Goal: Task Accomplishment & Management: Manage account settings

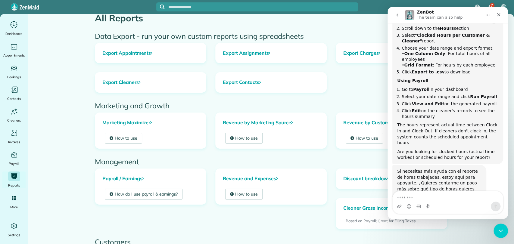
scroll to position [8, 0]
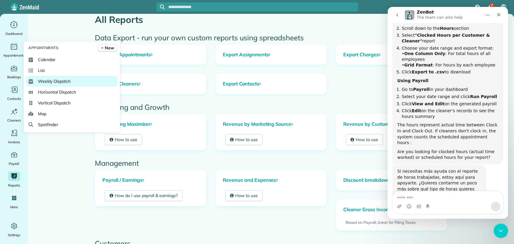
click at [46, 77] on link "Weekly Dispatch" at bounding box center [72, 81] width 92 height 11
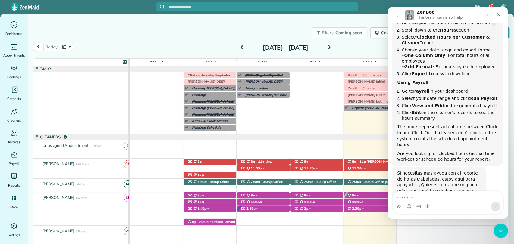
scroll to position [322, 0]
click at [498, 16] on icon "Close" at bounding box center [498, 14] width 3 height 3
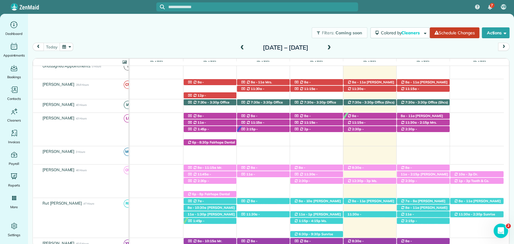
scroll to position [0, 0]
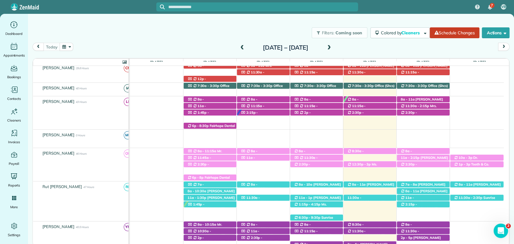
click at [378, 52] on div "[DATE] [DATE] – [DATE]" at bounding box center [271, 48] width 477 height 11
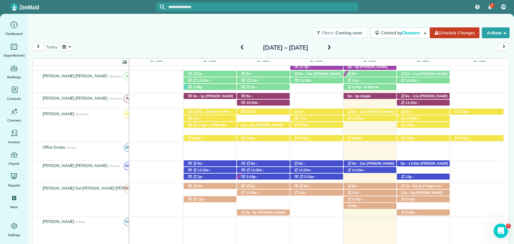
scroll to position [278, 0]
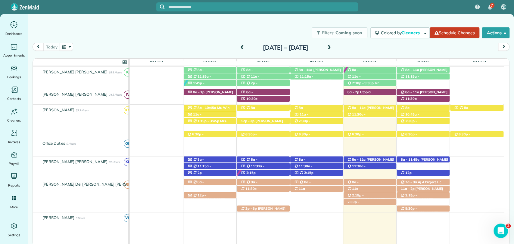
click at [189, 39] on div "Filters: Coming soon Colored by Cleaners Color by Cleaner Color by Team Color b…" at bounding box center [271, 33] width 486 height 20
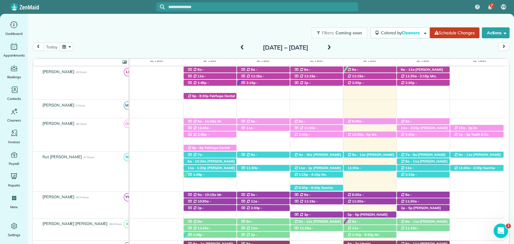
scroll to position [115, 0]
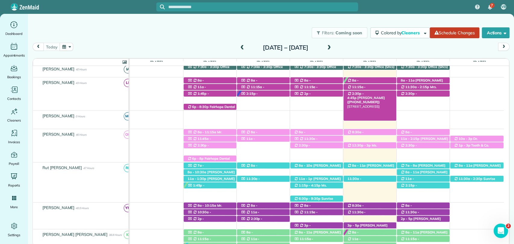
click at [373, 97] on span "[PERSON_NAME] ([PHONE_NUMBER])" at bounding box center [366, 100] width 38 height 8
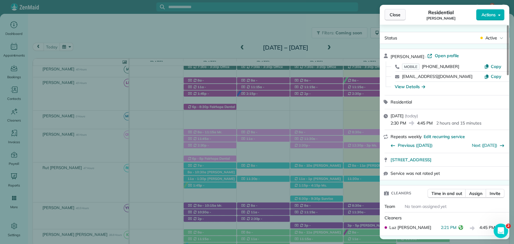
click at [396, 16] on span "Close" at bounding box center [395, 15] width 11 height 6
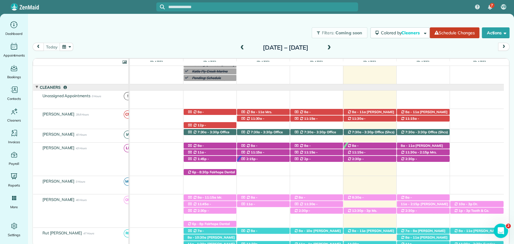
scroll to position [51, 0]
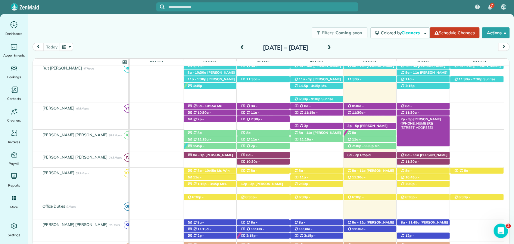
click at [428, 118] on span "[PERSON_NAME] ([PHONE_NUMBER])" at bounding box center [420, 121] width 40 height 8
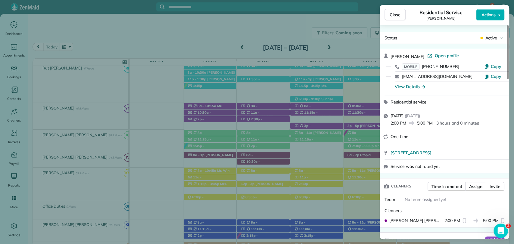
drag, startPoint x: 388, startPoint y: 155, endPoint x: 466, endPoint y: 152, distance: 78.0
click at [466, 152] on div "15328 River Road Fairhope AL 36532 Open in maps Open in maps" at bounding box center [444, 152] width 129 height 13
copy span "[STREET_ADDRESS]"
click at [407, 233] on div "Checklist" at bounding box center [398, 241] width 36 height 16
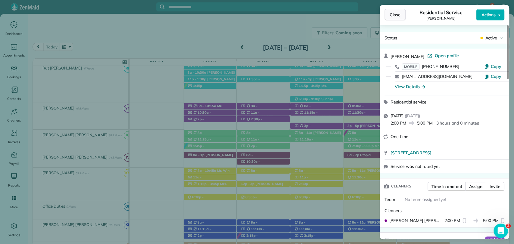
click at [399, 16] on span "Close" at bounding box center [395, 15] width 11 height 6
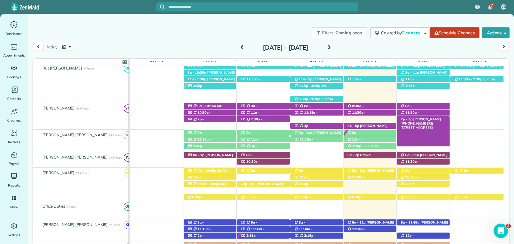
click at [413, 118] on span "[PERSON_NAME] ([PHONE_NUMBER])" at bounding box center [420, 121] width 40 height 8
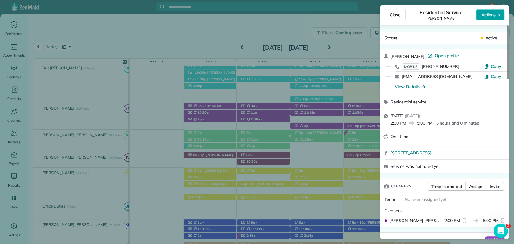
click at [489, 19] on button "Actions" at bounding box center [490, 14] width 28 height 11
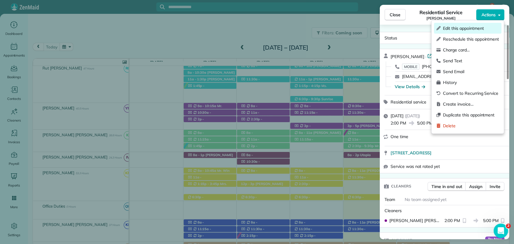
click at [454, 25] on div "Edit this appointment" at bounding box center [467, 28] width 67 height 11
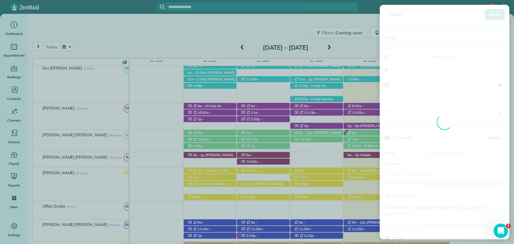
type input "**********"
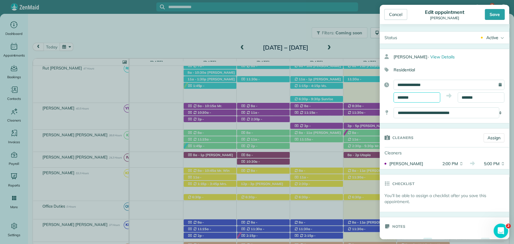
click at [406, 96] on input "*******" at bounding box center [417, 97] width 47 height 10
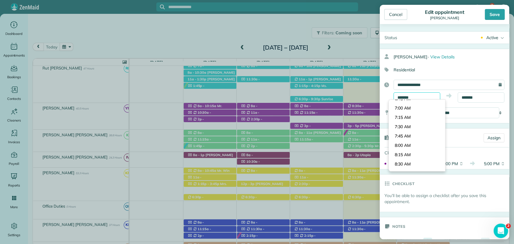
scroll to position [247, 0]
type input "*******"
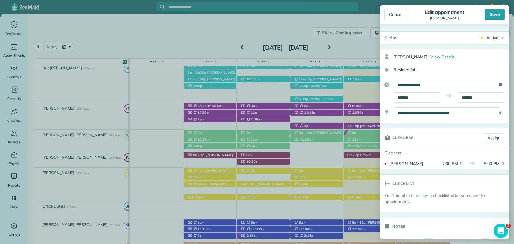
click at [402, 145] on body "7 VB Dashboard Appointments Bookings Contacts Cleaners Invoices Payroll Reports…" at bounding box center [257, 122] width 514 height 244
click at [470, 99] on input "*******" at bounding box center [481, 97] width 47 height 10
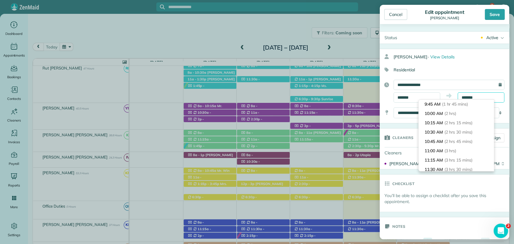
scroll to position [62, 0]
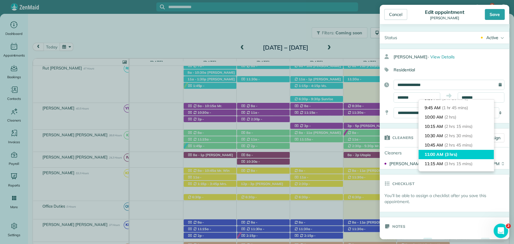
type input "********"
click at [443, 155] on li "11:00 AM (3 hrs)" at bounding box center [456, 154] width 75 height 9
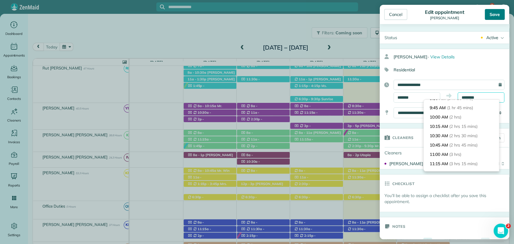
scroll to position [103, 0]
click at [494, 14] on div "Save" at bounding box center [495, 14] width 20 height 11
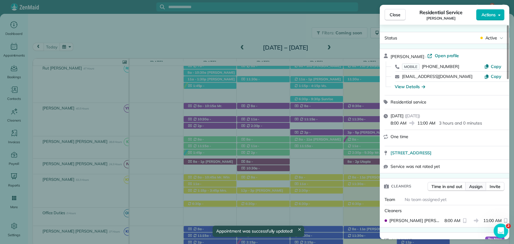
click at [471, 185] on span "Assign" at bounding box center [475, 187] width 13 height 6
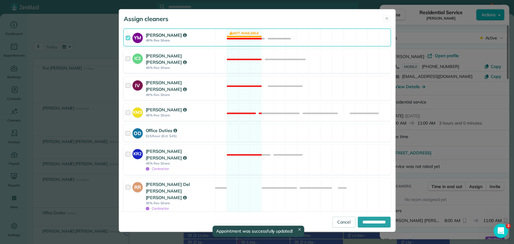
scroll to position [123, 0]
click at [129, 36] on div at bounding box center [129, 37] width 7 height 11
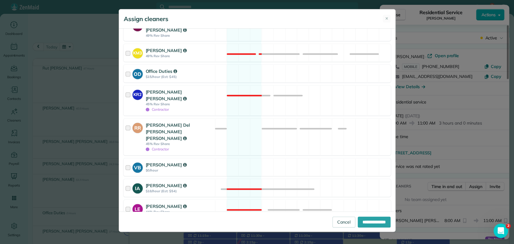
scroll to position [191, 0]
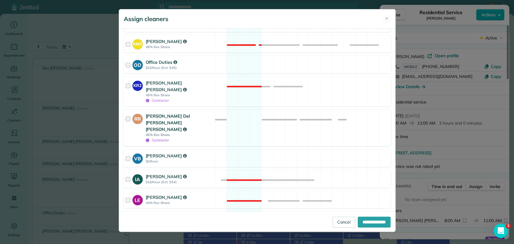
click at [126, 113] on div at bounding box center [129, 128] width 7 height 30
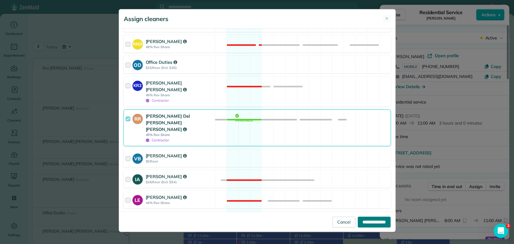
click at [371, 220] on input "**********" at bounding box center [374, 222] width 33 height 11
type input "**********"
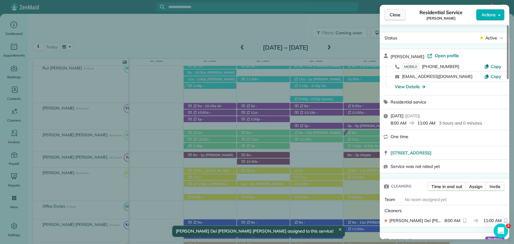
click at [394, 13] on span "Close" at bounding box center [395, 15] width 11 height 6
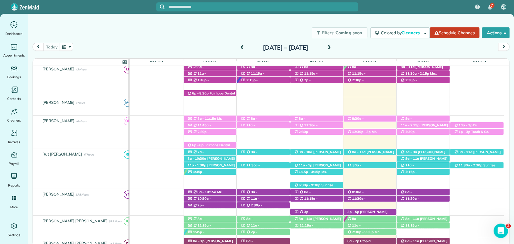
scroll to position [144, 0]
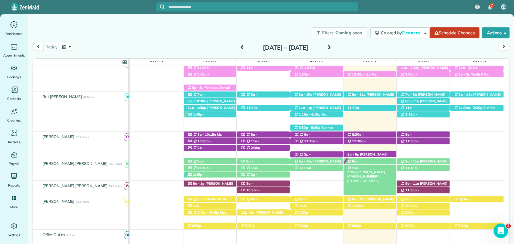
click at [371, 170] on span "Barclay Godwin (+12052439353)" at bounding box center [366, 174] width 38 height 8
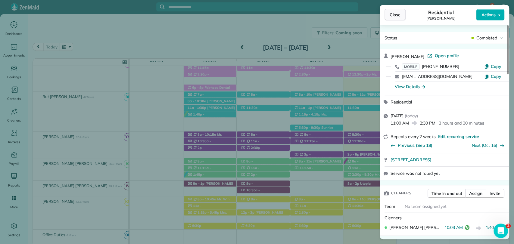
click at [390, 15] on span "Close" at bounding box center [395, 15] width 11 height 6
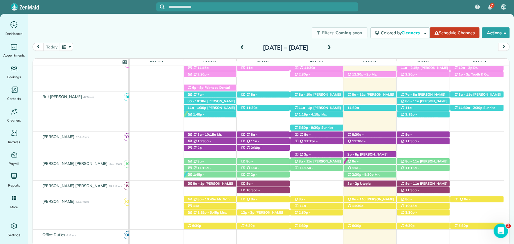
click at [374, 175] on span "Mr. Eddie Thompson (+17864024059)" at bounding box center [363, 179] width 33 height 13
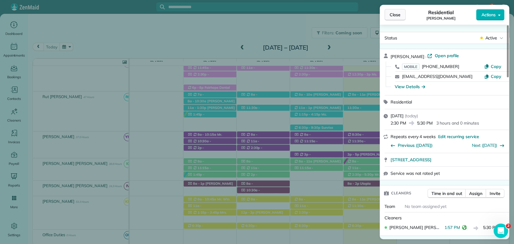
click at [400, 19] on button "Close" at bounding box center [394, 14] width 21 height 11
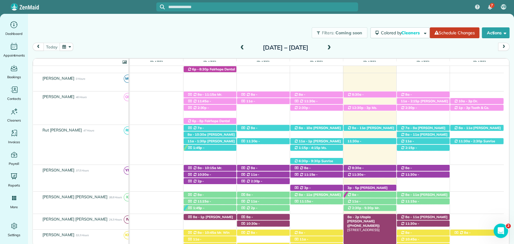
scroll to position [19, 0]
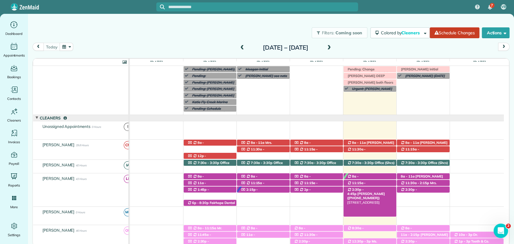
click at [375, 192] on span "Austin Gilchrist (+12512989438)" at bounding box center [366, 196] width 38 height 8
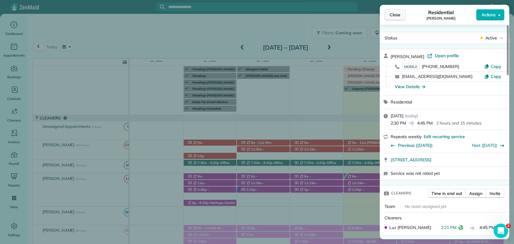
click at [398, 20] on button "Close" at bounding box center [394, 14] width 21 height 11
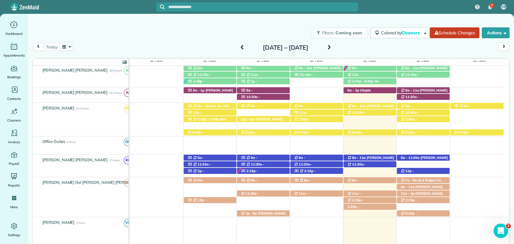
scroll to position [287, 0]
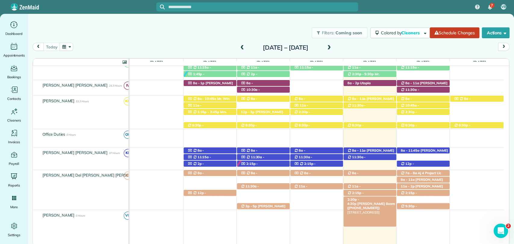
click at [383, 202] on span "Mrs. Coley Boom (+12513796155)" at bounding box center [371, 206] width 48 height 8
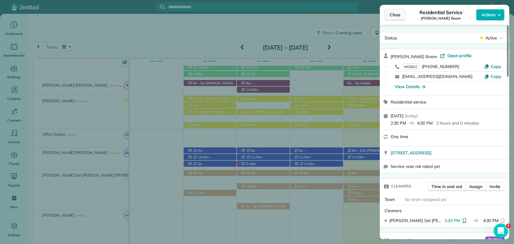
click at [400, 13] on span "Close" at bounding box center [395, 15] width 11 height 6
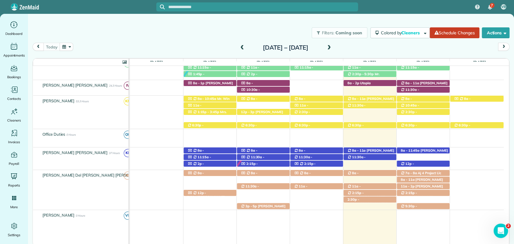
click at [361, 39] on div "Filters: Coming soon Colored by Cleaners Color by Cleaner Color by Team Color b…" at bounding box center [271, 33] width 486 height 20
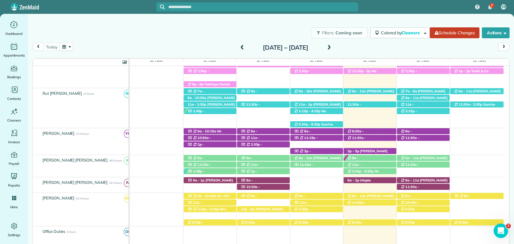
scroll to position [119, 0]
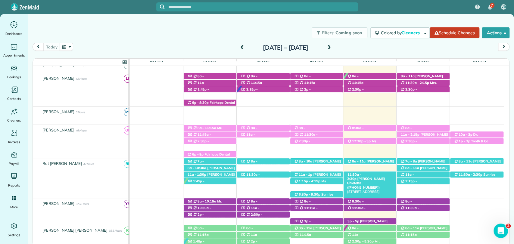
click at [372, 177] on span "Marcee Chiefette (+13347998539)" at bounding box center [366, 183] width 38 height 13
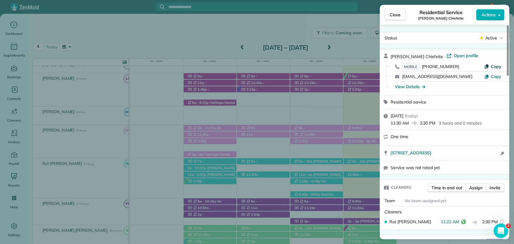
click at [494, 67] on span "Copy" at bounding box center [496, 66] width 11 height 5
click at [189, 28] on div "Close Residential Service Marcee Chiefette Actions Status Active Marcee Chiefet…" at bounding box center [257, 122] width 514 height 244
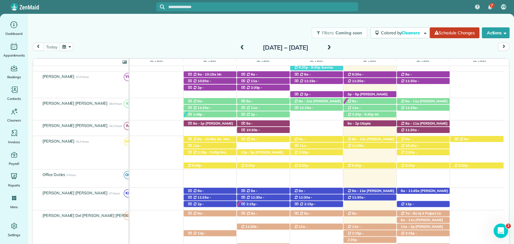
scroll to position [267, 0]
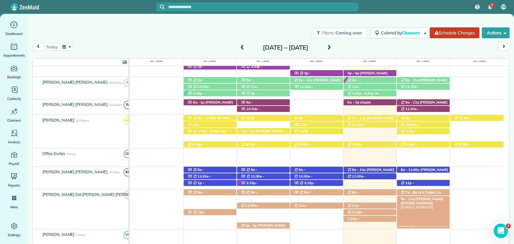
click at [422, 198] on span "Mrs. Abbie McCullogh (+12516544825)" at bounding box center [421, 201] width 42 height 8
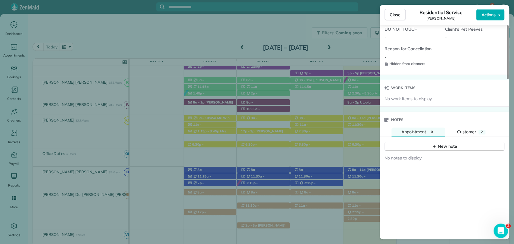
scroll to position [502, 0]
click at [435, 145] on icon "button" at bounding box center [434, 145] width 5 height 5
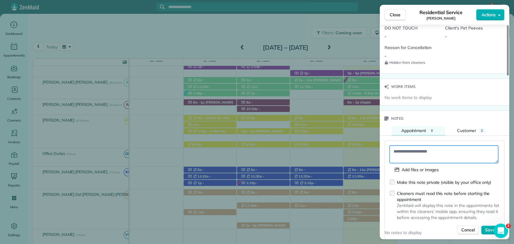
click at [407, 157] on textarea at bounding box center [444, 154] width 108 height 17
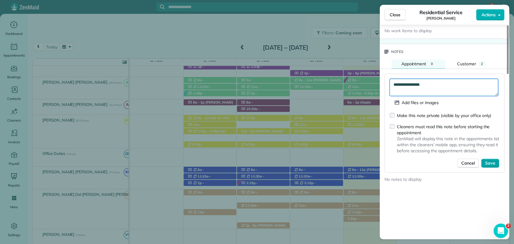
type textarea "**********"
click at [494, 164] on button "Save" at bounding box center [490, 163] width 18 height 9
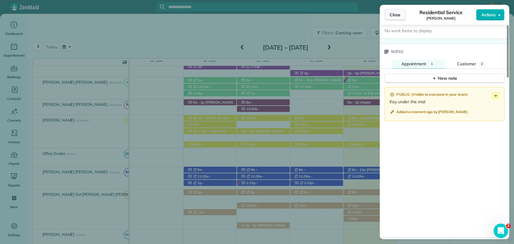
click at [386, 17] on button "Close" at bounding box center [394, 14] width 21 height 11
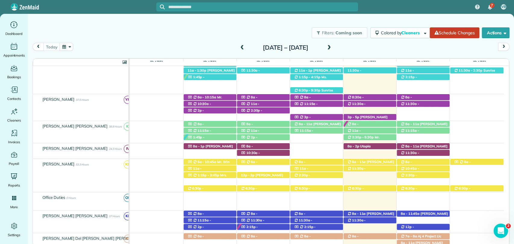
scroll to position [234, 0]
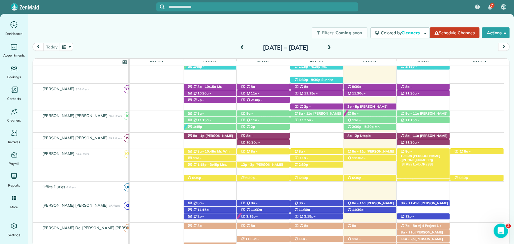
click at [439, 151] on div "8a - 10:30a Amanda Dosher (+18506020793) 200 Sagebrush Loop - Fairhope, AL, 365…" at bounding box center [423, 151] width 53 height 6
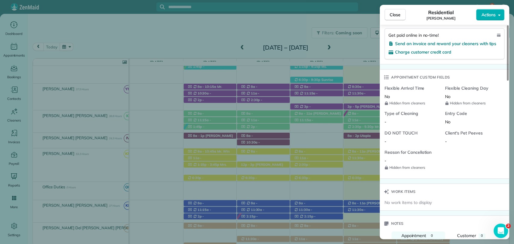
scroll to position [505, 0]
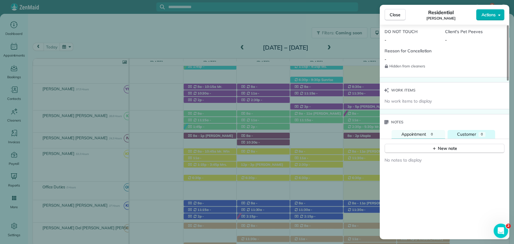
click at [453, 134] on button "Customer 0" at bounding box center [471, 134] width 48 height 9
click at [423, 132] on span "Appointment" at bounding box center [413, 134] width 25 height 5
click at [430, 150] on button "New note" at bounding box center [444, 148] width 120 height 9
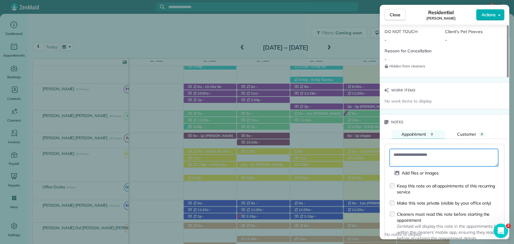
click at [424, 160] on textarea at bounding box center [444, 157] width 108 height 17
paste textarea "**********"
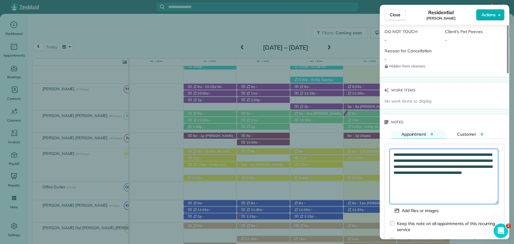
drag, startPoint x: 494, startPoint y: 162, endPoint x: 497, endPoint y: 210, distance: 48.3
click at [499, 211] on div "**********" at bounding box center [444, 221] width 120 height 154
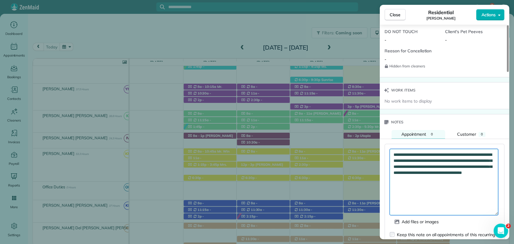
click at [424, 188] on textarea "**********" at bounding box center [444, 182] width 108 height 66
click at [475, 179] on textarea "**********" at bounding box center [444, 182] width 108 height 66
type textarea "**********"
drag, startPoint x: 479, startPoint y: 179, endPoint x: 378, endPoint y: 150, distance: 105.4
click at [378, 150] on div "Close Residential Amanda Dosher Actions Status Active Amanda Dosher · Open prof…" at bounding box center [257, 122] width 514 height 244
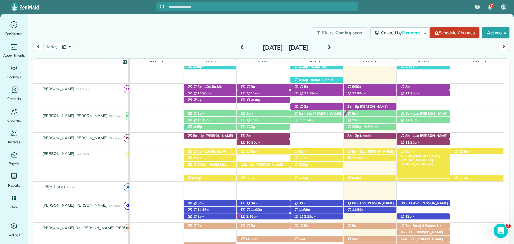
click at [427, 154] on span "Amanda Dosher (+18506020793)" at bounding box center [420, 158] width 40 height 8
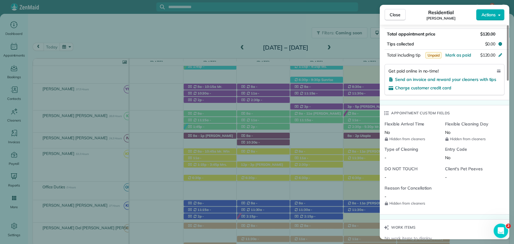
scroll to position [469, 0]
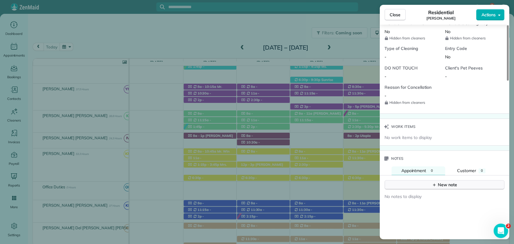
click at [413, 183] on button "New note" at bounding box center [444, 184] width 120 height 9
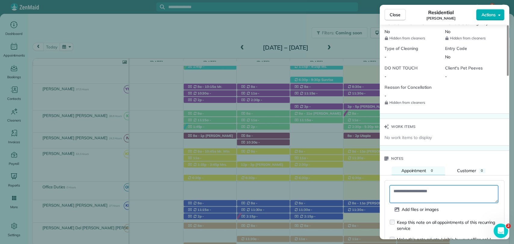
click at [414, 188] on textarea at bounding box center [444, 193] width 108 height 17
paste textarea "**********"
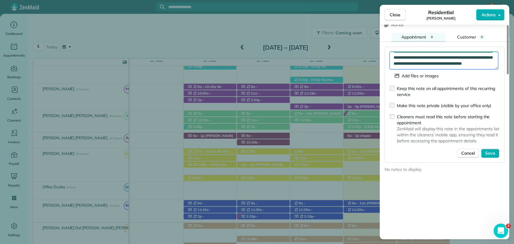
scroll to position [0, 0]
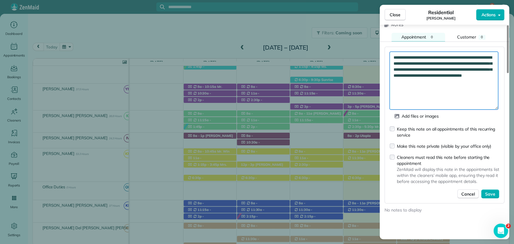
drag, startPoint x: 496, startPoint y: 65, endPoint x: 461, endPoint y: 90, distance: 43.4
click at [491, 107] on textarea "**********" at bounding box center [444, 81] width 108 height 58
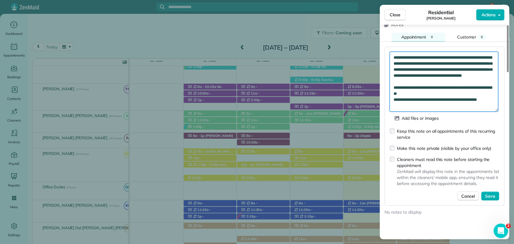
scroll to position [3, 0]
drag, startPoint x: 485, startPoint y: 80, endPoint x: 388, endPoint y: 57, distance: 99.6
click at [388, 57] on div "**********" at bounding box center [444, 126] width 120 height 159
click at [405, 61] on textarea "**********" at bounding box center [444, 82] width 108 height 60
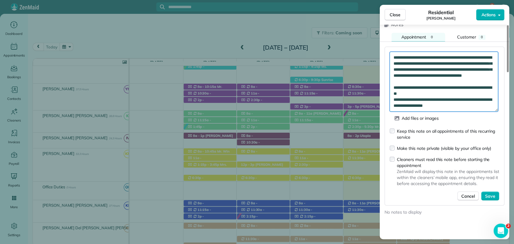
click at [405, 61] on textarea "**********" at bounding box center [444, 82] width 108 height 60
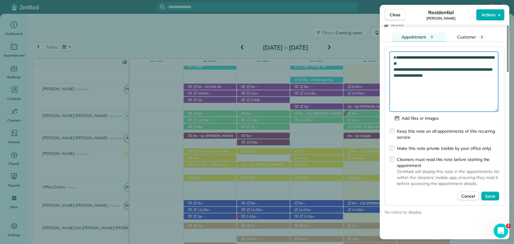
scroll to position [0, 0]
type textarea "**********"
click at [491, 197] on span "Save" at bounding box center [490, 196] width 10 height 6
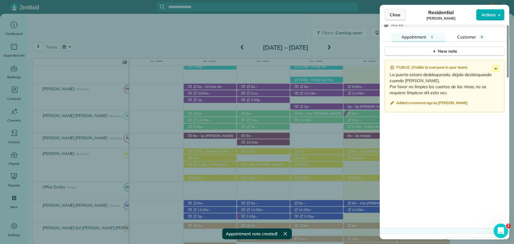
click at [397, 16] on span "Close" at bounding box center [395, 15] width 11 height 6
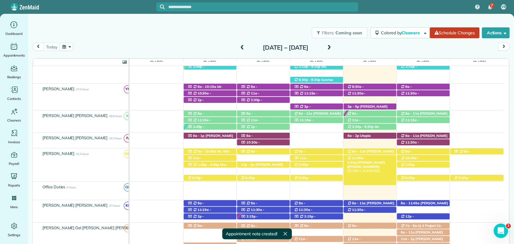
click at [366, 158] on span "11:30a - 2:30p" at bounding box center [356, 160] width 19 height 8
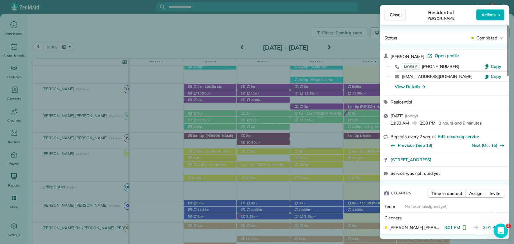
click at [395, 16] on span "Close" at bounding box center [395, 15] width 11 height 6
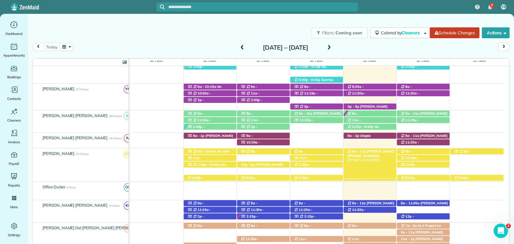
click at [364, 152] on span "Mrs. Valerie Pipkin (+12517516055)" at bounding box center [370, 153] width 47 height 8
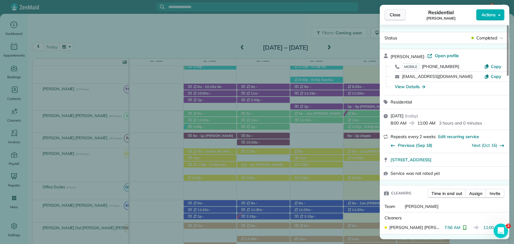
click at [395, 14] on span "Close" at bounding box center [395, 15] width 11 height 6
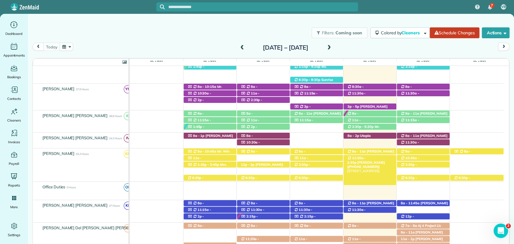
click at [366, 158] on span "11:30a - 2:30p" at bounding box center [356, 160] width 19 height 8
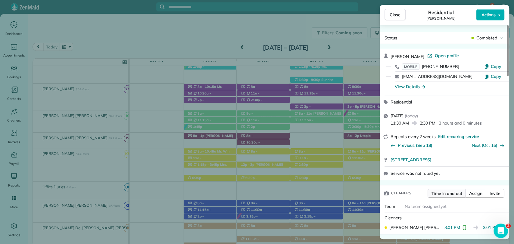
click at [444, 191] on span "Time in and out" at bounding box center [446, 194] width 30 height 6
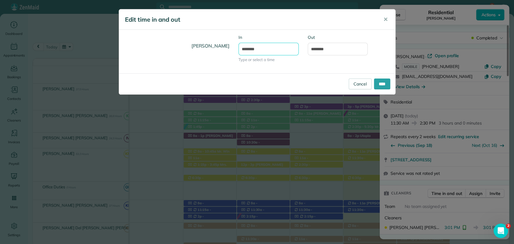
click at [248, 55] on body "7 VB Dashboard Appointments Bookings Contacts Cleaners Invoices Payroll Reports…" at bounding box center [257, 122] width 514 height 244
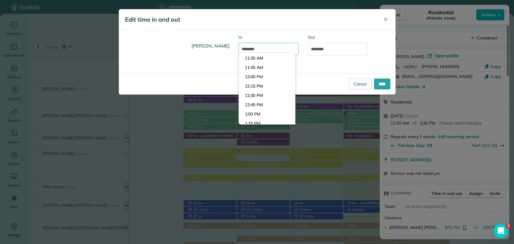
scroll to position [407, 0]
type input "********"
type input "*******"
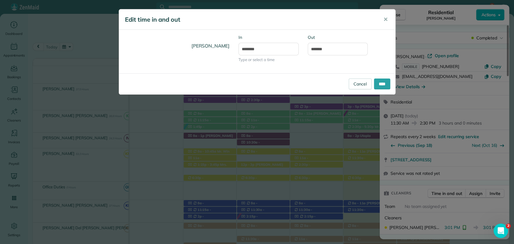
click at [257, 70] on body "7 VB Dashboard Appointments Bookings Contacts Cleaners Invoices Payroll Reports…" at bounding box center [257, 122] width 514 height 244
click at [374, 83] on input "****" at bounding box center [382, 84] width 16 height 11
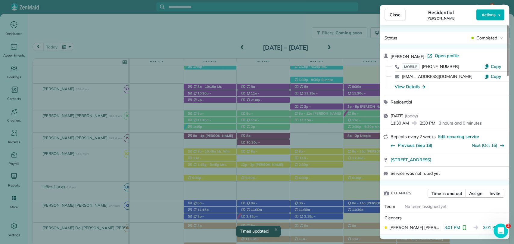
click at [401, 22] on div "Close Residential Brittany Prince Actions" at bounding box center [444, 15] width 129 height 20
click at [397, 16] on span "Close" at bounding box center [395, 15] width 11 height 6
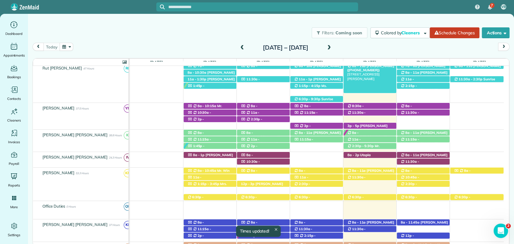
scroll to position [167, 0]
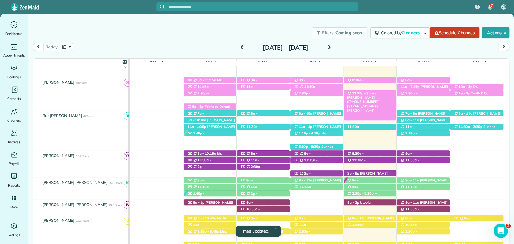
click at [380, 95] on span "Ms. Stephanie Wright (+13342351769)" at bounding box center [363, 97] width 33 height 13
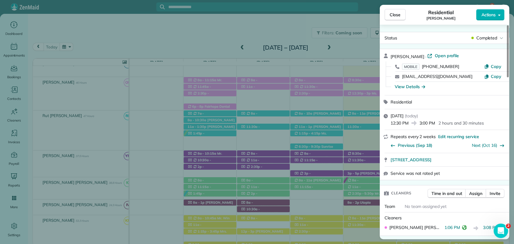
click at [394, 15] on span "Close" at bounding box center [395, 15] width 11 height 6
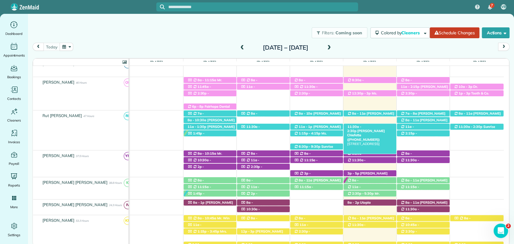
click at [361, 126] on span "11:30a - 2:30p" at bounding box center [354, 129] width 14 height 8
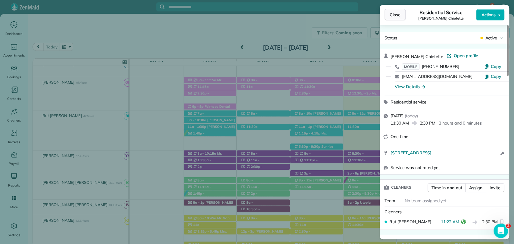
click at [395, 15] on span "Close" at bounding box center [395, 15] width 11 height 6
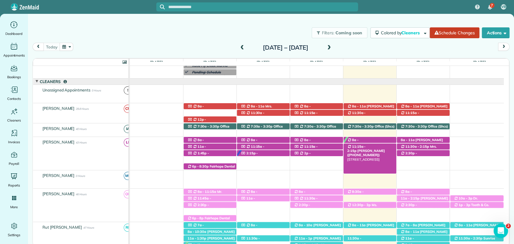
scroll to position [33, 0]
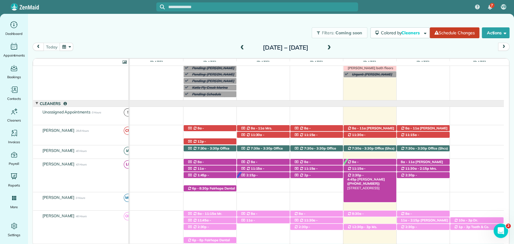
click at [371, 177] on span "Austin Gilchrist (+12512989438)" at bounding box center [366, 181] width 38 height 8
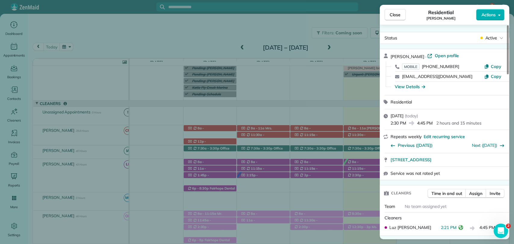
click at [396, 20] on div "Close Residential Austin Gilchrist Actions" at bounding box center [444, 15] width 129 height 20
click at [389, 10] on button "Close" at bounding box center [394, 14] width 21 height 11
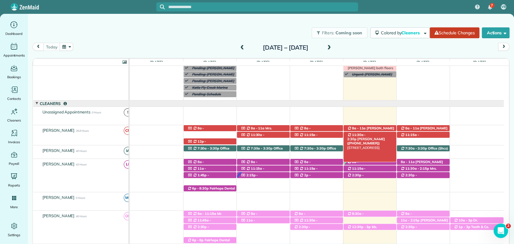
click at [366, 136] on span "11:30a - 2:30p" at bounding box center [356, 137] width 19 height 8
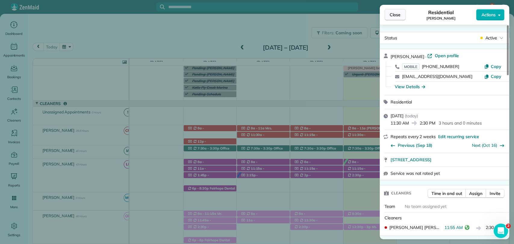
click at [394, 15] on span "Close" at bounding box center [395, 15] width 11 height 6
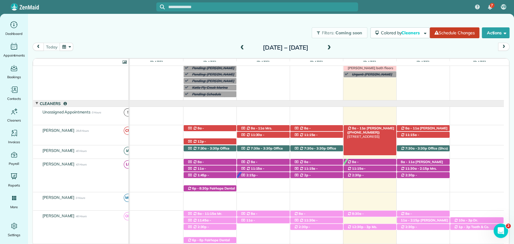
click at [381, 128] on span "Patty Cummin (+14046255055)" at bounding box center [370, 130] width 47 height 8
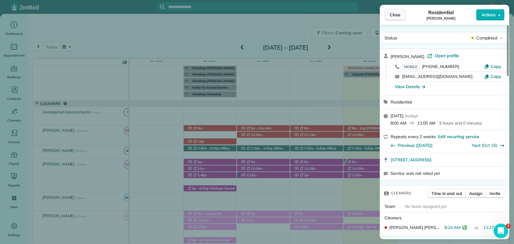
click at [396, 14] on span "Close" at bounding box center [395, 15] width 11 height 6
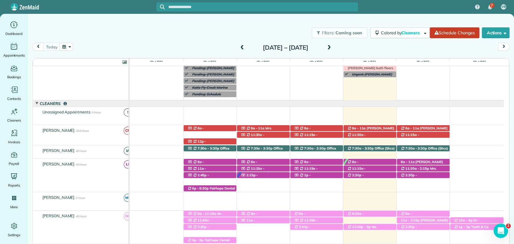
click at [362, 133] on span "11:30a - 2:30p" at bounding box center [356, 137] width 19 height 8
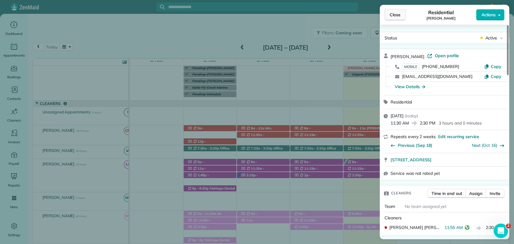
click at [391, 14] on span "Close" at bounding box center [395, 15] width 11 height 6
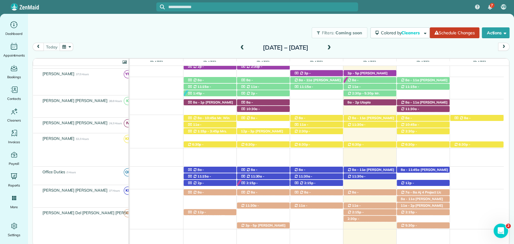
scroll to position [267, 0]
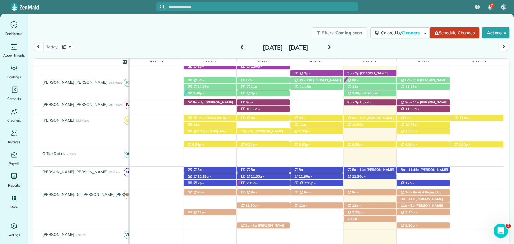
click at [394, 49] on div "today Sunday Sep 28 – Saturday Oct 4, 2025" at bounding box center [271, 48] width 477 height 11
click at [334, 44] on div "Sunday Sep 28 – Saturday Oct 4, 2025" at bounding box center [285, 48] width 96 height 10
click at [332, 46] on span at bounding box center [329, 47] width 7 height 5
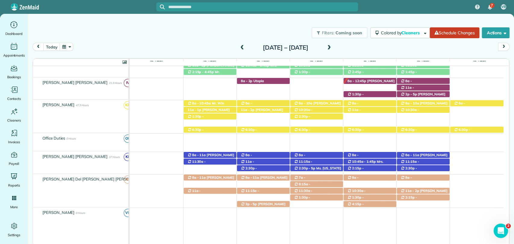
scroll to position [229, 0]
click at [361, 43] on div "today Sunday Oct 5 – Saturday Oct 11, 2025" at bounding box center [271, 48] width 477 height 11
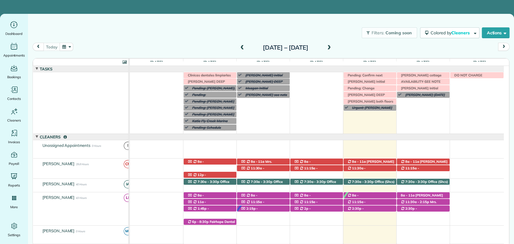
scroll to position [43, 0]
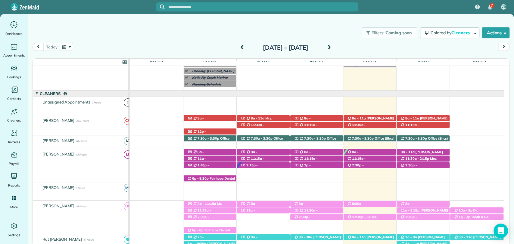
click at [293, 8] on input "text" at bounding box center [263, 7] width 190 height 5
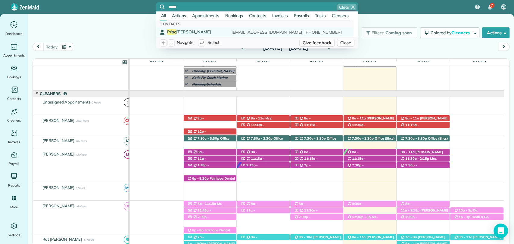
type input "*****"
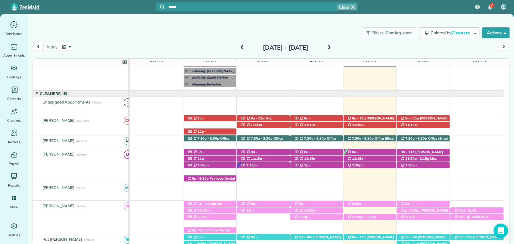
click at [201, 32] on span "Prisc illa Chamblin" at bounding box center [189, 31] width 44 height 5
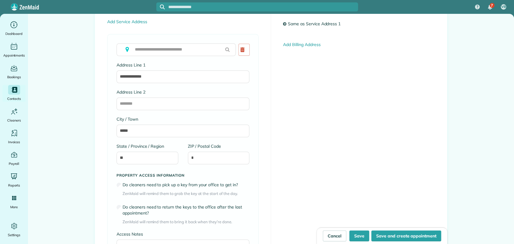
scroll to position [468, 0]
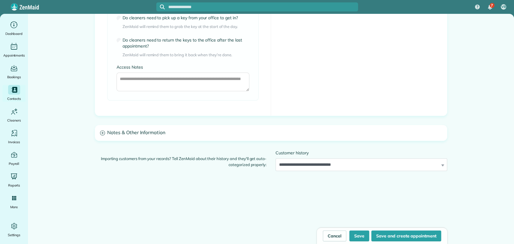
type input "**********"
click at [161, 131] on h3 "Notes & Other Information" at bounding box center [271, 132] width 352 height 15
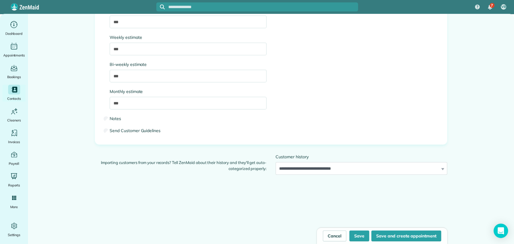
scroll to position [937, 0]
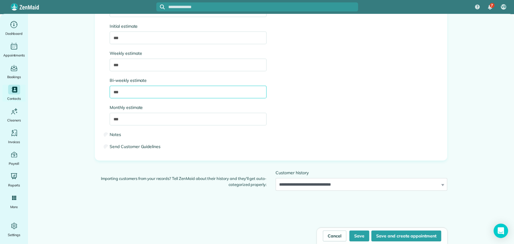
click at [131, 93] on input "***" at bounding box center [188, 92] width 157 height 13
type input "***"
click at [128, 120] on input "***" at bounding box center [188, 119] width 157 height 13
type input "***"
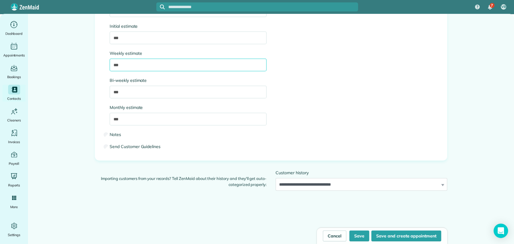
click at [134, 63] on input "***" at bounding box center [188, 65] width 157 height 13
type input "***"
click at [353, 234] on button "Save" at bounding box center [359, 236] width 20 height 11
type input "**********"
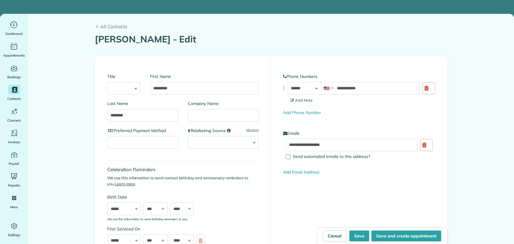
scroll to position [495, 0]
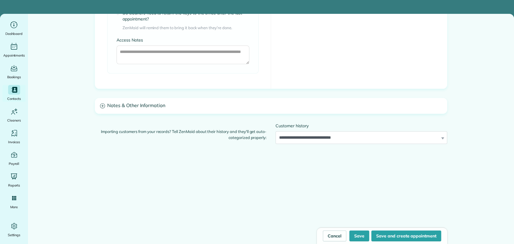
click at [151, 109] on h3 "Notes & Other Information" at bounding box center [271, 105] width 352 height 15
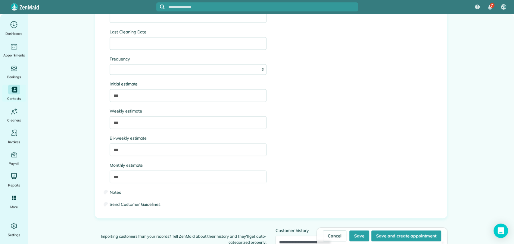
scroll to position [877, 0]
click at [362, 232] on button "Save" at bounding box center [359, 236] width 20 height 11
type input "**********"
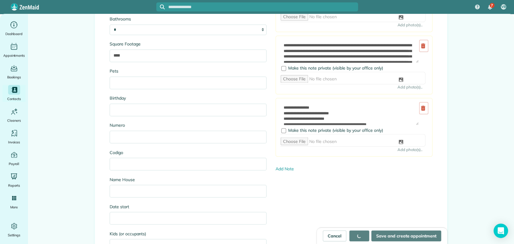
scroll to position [602, 0]
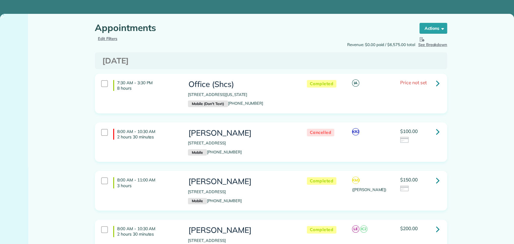
type input "**********"
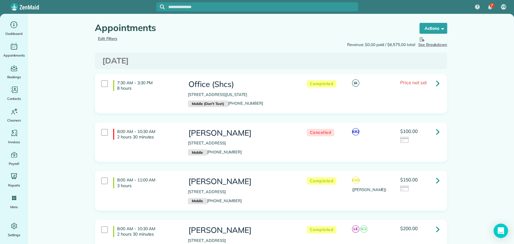
click at [111, 39] on span "Edit Filters" at bounding box center [108, 38] width 20 height 5
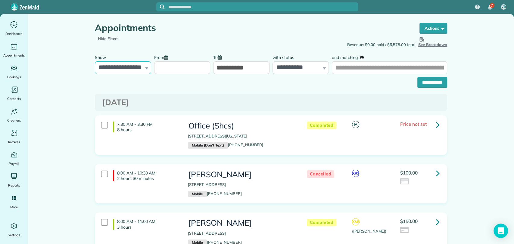
click at [113, 70] on select "**********" at bounding box center [123, 67] width 56 height 13
select select "**********"
click at [95, 61] on select "**********" at bounding box center [123, 67] width 56 height 13
click at [166, 71] on input "From" at bounding box center [182, 67] width 56 height 13
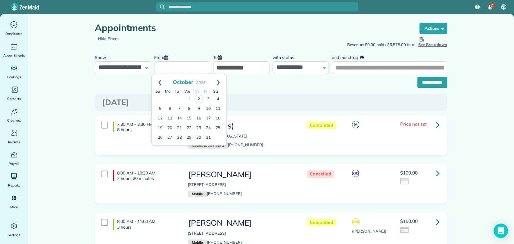
click at [198, 100] on link "2" at bounding box center [198, 99] width 8 height 8
type input "**********"
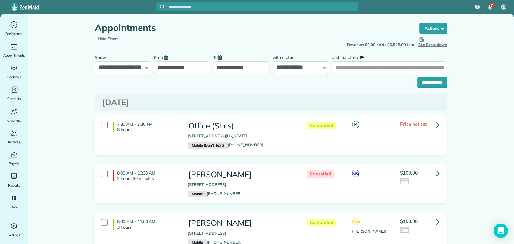
click at [231, 70] on input "**********" at bounding box center [241, 67] width 56 height 13
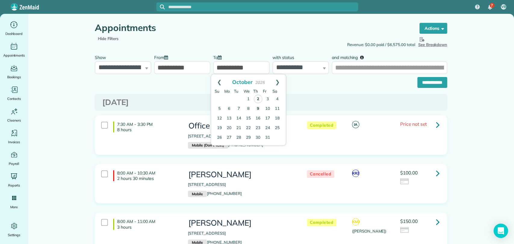
click at [260, 99] on link "2" at bounding box center [258, 99] width 8 height 8
type input "**********"
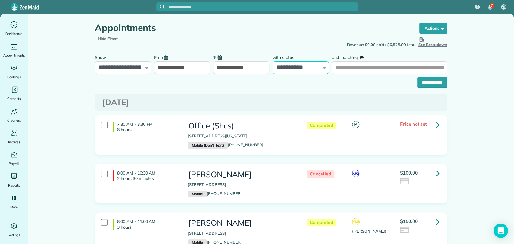
click at [293, 68] on select "**********" at bounding box center [300, 67] width 56 height 13
click at [272, 61] on select "**********" at bounding box center [300, 67] width 56 height 13
click at [419, 80] on input "**********" at bounding box center [432, 82] width 30 height 11
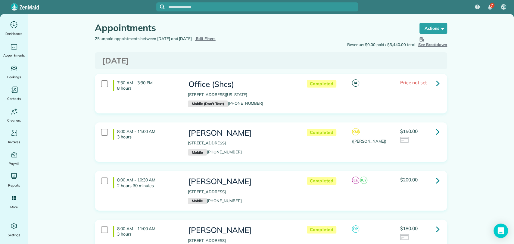
click at [432, 82] on link at bounding box center [438, 83] width 12 height 12
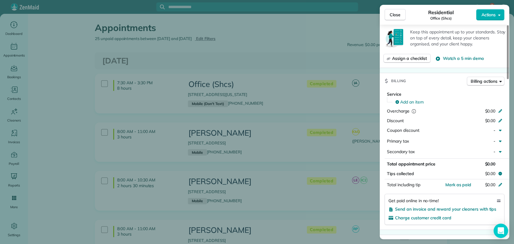
scroll to position [251, 0]
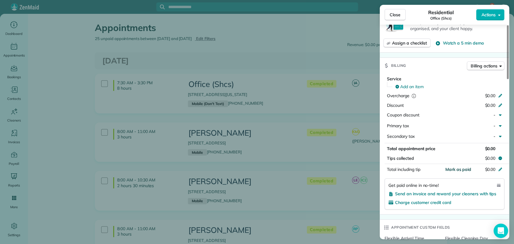
click at [454, 167] on span "Mark as paid" at bounding box center [458, 169] width 26 height 5
click at [353, 114] on div "Close Residential Office (Shcs) Actions Status Completed Office (Shcs) · Open p…" at bounding box center [257, 122] width 514 height 244
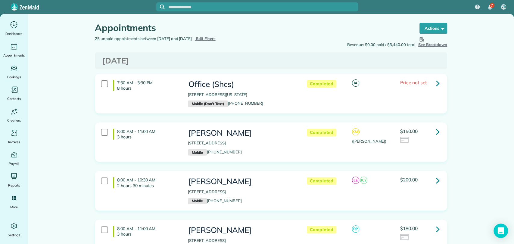
click at [436, 132] on icon at bounding box center [438, 131] width 4 height 11
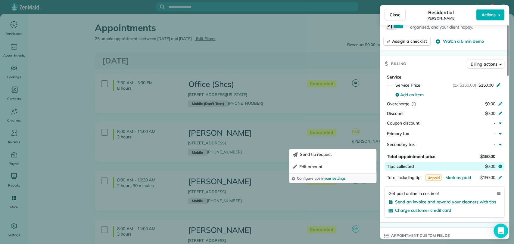
scroll to position [444, 0]
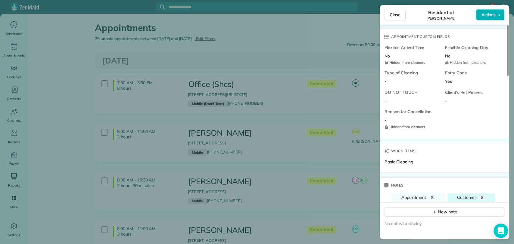
click at [457, 194] on div "Customer" at bounding box center [466, 197] width 19 height 7
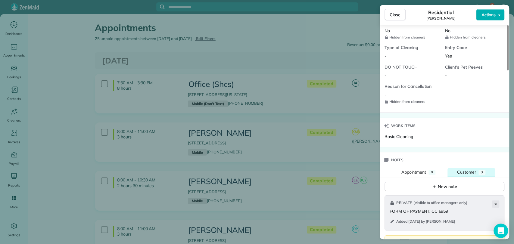
scroll to position [471, 0]
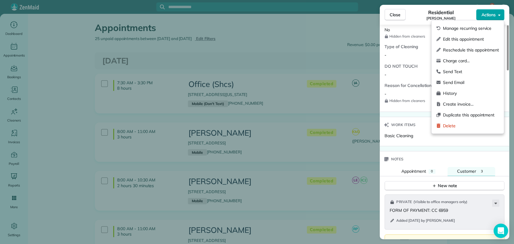
click at [487, 18] on button "Actions" at bounding box center [490, 14] width 28 height 11
click at [459, 60] on span "Charge card…" at bounding box center [471, 61] width 56 height 6
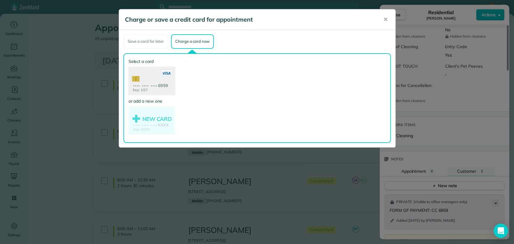
click at [151, 78] on use at bounding box center [151, 81] width 46 height 29
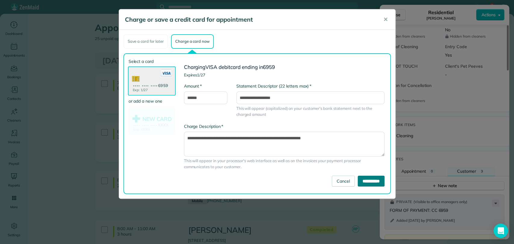
click at [368, 181] on input "**********" at bounding box center [371, 181] width 27 height 11
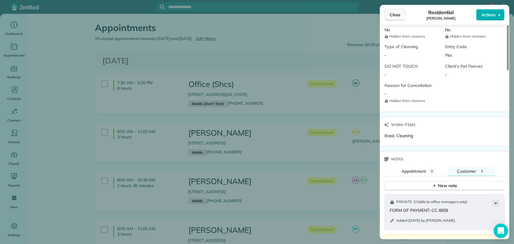
click at [386, 19] on button "Close" at bounding box center [394, 14] width 21 height 11
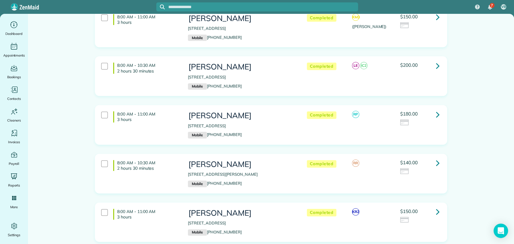
scroll to position [119, 0]
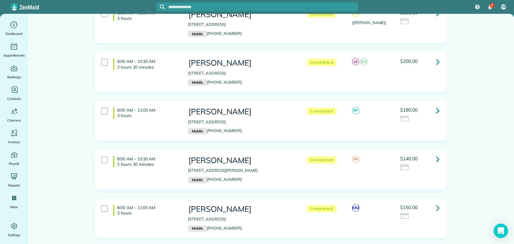
click at [433, 114] on link at bounding box center [438, 110] width 12 height 12
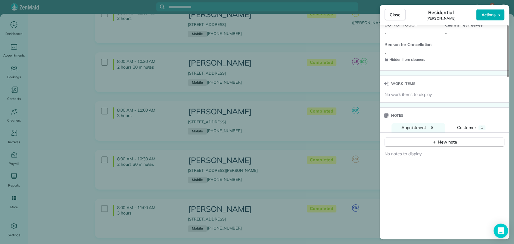
scroll to position [518, 0]
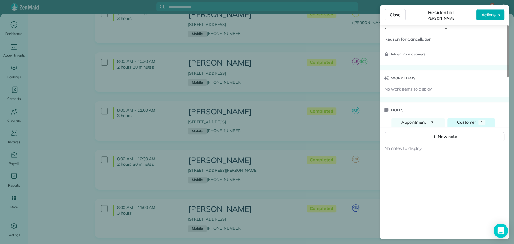
click at [472, 120] on span "Customer" at bounding box center [466, 122] width 19 height 5
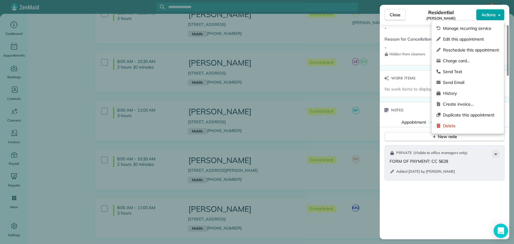
click at [494, 14] on span "Actions" at bounding box center [488, 15] width 14 height 6
click at [465, 59] on span "Charge card…" at bounding box center [471, 61] width 56 height 6
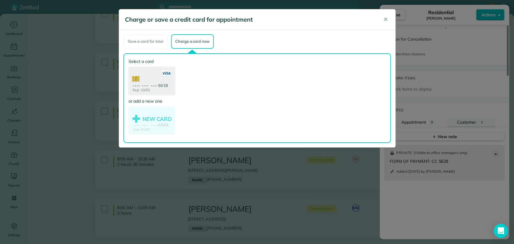
click at [147, 80] on use at bounding box center [151, 81] width 46 height 29
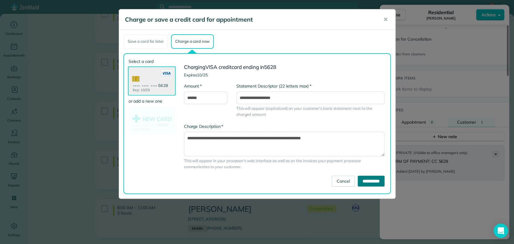
click at [360, 181] on input "**********" at bounding box center [371, 181] width 27 height 11
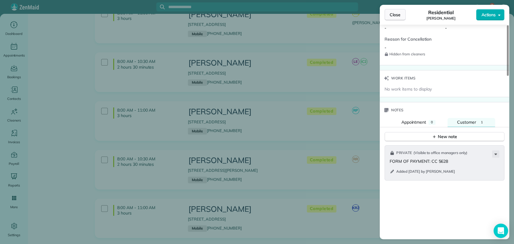
click at [395, 14] on span "Close" at bounding box center [395, 15] width 11 height 6
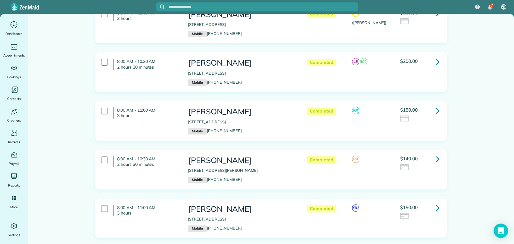
click at [448, 109] on div "8:00 AM - 11:00 AM 3 hours Debra Slaughter 335 Manchester Lane Foley AL 36535 M…" at bounding box center [270, 125] width 361 height 49
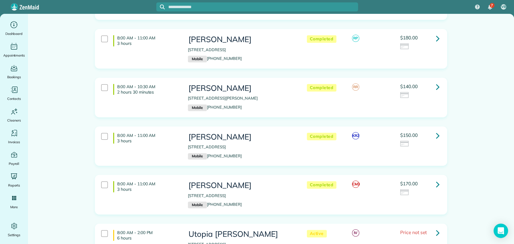
click at [432, 87] on link at bounding box center [438, 87] width 12 height 12
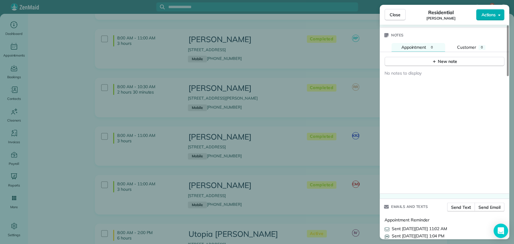
scroll to position [593, 0]
click at [475, 46] on span "Customer" at bounding box center [466, 45] width 19 height 5
click at [440, 42] on button "Appointment 0" at bounding box center [418, 46] width 54 height 9
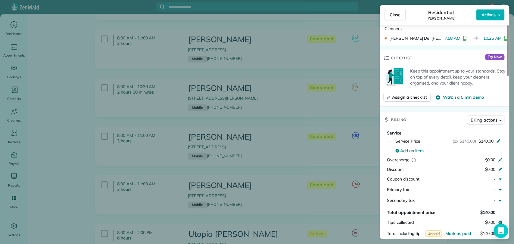
scroll to position [0, 0]
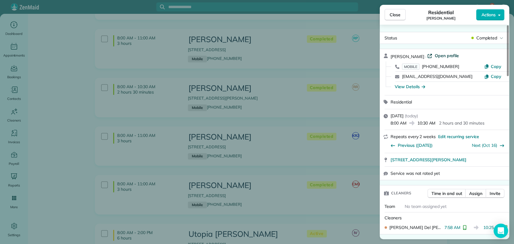
click at [443, 55] on span "Open profile" at bounding box center [446, 56] width 24 height 6
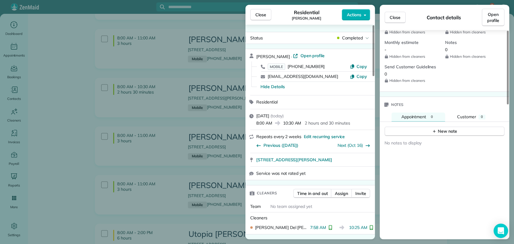
scroll to position [340, 0]
click at [458, 113] on span "Customer" at bounding box center [466, 115] width 19 height 5
click at [440, 127] on div "New note" at bounding box center [444, 130] width 25 height 6
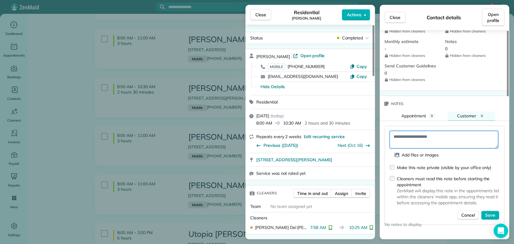
click at [428, 131] on textarea at bounding box center [444, 139] width 108 height 17
type textarea "**********"
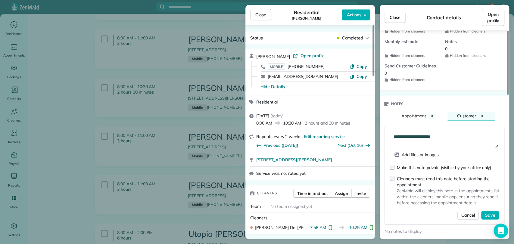
click at [411, 165] on div "Make this note private (visible by your office only)" at bounding box center [444, 168] width 94 height 6
click at [486, 212] on span "Save" at bounding box center [490, 215] width 10 height 6
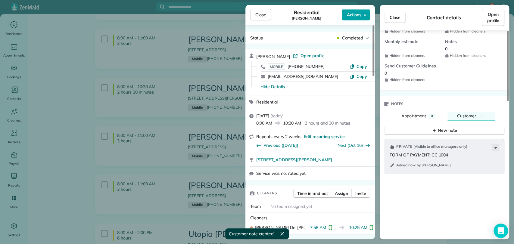
click at [349, 15] on span "Actions" at bounding box center [354, 15] width 14 height 6
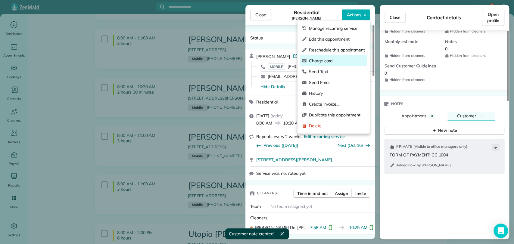
click at [334, 60] on span "Charge card…" at bounding box center [337, 61] width 56 height 6
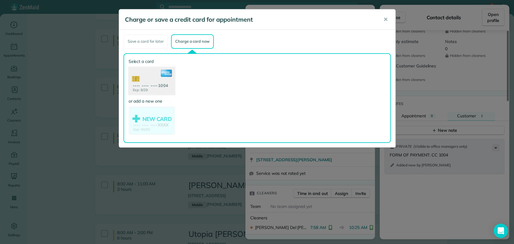
click at [151, 78] on use at bounding box center [151, 81] width 46 height 29
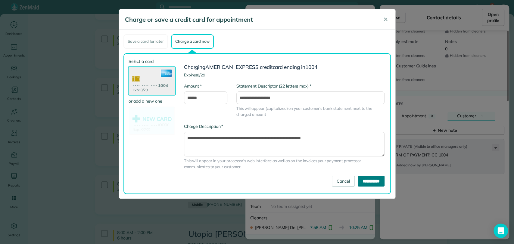
click at [366, 182] on input "**********" at bounding box center [371, 181] width 27 height 11
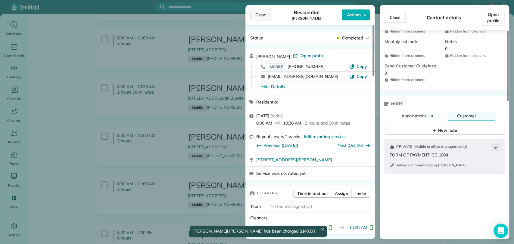
click at [262, 14] on span "Close" at bounding box center [260, 15] width 11 height 6
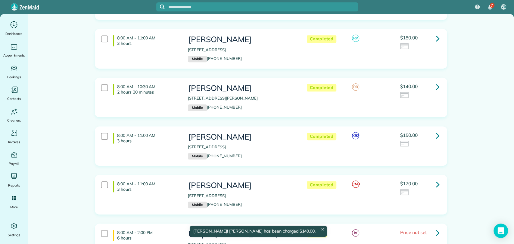
scroll to position [227, 0]
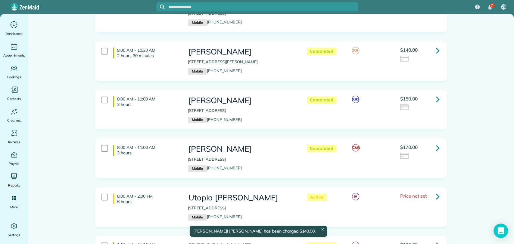
click at [437, 97] on link at bounding box center [438, 99] width 12 height 12
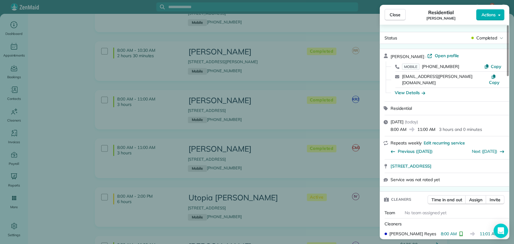
click at [329, 176] on div "Close Residential Meg Willett Actions Status Completed Meg Willett · Open profi…" at bounding box center [257, 122] width 514 height 244
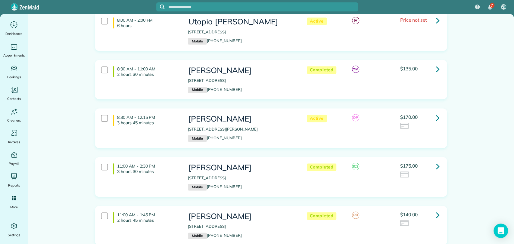
scroll to position [460, 0]
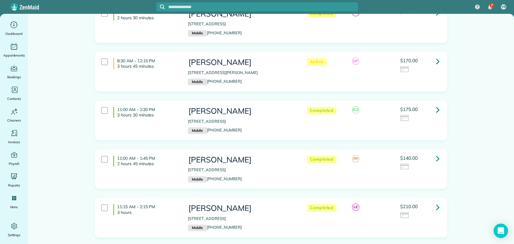
click at [436, 107] on icon at bounding box center [438, 109] width 4 height 11
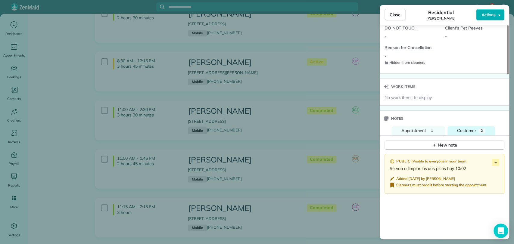
scroll to position [513, 0]
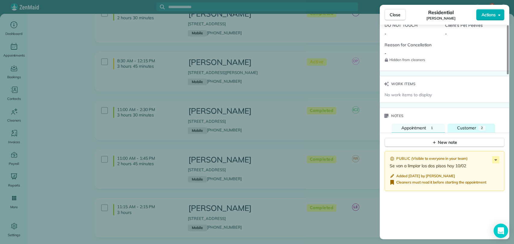
click at [466, 128] on span "Customer" at bounding box center [466, 127] width 19 height 5
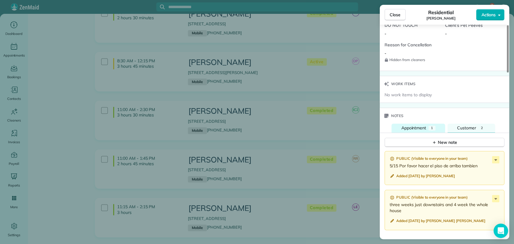
click at [434, 126] on div "1" at bounding box center [431, 128] width 7 height 5
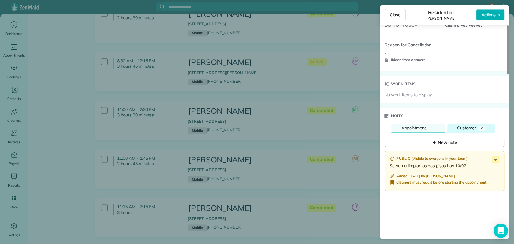
click at [454, 124] on button "Customer 2" at bounding box center [471, 128] width 48 height 9
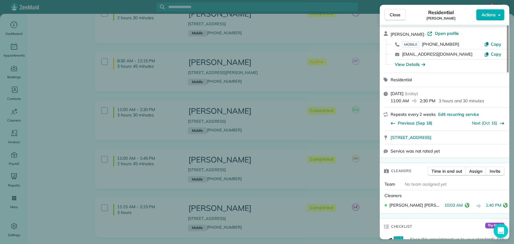
scroll to position [0, 0]
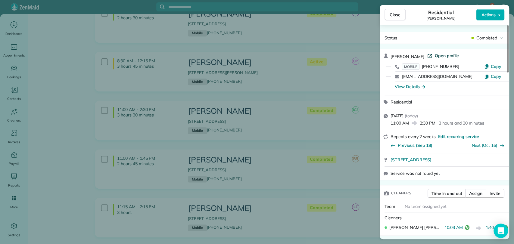
click at [441, 54] on span "Open profile" at bounding box center [446, 56] width 24 height 6
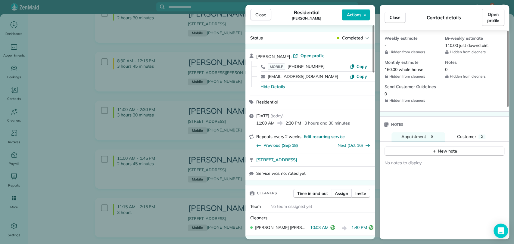
scroll to position [296, 0]
click at [463, 140] on div "New note" at bounding box center [444, 147] width 129 height 14
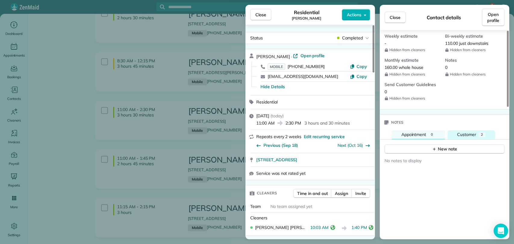
click at [461, 135] on span "Customer" at bounding box center [466, 134] width 19 height 5
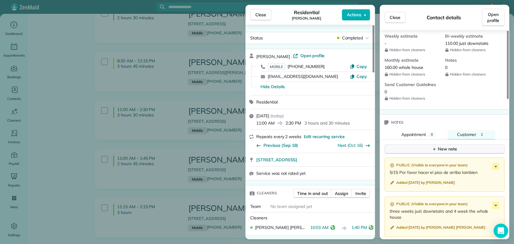
click at [425, 148] on button "New note" at bounding box center [444, 149] width 120 height 9
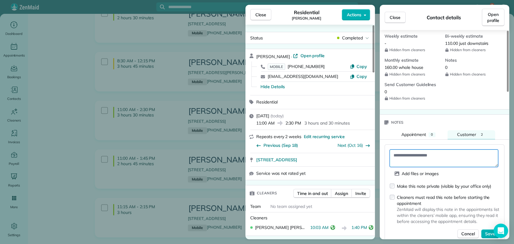
click at [400, 160] on textarea at bounding box center [444, 158] width 108 height 17
type textarea "**********"
click at [412, 184] on div "Make this note private (visible by your office only)" at bounding box center [444, 186] width 94 height 6
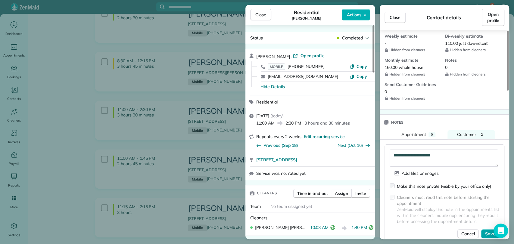
click at [485, 232] on button "Save" at bounding box center [490, 233] width 18 height 9
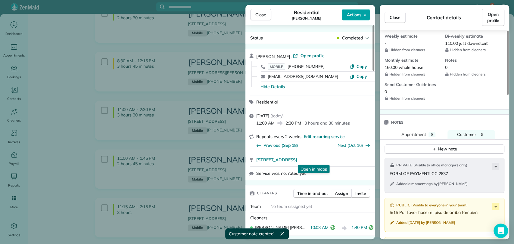
click at [365, 14] on icon "button" at bounding box center [365, 15] width 2 height 5
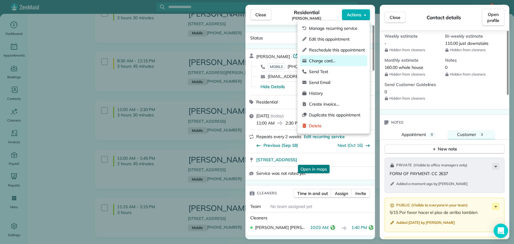
click at [319, 59] on span "Charge card…" at bounding box center [337, 61] width 56 height 6
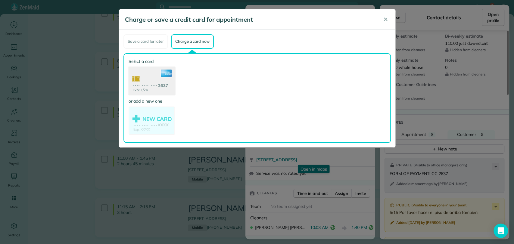
click at [150, 88] on use at bounding box center [151, 81] width 46 height 29
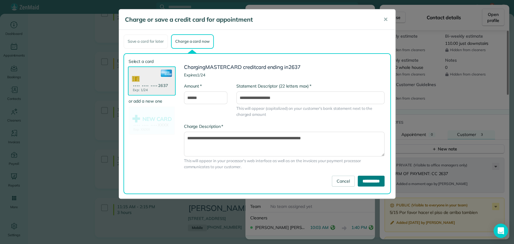
click at [360, 179] on input "**********" at bounding box center [371, 181] width 27 height 11
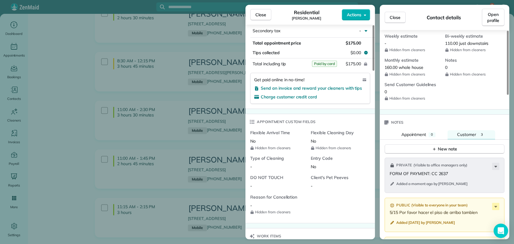
scroll to position [361, 0]
click at [267, 13] on button "Close" at bounding box center [260, 14] width 21 height 11
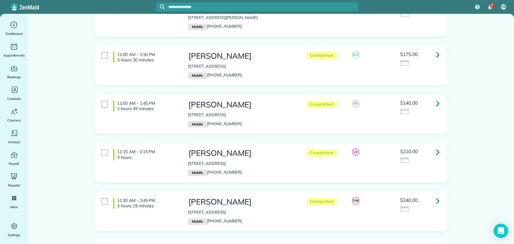
scroll to position [518, 0]
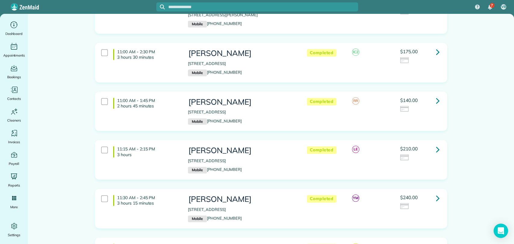
click at [436, 95] on icon at bounding box center [438, 100] width 4 height 11
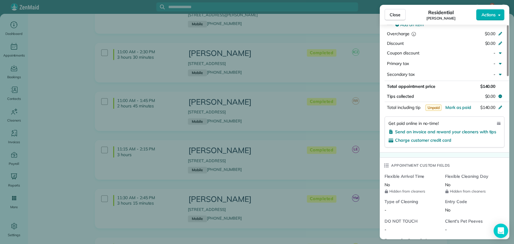
scroll to position [503, 0]
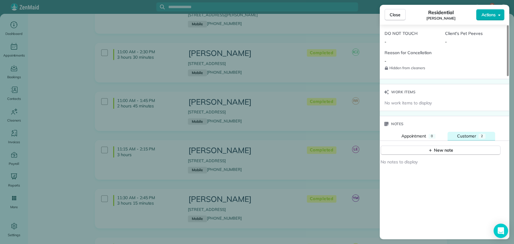
click at [465, 133] on span "Customer" at bounding box center [466, 135] width 19 height 5
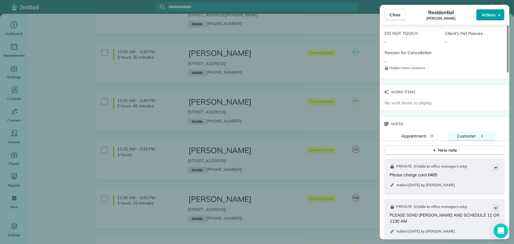
click at [498, 18] on button "Actions" at bounding box center [490, 14] width 28 height 11
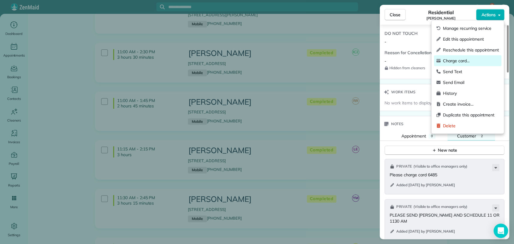
click at [460, 62] on span "Charge card…" at bounding box center [471, 61] width 56 height 6
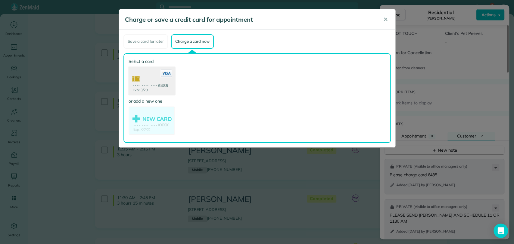
click at [149, 80] on use at bounding box center [151, 81] width 46 height 29
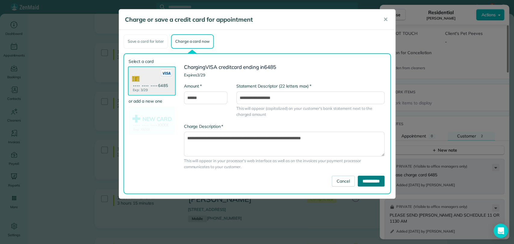
click at [376, 180] on input "**********" at bounding box center [371, 181] width 27 height 11
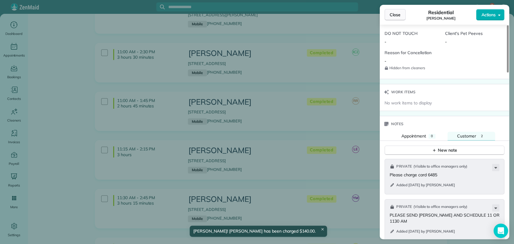
click at [398, 20] on button "Close" at bounding box center [394, 14] width 21 height 11
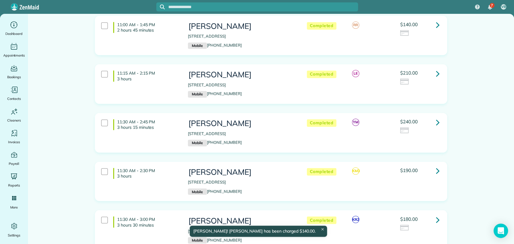
scroll to position [597, 0]
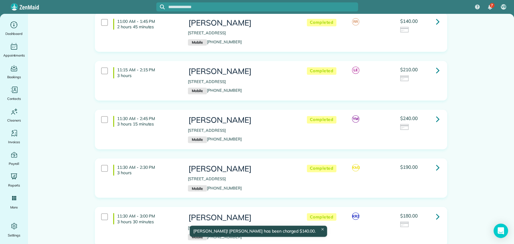
click at [432, 119] on link at bounding box center [438, 119] width 12 height 12
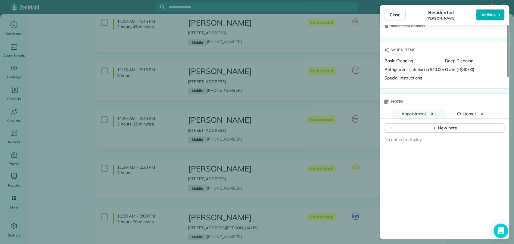
scroll to position [560, 0]
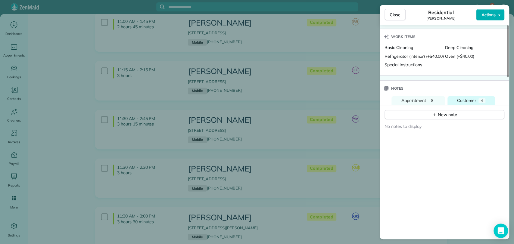
click at [468, 98] on span "Customer" at bounding box center [466, 100] width 19 height 5
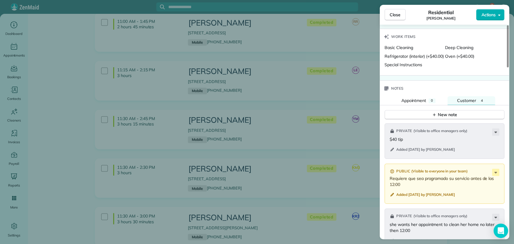
scroll to position [578, 0]
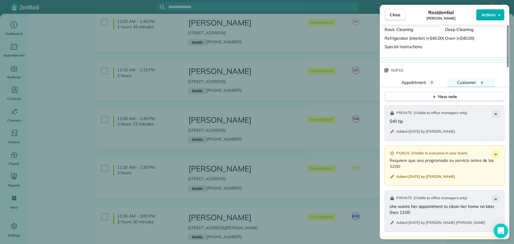
click at [306, 149] on div "Close Residential Mary Ann Terrell Actions Status Completed Mary Ann Terrell · …" at bounding box center [257, 122] width 514 height 244
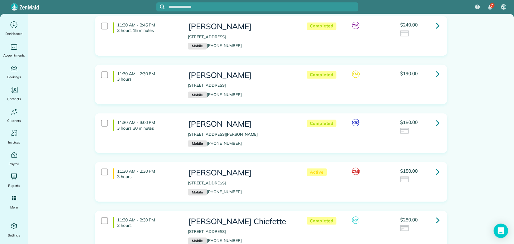
scroll to position [718, 0]
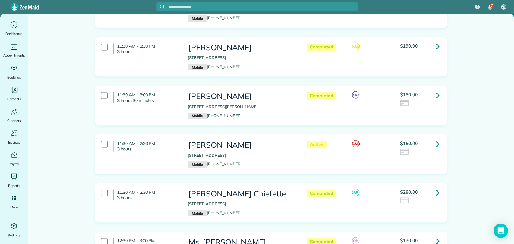
click at [436, 96] on icon at bounding box center [438, 95] width 4 height 11
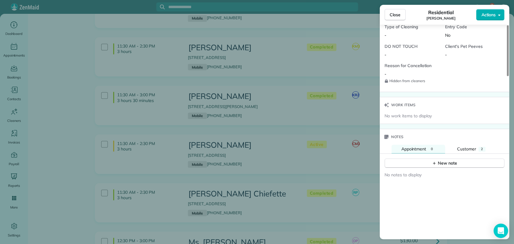
scroll to position [511, 0]
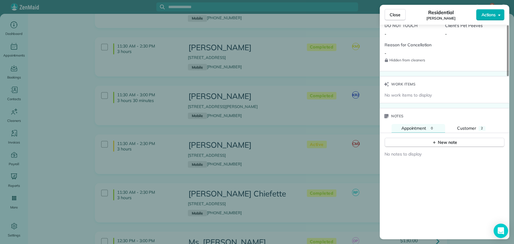
click at [465, 119] on div "Notes" at bounding box center [444, 116] width 129 height 16
click at [467, 126] on span "Customer" at bounding box center [466, 128] width 19 height 5
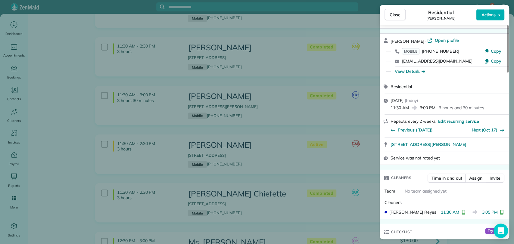
scroll to position [11, 0]
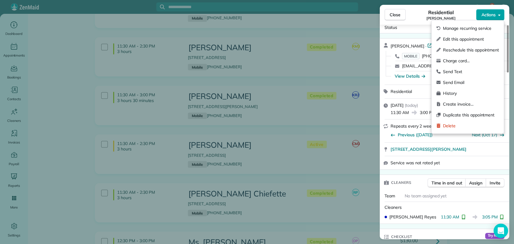
click at [489, 17] on span "Actions" at bounding box center [488, 15] width 14 height 6
click at [462, 61] on span "Charge card…" at bounding box center [471, 61] width 56 height 6
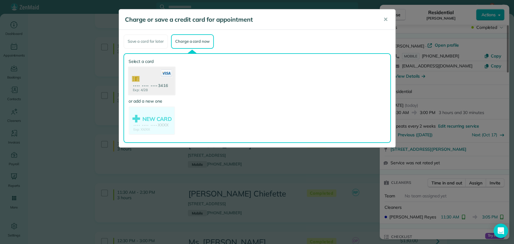
click at [151, 81] on use at bounding box center [151, 81] width 46 height 29
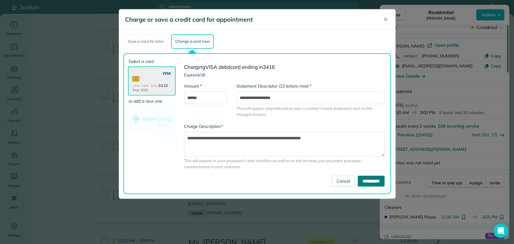
click at [362, 181] on input "**********" at bounding box center [371, 181] width 27 height 11
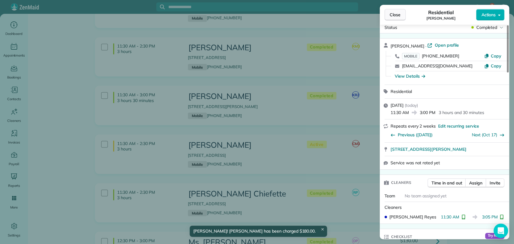
click at [393, 11] on button "Close" at bounding box center [394, 14] width 21 height 11
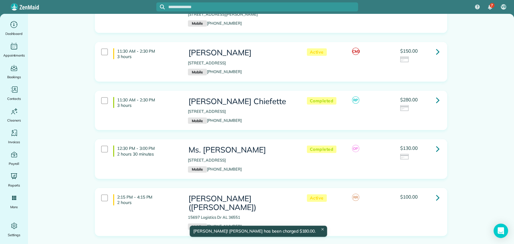
scroll to position [812, 0]
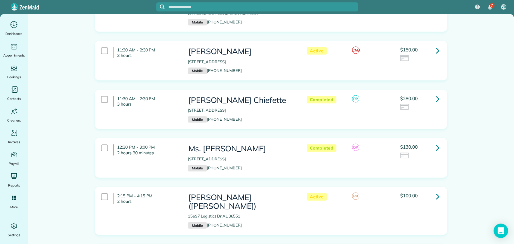
click at [436, 98] on icon at bounding box center [438, 99] width 4 height 11
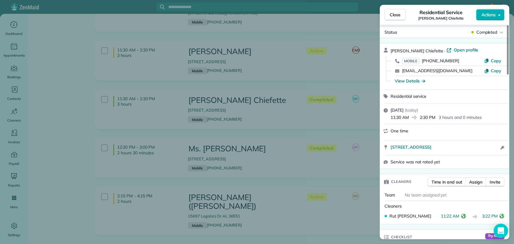
scroll to position [10, 0]
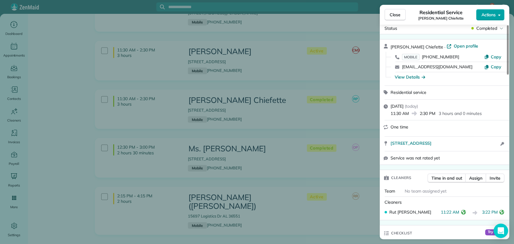
click at [488, 16] on span "Actions" at bounding box center [488, 15] width 14 height 6
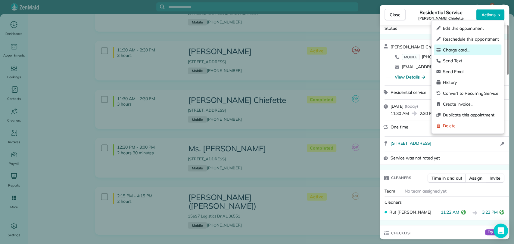
click at [464, 50] on span "Charge card…" at bounding box center [471, 50] width 56 height 6
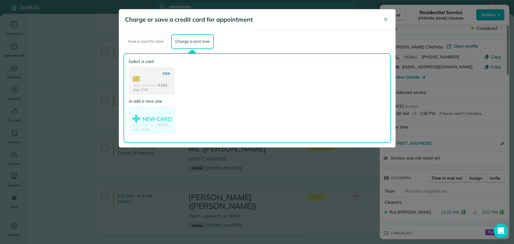
click at [131, 79] on use at bounding box center [151, 81] width 45 height 28
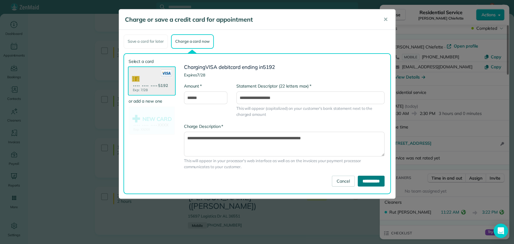
click at [360, 181] on input "**********" at bounding box center [371, 181] width 27 height 11
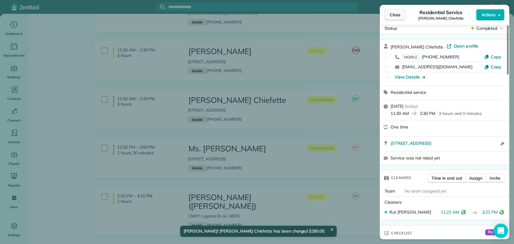
click at [399, 13] on span "Close" at bounding box center [395, 15] width 11 height 6
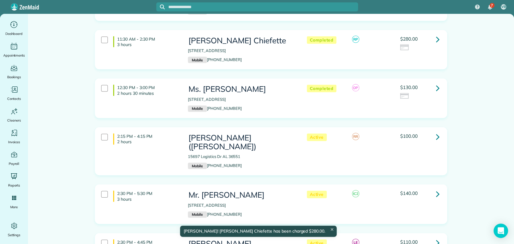
scroll to position [875, 0]
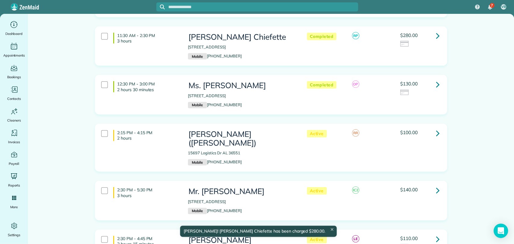
click at [436, 86] on icon at bounding box center [438, 84] width 4 height 11
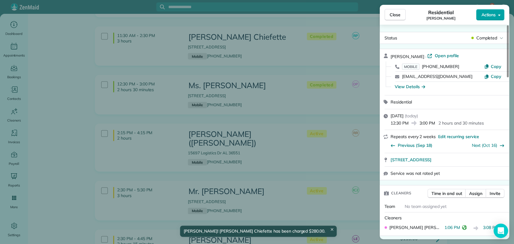
click at [499, 10] on button "Actions" at bounding box center [490, 14] width 28 height 11
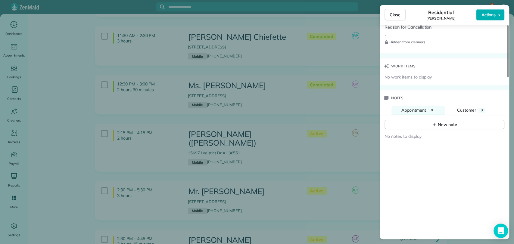
scroll to position [535, 0]
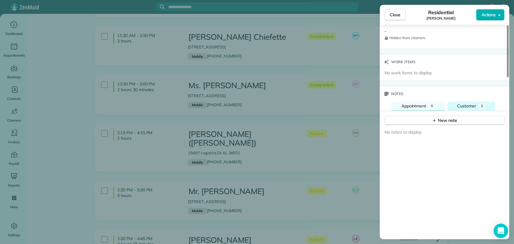
click at [472, 105] on span "Customer" at bounding box center [466, 105] width 19 height 5
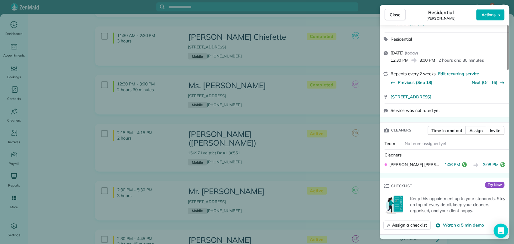
scroll to position [0, 0]
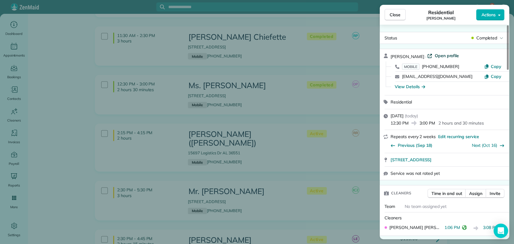
click at [442, 58] on span "Open profile" at bounding box center [446, 56] width 24 height 6
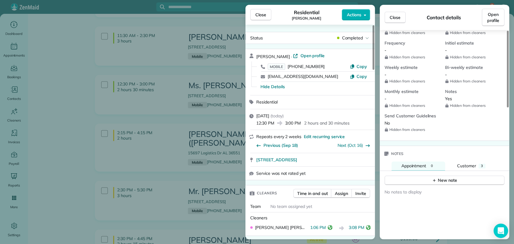
scroll to position [274, 0]
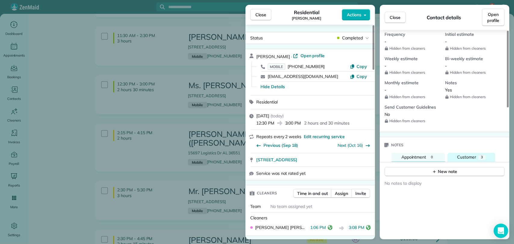
click at [468, 154] on span "Customer" at bounding box center [466, 156] width 19 height 5
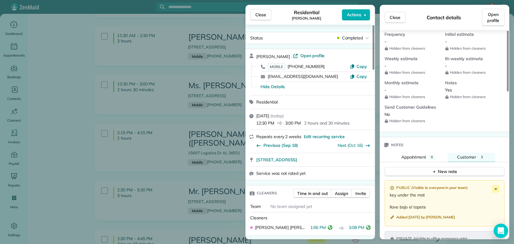
click at [450, 162] on div "New note" at bounding box center [444, 169] width 129 height 14
click at [443, 169] on div "New note" at bounding box center [444, 172] width 25 height 6
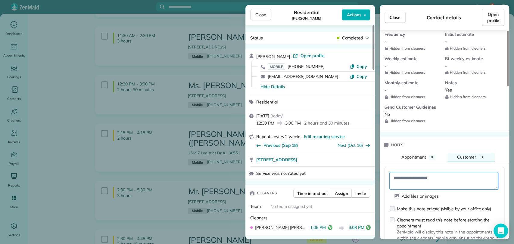
click at [411, 172] on textarea at bounding box center [444, 180] width 108 height 17
type textarea "**********"
click at [412, 206] on div "Make this note private (visible by your office only)" at bounding box center [444, 209] width 94 height 6
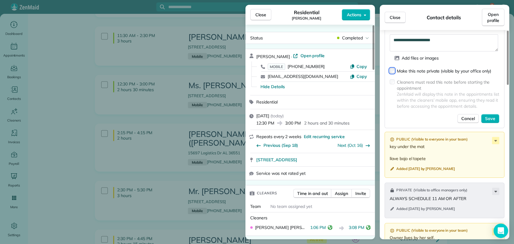
scroll to position [412, 0]
click at [491, 115] on span "Save" at bounding box center [490, 118] width 10 height 6
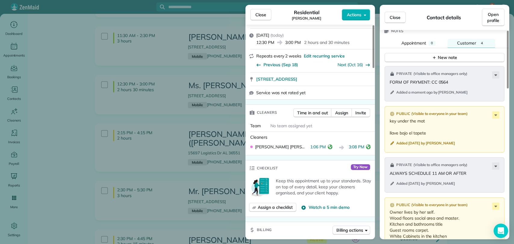
scroll to position [385, 0]
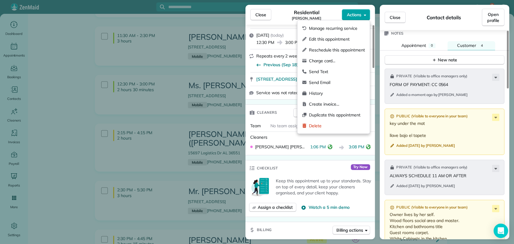
click at [357, 17] on span "Actions" at bounding box center [354, 15] width 14 height 6
click at [336, 58] on span "Charge card…" at bounding box center [337, 61] width 56 height 6
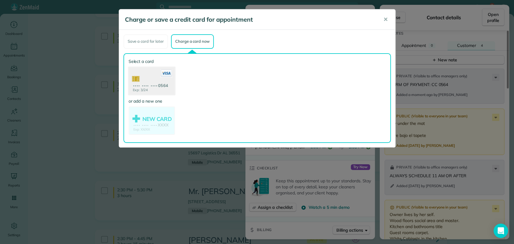
click at [157, 77] on use at bounding box center [151, 81] width 46 height 29
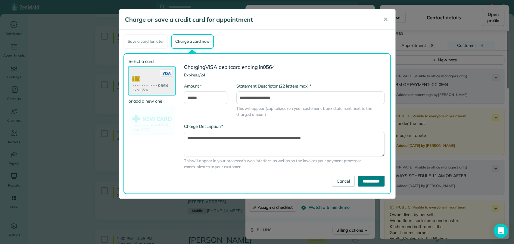
click at [368, 180] on input "**********" at bounding box center [371, 181] width 27 height 11
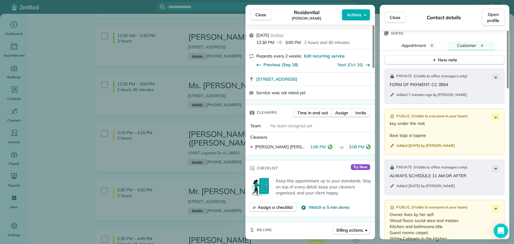
click at [416, 228] on p "Owner lives by her self. Wood floors social area and master. Kitchen and bathro…" at bounding box center [445, 230] width 111 height 36
click at [262, 18] on button "Close" at bounding box center [260, 14] width 21 height 11
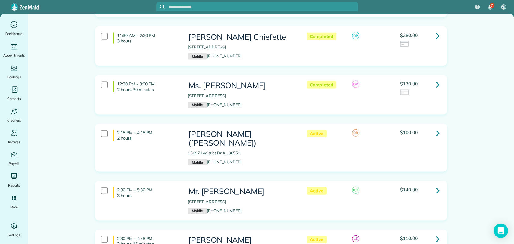
click at [266, 8] on input "text" at bounding box center [263, 7] width 190 height 5
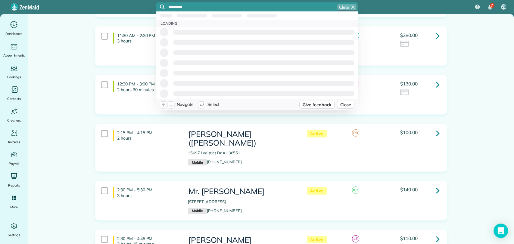
type input "*********"
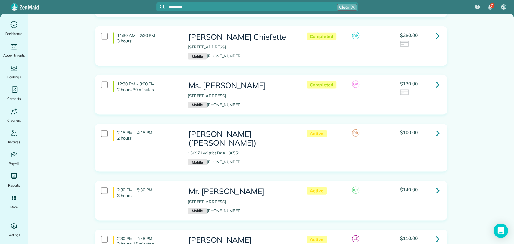
click at [199, 7] on input "*********" at bounding box center [263, 7] width 190 height 5
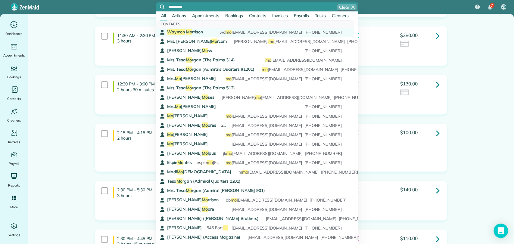
click at [202, 32] on span "Way mo n Mo rrison" at bounding box center [185, 31] width 36 height 5
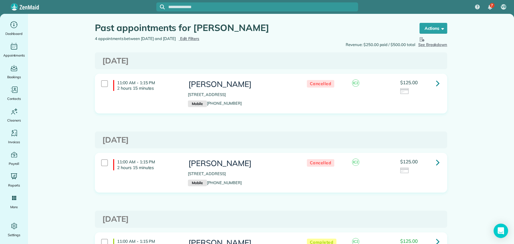
scroll to position [138, 0]
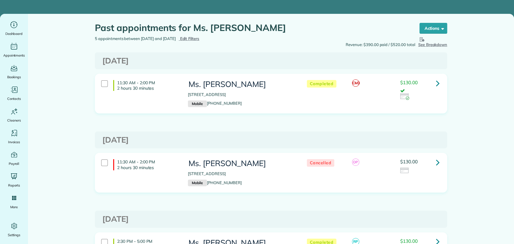
scroll to position [31, 0]
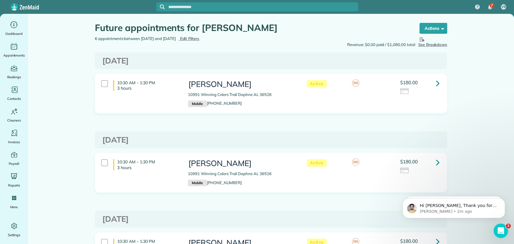
click at [436, 84] on icon at bounding box center [438, 83] width 4 height 11
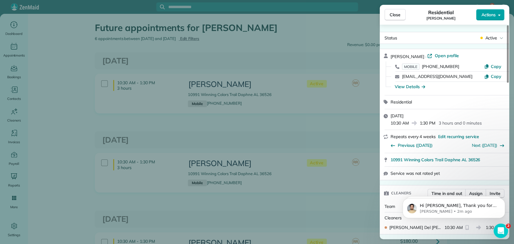
click at [490, 10] on button "Actions" at bounding box center [490, 14] width 28 height 11
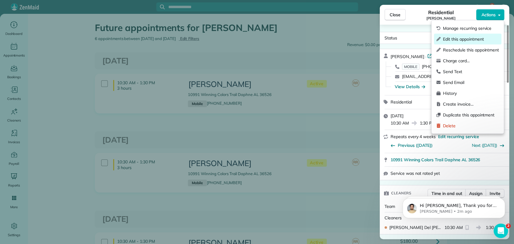
click at [455, 42] on div "Edit this appointment" at bounding box center [467, 39] width 67 height 11
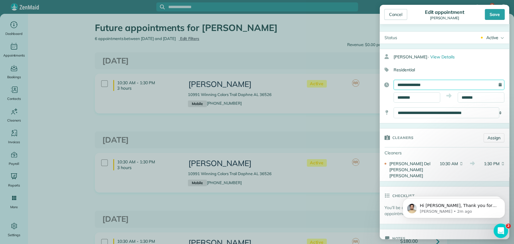
click at [409, 87] on input "**********" at bounding box center [449, 85] width 111 height 10
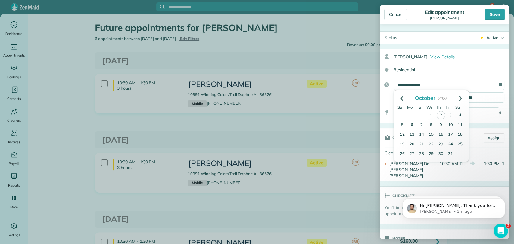
click at [410, 122] on link "6" at bounding box center [412, 125] width 10 height 10
type input "**********"
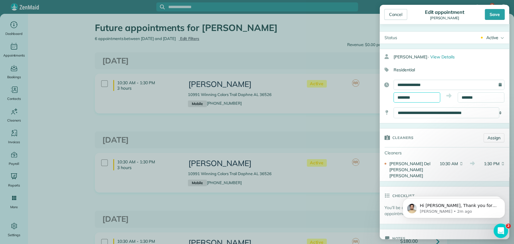
click at [403, 98] on input "********" at bounding box center [417, 97] width 47 height 10
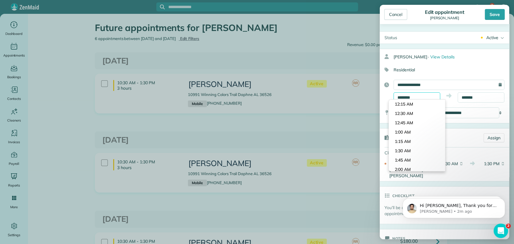
scroll to position [373, 0]
type input "********"
click at [404, 131] on body "7 VB Dashboard Appointments Bookings Contacts Cleaners Invoices Payroll Reports…" at bounding box center [257, 122] width 514 height 244
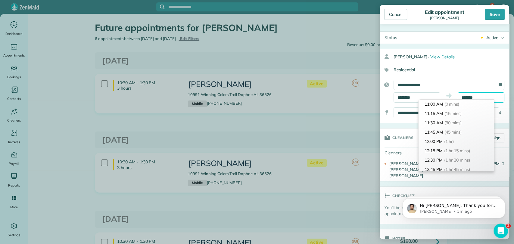
click at [473, 99] on input "*******" at bounding box center [481, 97] width 47 height 10
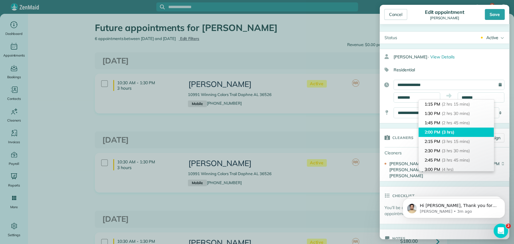
type input "*******"
click at [444, 132] on span "(3 hrs)" at bounding box center [448, 131] width 13 height 5
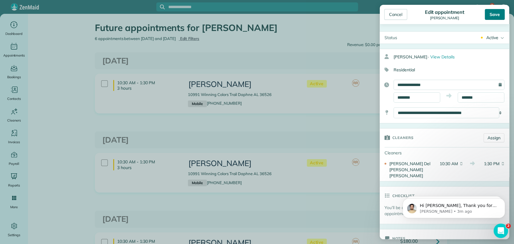
click at [494, 17] on div "Save" at bounding box center [495, 14] width 20 height 11
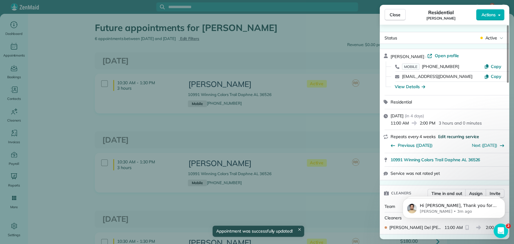
click at [455, 138] on span "Edit recurring service" at bounding box center [458, 137] width 41 height 6
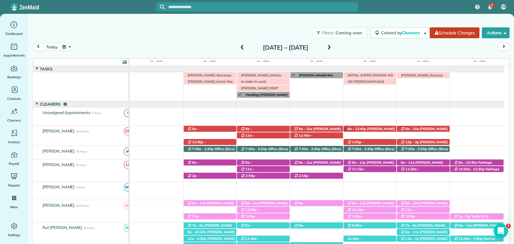
click at [239, 47] on span at bounding box center [242, 47] width 7 height 5
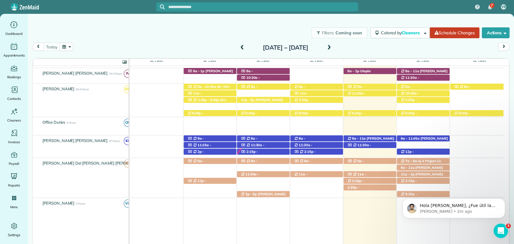
click at [452, 153] on div "8a - 11:45a [PERSON_NAME] ([PHONE_NUMBER]) [STREET_ADDRESS][PERSON_NAME] 2:15p …" at bounding box center [317, 146] width 374 height 22
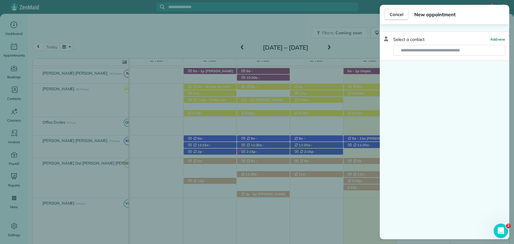
click at [396, 231] on div "Select a contact Add new" at bounding box center [444, 131] width 129 height 215
click at [400, 17] on span "Cancel" at bounding box center [397, 14] width 14 height 6
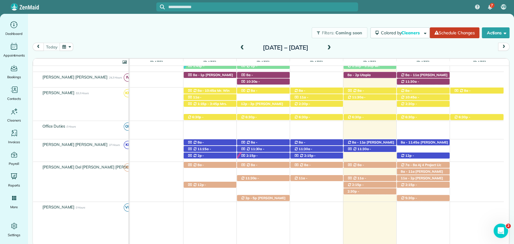
scroll to position [294, 0]
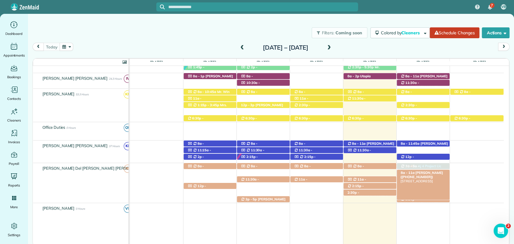
drag, startPoint x: 428, startPoint y: 99, endPoint x: 423, endPoint y: 172, distance: 73.3
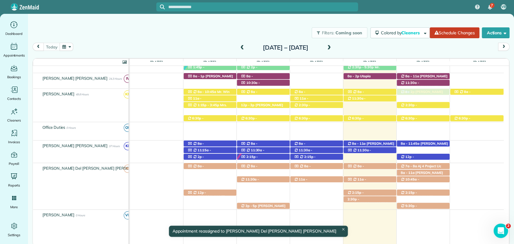
drag, startPoint x: 429, startPoint y: 186, endPoint x: 436, endPoint y: 97, distance: 89.1
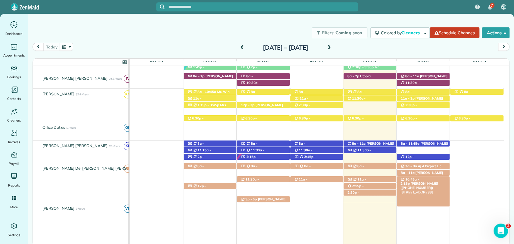
click at [431, 182] on span "[PERSON_NAME] ([PHONE_NUMBER])" at bounding box center [419, 186] width 38 height 8
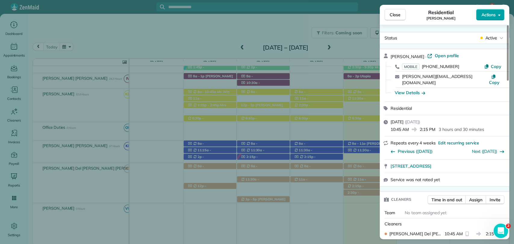
click at [499, 11] on button "Actions" at bounding box center [490, 14] width 28 height 11
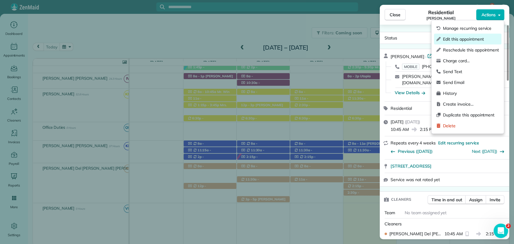
click at [470, 40] on span "Edit this appointment" at bounding box center [471, 39] width 56 height 6
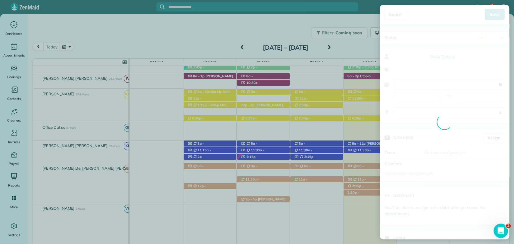
type input "**********"
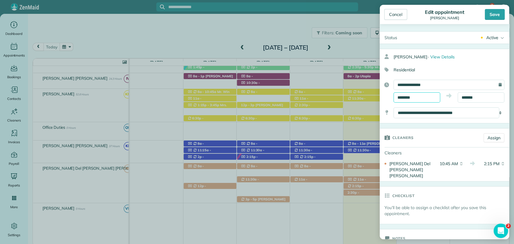
click at [404, 93] on input "********" at bounding box center [417, 97] width 47 height 10
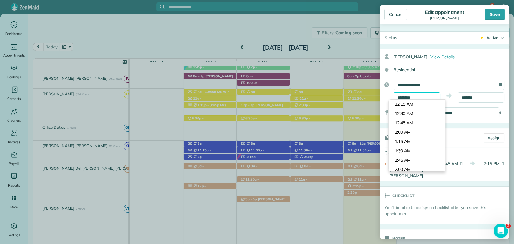
scroll to position [383, 0]
type input "********"
click at [408, 129] on body "7 VB Dashboard Appointments Bookings Contacts Cleaners Invoices Payroll Reports…" at bounding box center [257, 122] width 514 height 244
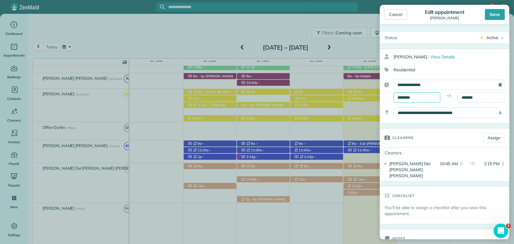
click at [412, 97] on input "********" at bounding box center [417, 97] width 47 height 10
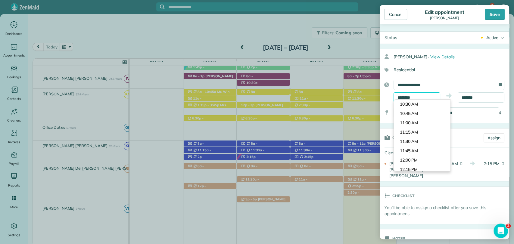
scroll to position [401, 0]
click at [419, 114] on li "11:15 AM" at bounding box center [422, 113] width 56 height 9
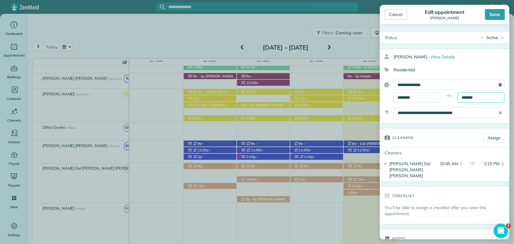
click at [465, 97] on input "*******" at bounding box center [481, 97] width 47 height 10
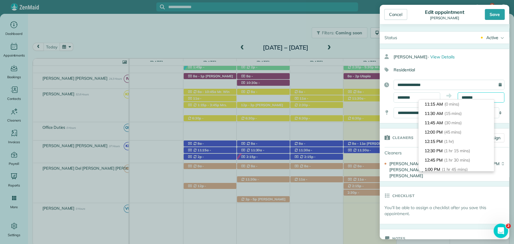
scroll to position [103, 0]
click at [401, 14] on div "Cancel" at bounding box center [395, 14] width 23 height 11
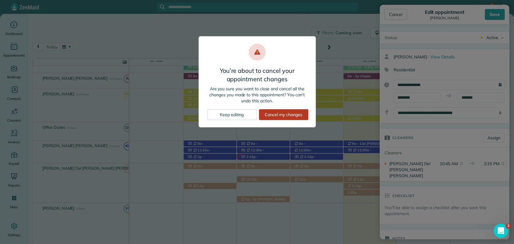
click at [274, 111] on div "Cancel my changes" at bounding box center [283, 114] width 49 height 11
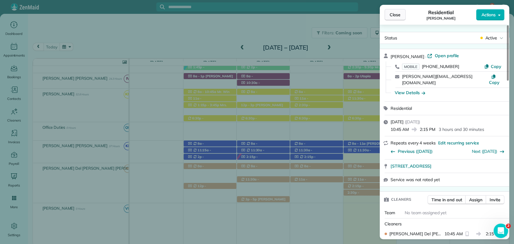
click at [390, 18] on button "Close" at bounding box center [394, 14] width 21 height 11
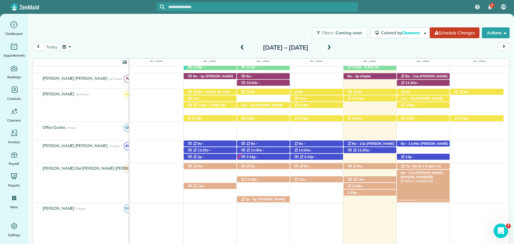
click at [429, 173] on span "[PERSON_NAME] ([PHONE_NUMBER])" at bounding box center [421, 175] width 42 height 8
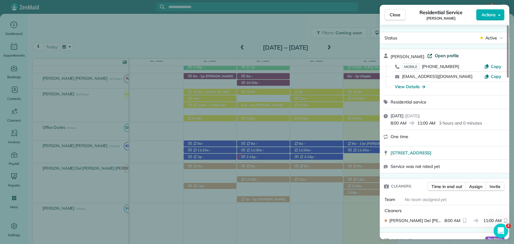
click at [440, 58] on span "Open profile" at bounding box center [446, 56] width 24 height 6
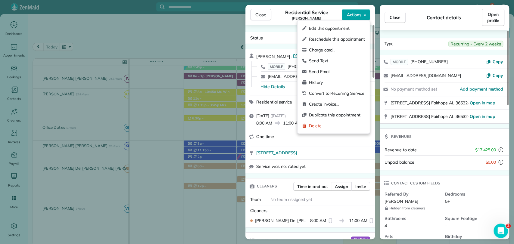
click at [358, 18] on button "Actions" at bounding box center [356, 14] width 28 height 11
click at [330, 29] on span "Edit this appointment" at bounding box center [337, 28] width 56 height 6
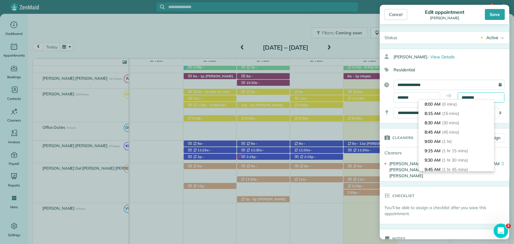
scroll to position [103, 0]
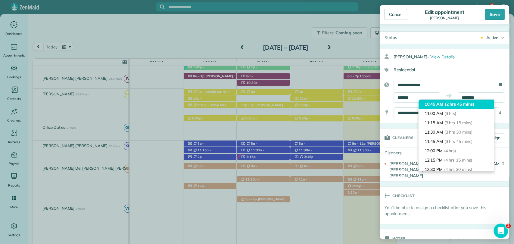
drag, startPoint x: 461, startPoint y: 97, endPoint x: 471, endPoint y: 107, distance: 15.1
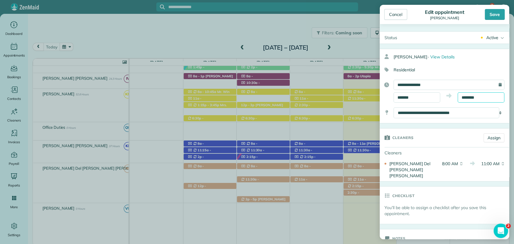
drag, startPoint x: 471, startPoint y: 107, endPoint x: 481, endPoint y: 93, distance: 17.5
drag, startPoint x: 481, startPoint y: 93, endPoint x: 489, endPoint y: 99, distance: 9.4
click at [491, 99] on input "********" at bounding box center [481, 97] width 47 height 10
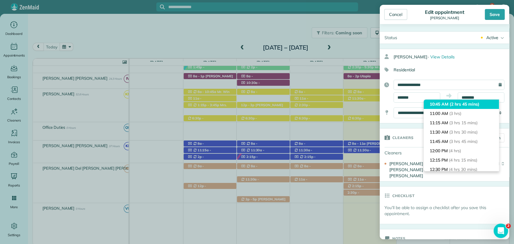
type input "********"
click at [465, 105] on span "(2 hrs 45 mins)" at bounding box center [465, 103] width 30 height 5
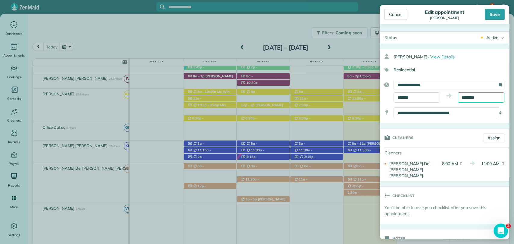
click at [465, 96] on input "********" at bounding box center [481, 97] width 47 height 10
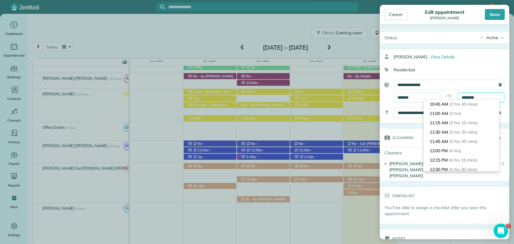
scroll to position [93, 0]
click at [457, 116] on span "(2 hrs 45 mins)" at bounding box center [465, 113] width 30 height 5
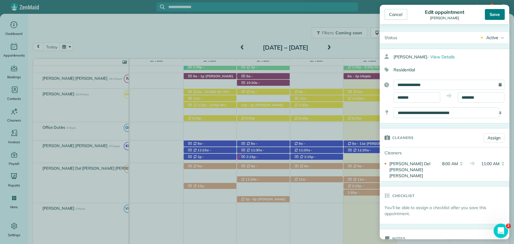
click at [501, 15] on div "Save" at bounding box center [495, 14] width 20 height 11
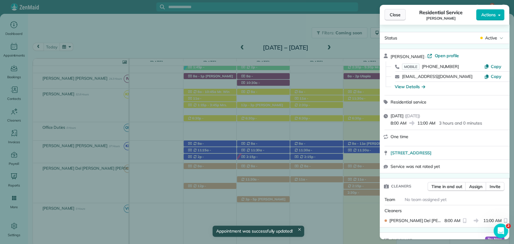
click at [390, 12] on span "Close" at bounding box center [395, 15] width 11 height 6
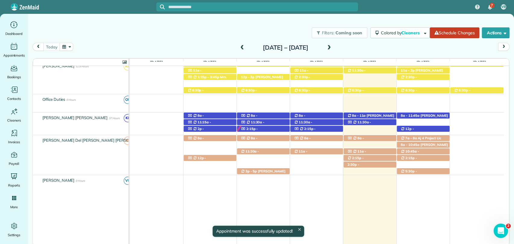
scroll to position [322, 0]
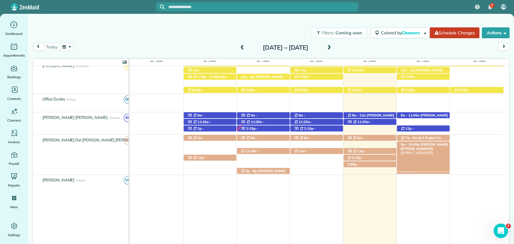
click at [438, 143] on div "8a - 10:45a [PERSON_NAME] ([PHONE_NUMBER]) [STREET_ADDRESS]" at bounding box center [423, 145] width 53 height 6
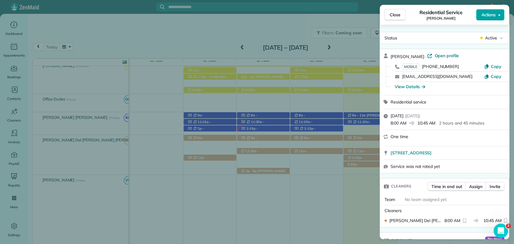
click at [495, 16] on span "Actions" at bounding box center [488, 15] width 14 height 6
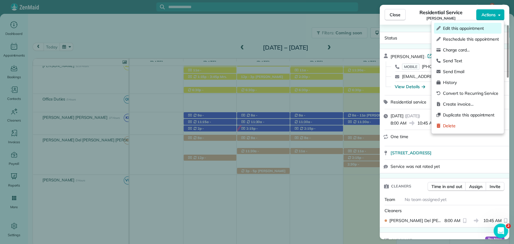
click at [464, 30] on span "Edit this appointment" at bounding box center [471, 28] width 56 height 6
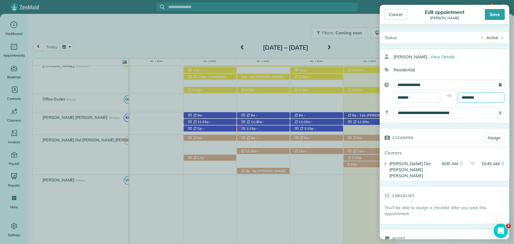
click at [458, 99] on input "********" at bounding box center [481, 97] width 47 height 10
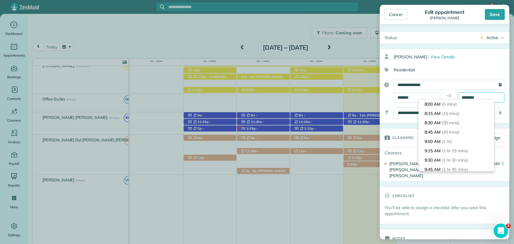
scroll to position [93, 0]
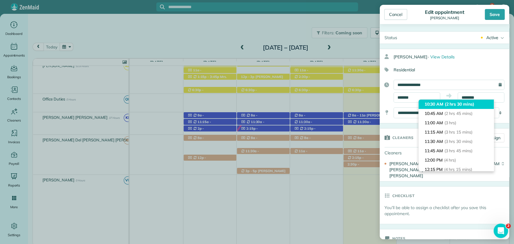
type input "********"
click at [442, 103] on li "10:30 AM (2 hrs 30 mins)" at bounding box center [456, 104] width 75 height 9
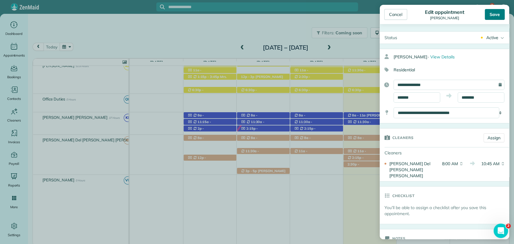
click at [500, 11] on div "Save" at bounding box center [495, 14] width 20 height 11
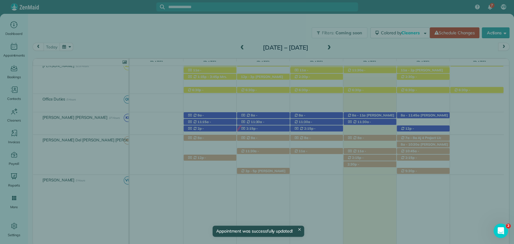
click at [397, 13] on span "Close" at bounding box center [395, 15] width 11 height 6
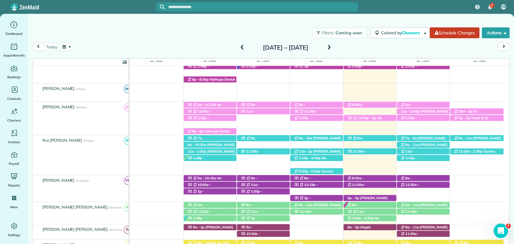
scroll to position [154, 0]
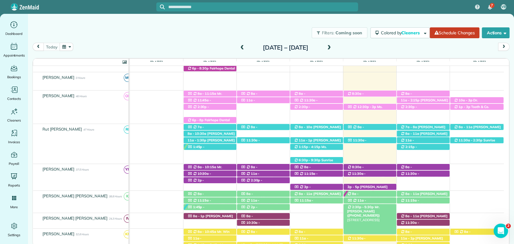
click at [362, 208] on span "2:30p - 5:30p" at bounding box center [363, 207] width 23 height 4
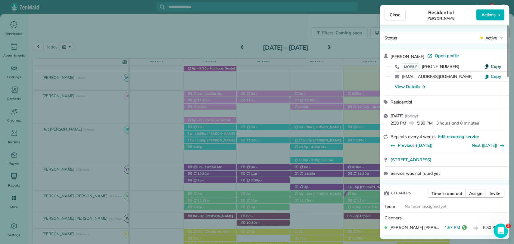
click at [488, 65] on icon "button" at bounding box center [487, 66] width 4 height 4
click at [395, 10] on button "Close" at bounding box center [394, 14] width 21 height 11
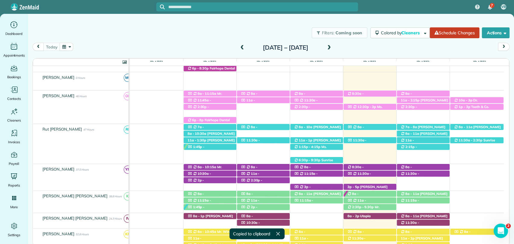
click at [332, 49] on span at bounding box center [329, 47] width 7 height 5
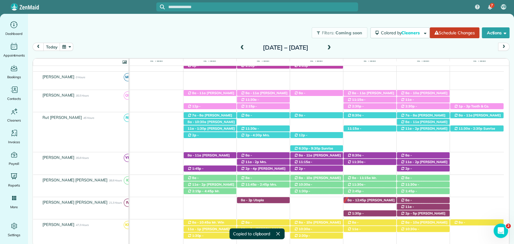
scroll to position [120, 0]
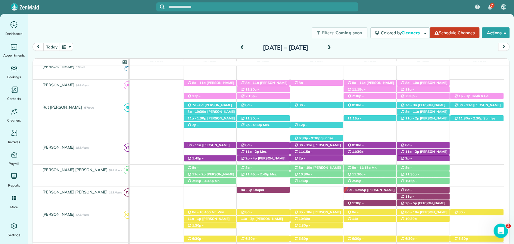
click at [332, 49] on span at bounding box center [329, 47] width 7 height 5
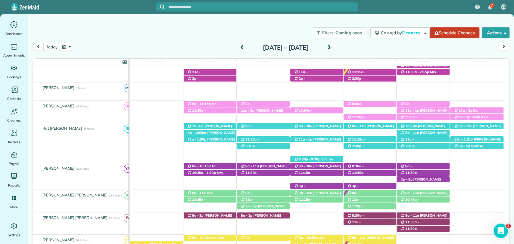
scroll to position [129, 0]
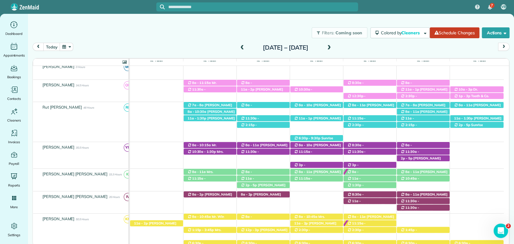
click at [332, 49] on span at bounding box center [329, 47] width 7 height 5
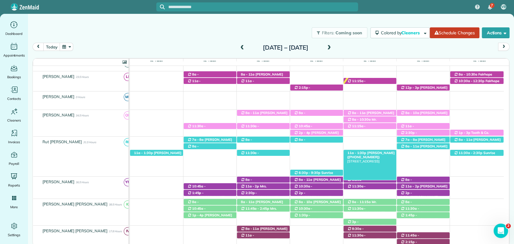
scroll to position [145, 0]
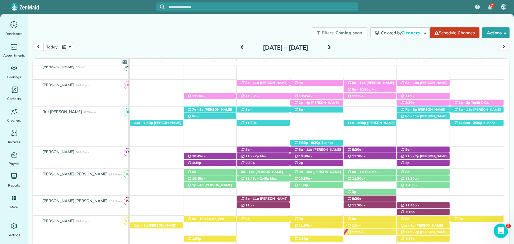
click at [332, 48] on span at bounding box center [329, 47] width 7 height 5
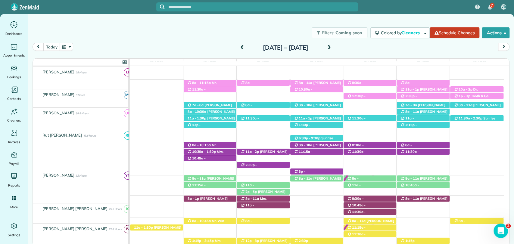
scroll to position [136, 0]
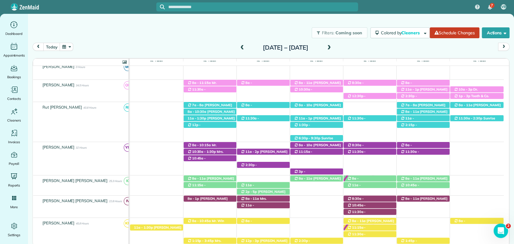
click at [239, 46] on span at bounding box center [242, 47] width 7 height 5
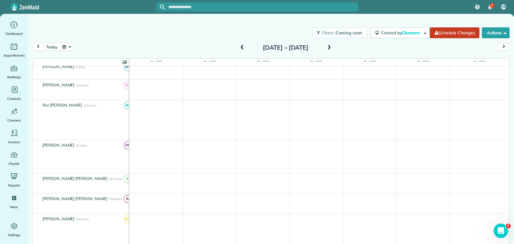
click at [239, 46] on span at bounding box center [242, 47] width 7 height 5
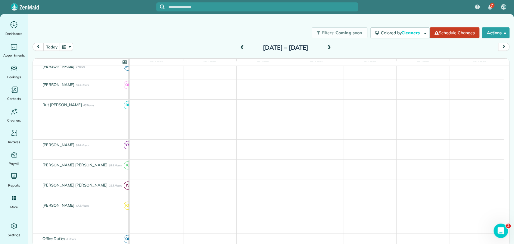
click at [239, 46] on span at bounding box center [242, 47] width 7 height 5
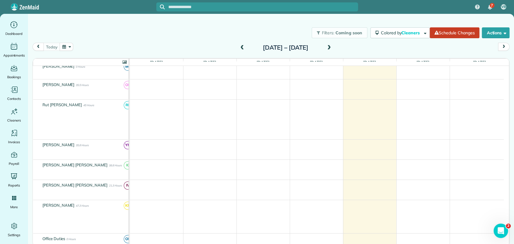
click at [332, 49] on span at bounding box center [329, 47] width 7 height 5
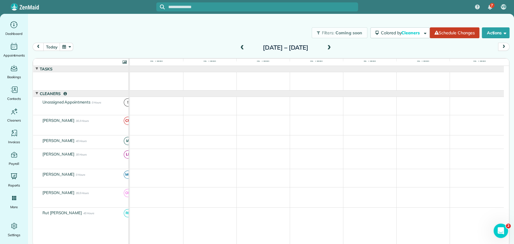
click at [239, 49] on span at bounding box center [242, 47] width 7 height 5
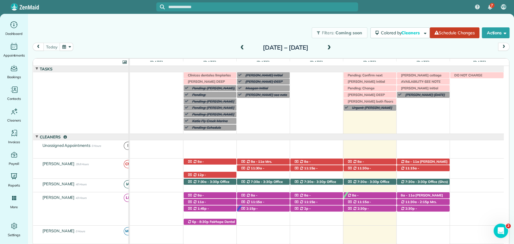
click at [332, 48] on span at bounding box center [329, 47] width 7 height 5
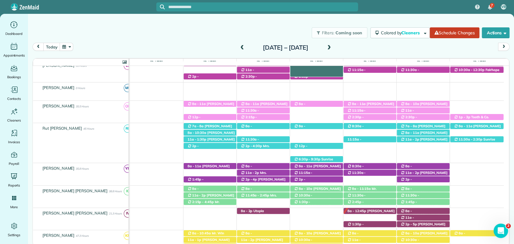
scroll to position [154, 0]
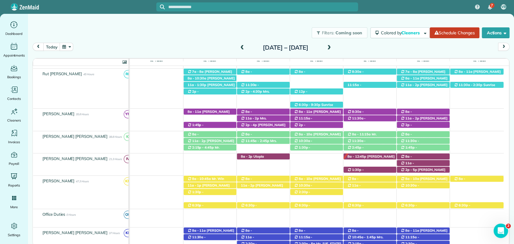
click at [332, 46] on span at bounding box center [329, 47] width 7 height 5
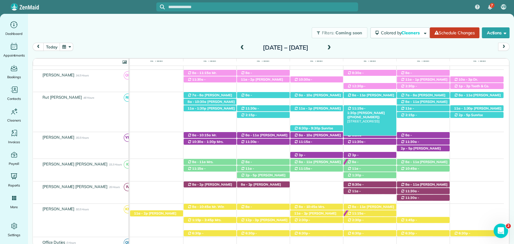
scroll to position [162, 0]
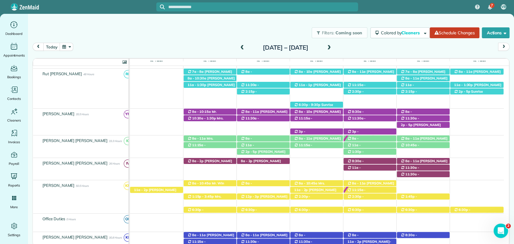
click at [332, 49] on span at bounding box center [329, 47] width 7 height 5
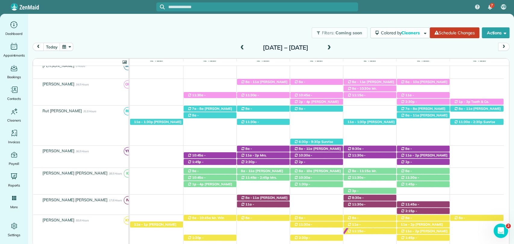
scroll to position [178, 0]
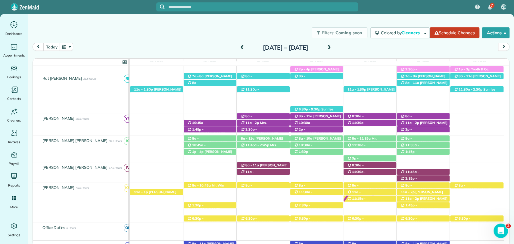
click at [334, 48] on div "[DATE] – [DATE]" at bounding box center [285, 48] width 96 height 10
click at [332, 47] on span at bounding box center [329, 47] width 7 height 5
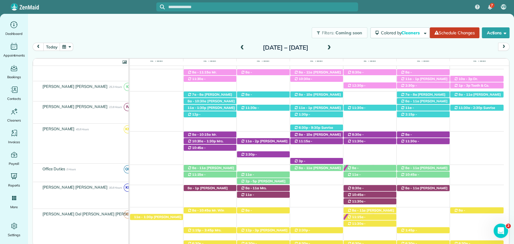
scroll to position [146, 0]
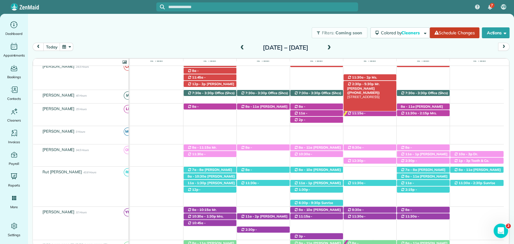
click at [364, 83] on span "2:30p - 5:30p" at bounding box center [363, 84] width 23 height 4
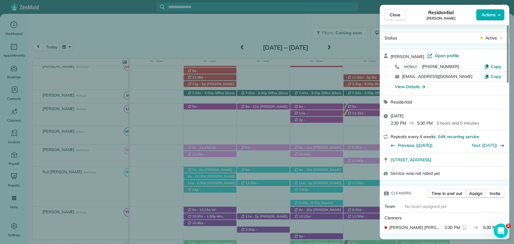
click at [473, 192] on span "Assign" at bounding box center [475, 194] width 13 height 6
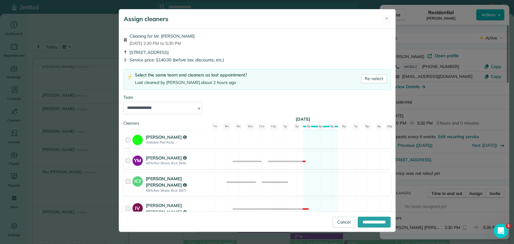
click at [131, 184] on div at bounding box center [129, 184] width 7 height 17
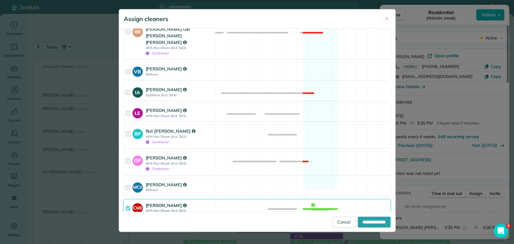
click at [127, 202] on div at bounding box center [129, 207] width 7 height 11
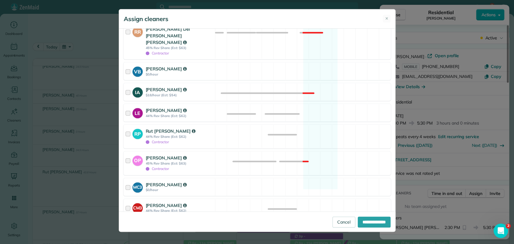
click at [166, 222] on span "Assign selected cleaners to all future appointments in this recurring service?" at bounding box center [203, 224] width 147 height 5
click at [360, 227] on input "**********" at bounding box center [374, 222] width 33 height 11
type input "**********"
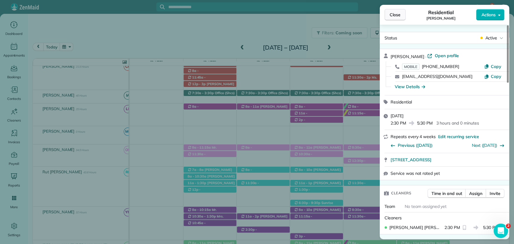
click at [397, 17] on span "Close" at bounding box center [395, 15] width 11 height 6
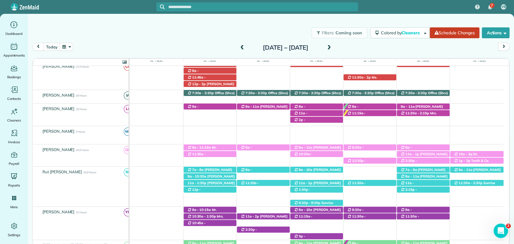
click at [239, 48] on span at bounding box center [242, 47] width 7 height 5
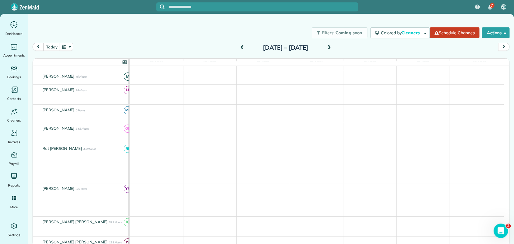
scroll to position [52, 0]
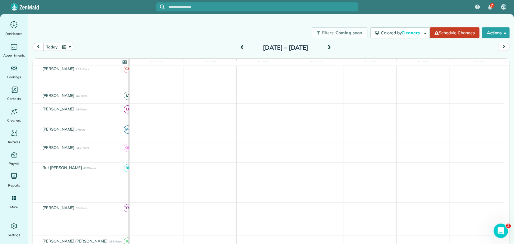
click at [239, 48] on span at bounding box center [242, 47] width 7 height 5
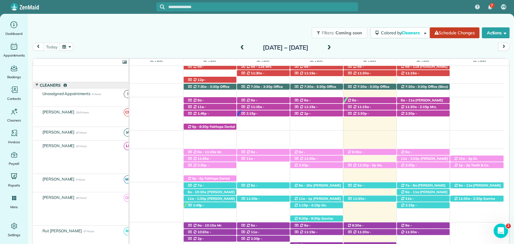
scroll to position [95, 0]
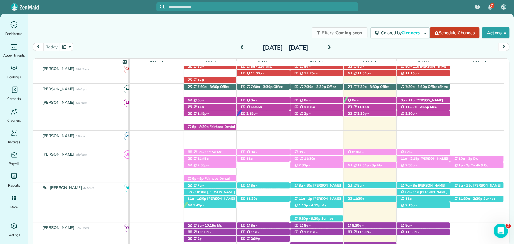
click at [332, 48] on span at bounding box center [329, 47] width 7 height 5
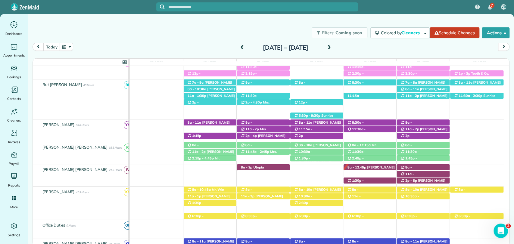
scroll to position [154, 0]
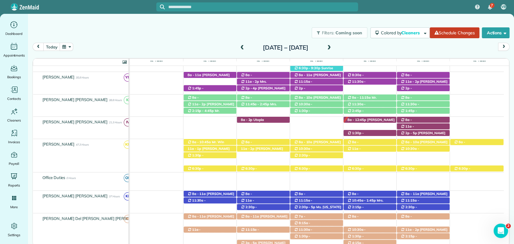
click at [189, 43] on div "[DATE] [DATE] – [DATE]" at bounding box center [271, 48] width 477 height 11
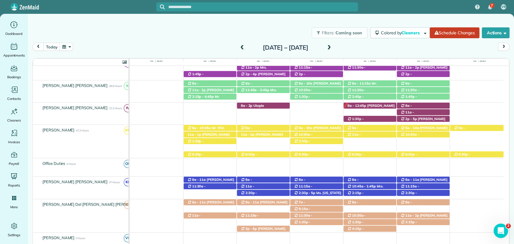
click at [186, 39] on div "Filters: Coming soon Colored by Cleaners Color by Cleaner Color by Team Color b…" at bounding box center [271, 33] width 486 height 20
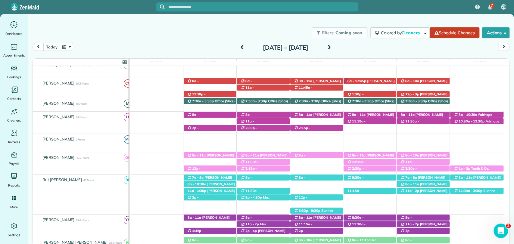
scroll to position [0, 0]
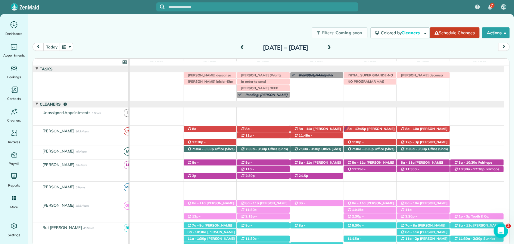
click at [239, 48] on span at bounding box center [242, 47] width 7 height 5
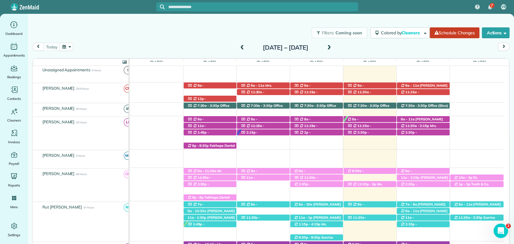
scroll to position [76, 0]
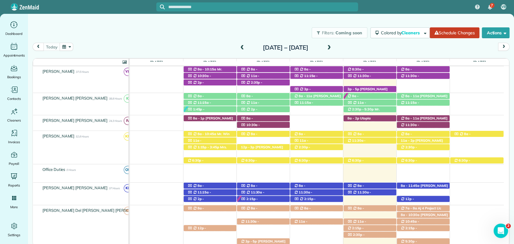
click at [361, 46] on div "[DATE] [DATE] – [DATE]" at bounding box center [271, 48] width 477 height 11
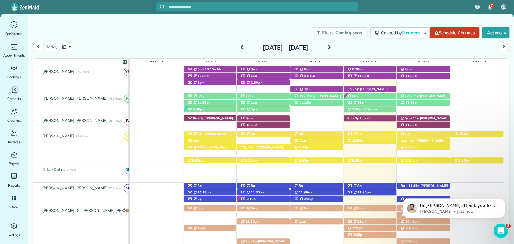
scroll to position [0, 0]
click at [332, 46] on span at bounding box center [329, 47] width 7 height 5
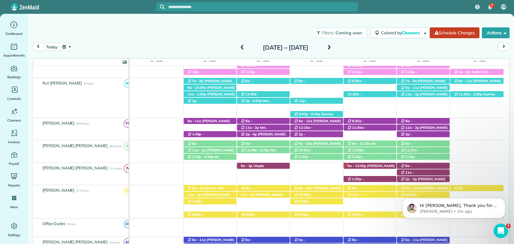
scroll to position [148, 0]
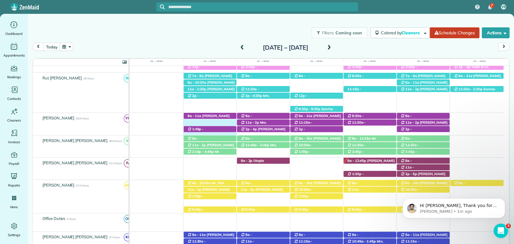
click at [196, 124] on div "8a - 11a Mrs. Robin Brudi (+12053355134) 12545 County Road 1 - Fairhope, AL, 36…" at bounding box center [317, 124] width 374 height 22
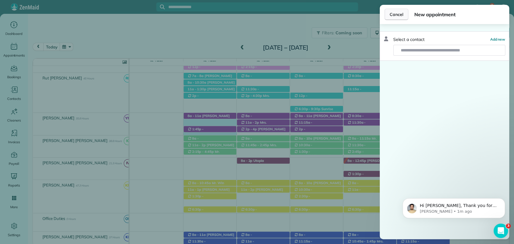
click at [407, 14] on button "Cancel" at bounding box center [396, 14] width 24 height 11
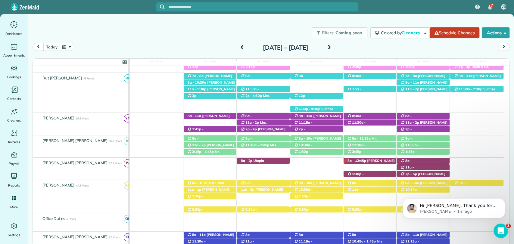
click at [207, 124] on div "8a - 11a Mrs. Robin Brudi (+12053355134) 12545 County Road 1 - Fairhope, AL, 36…" at bounding box center [317, 124] width 374 height 22
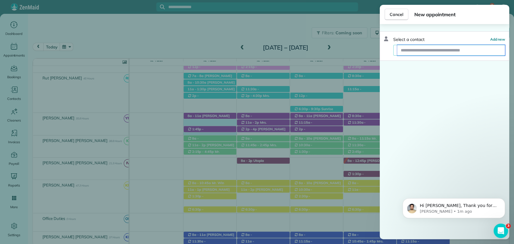
click at [422, 50] on input "text" at bounding box center [451, 50] width 108 height 11
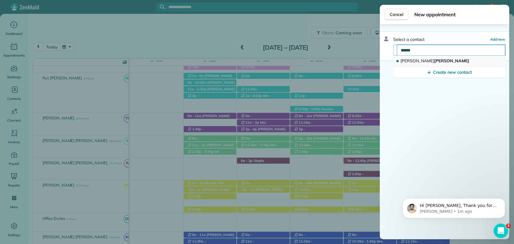
type input "******"
click at [422, 60] on span "Waymon Morrison" at bounding box center [434, 60] width 69 height 5
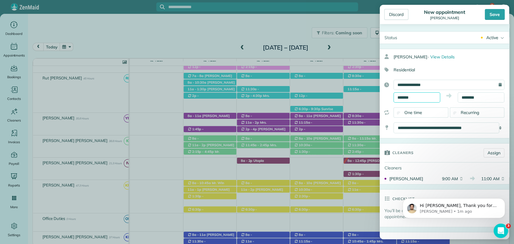
click at [411, 97] on input "*******" at bounding box center [417, 97] width 47 height 10
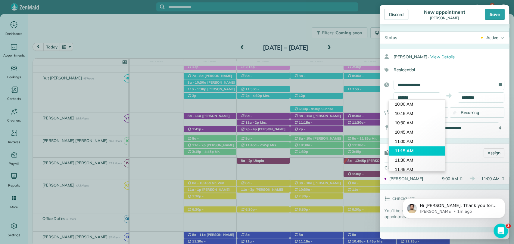
type input "********"
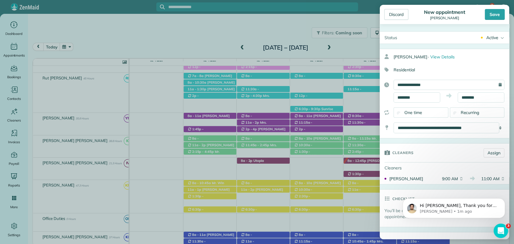
click at [407, 150] on body "7 VB Dashboard Appointments Bookings Contacts Cleaners Invoices Payroll Reports…" at bounding box center [257, 122] width 514 height 244
click at [458, 99] on input "********" at bounding box center [481, 97] width 47 height 10
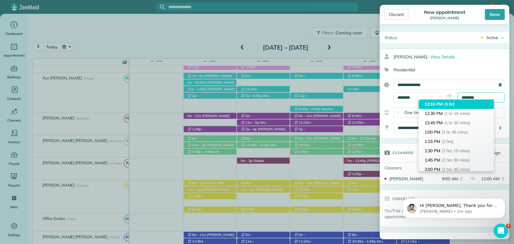
scroll to position [38, 0]
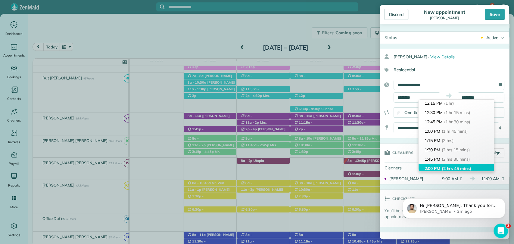
type input "*******"
click at [437, 165] on li "2:00 PM (2 hrs 45 mins)" at bounding box center [456, 168] width 75 height 9
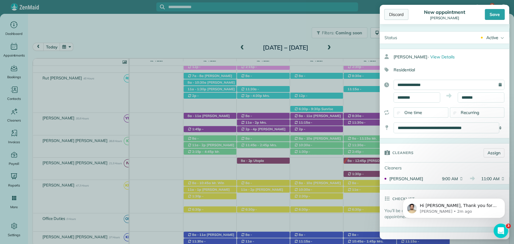
click at [397, 14] on div "Discard" at bounding box center [396, 14] width 24 height 11
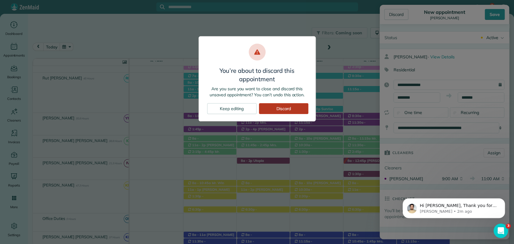
click at [279, 110] on div "Discard" at bounding box center [283, 108] width 49 height 11
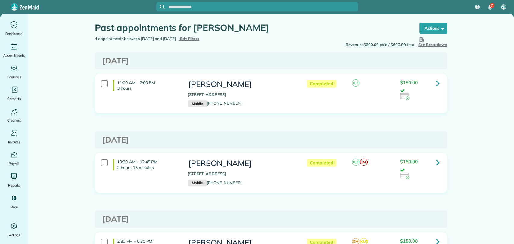
scroll to position [20, 0]
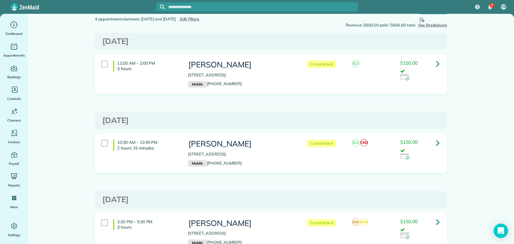
click at [436, 64] on icon at bounding box center [438, 63] width 4 height 11
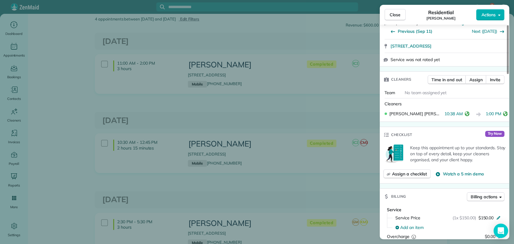
scroll to position [149, 0]
click at [398, 17] on span "Close" at bounding box center [395, 15] width 11 height 6
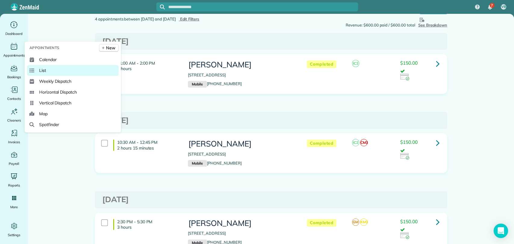
click at [45, 70] on span "List" at bounding box center [42, 70] width 7 height 6
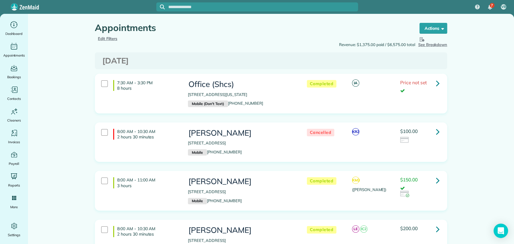
click at [113, 39] on span "Edit Filters" at bounding box center [108, 38] width 20 height 5
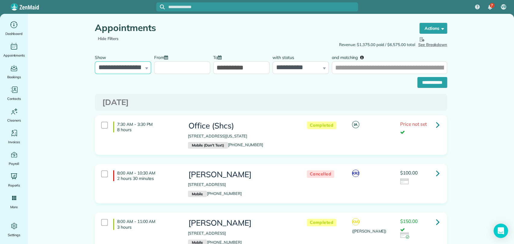
click at [130, 66] on select "**********" at bounding box center [123, 67] width 56 height 13
select select "**********"
click at [95, 61] on select "**********" at bounding box center [123, 67] width 56 height 13
click at [177, 68] on input "From" at bounding box center [182, 67] width 56 height 13
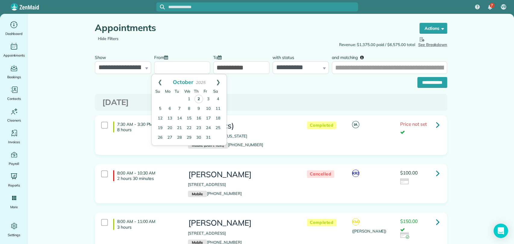
click at [198, 98] on link "2" at bounding box center [198, 99] width 8 height 8
type input "**********"
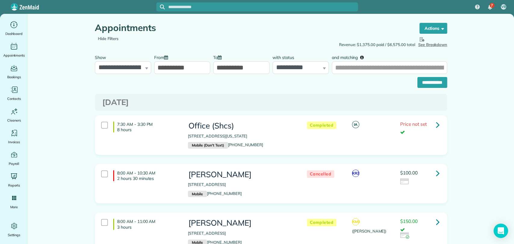
click at [231, 72] on input "**********" at bounding box center [241, 67] width 56 height 13
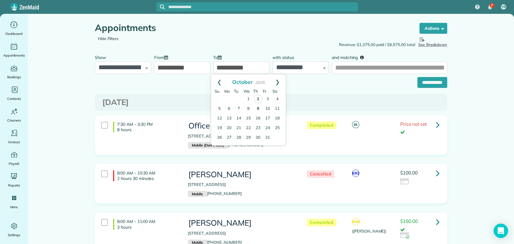
click at [257, 98] on link "2" at bounding box center [258, 99] width 8 height 8
type input "**********"
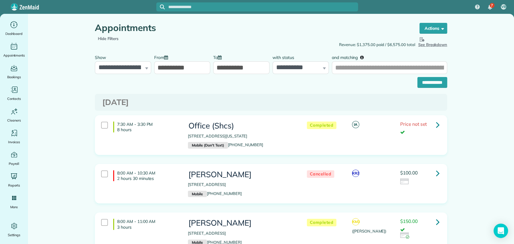
click at [429, 76] on div "**********" at bounding box center [271, 81] width 352 height 14
click at [426, 80] on input "**********" at bounding box center [432, 82] width 30 height 11
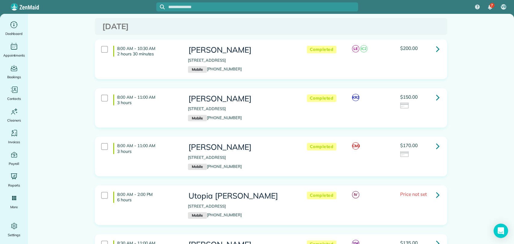
scroll to position [51, 0]
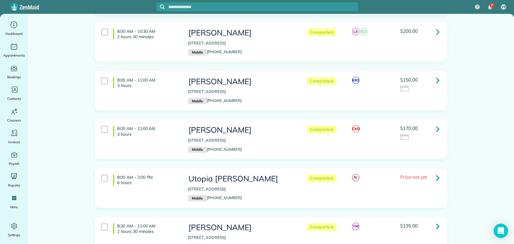
click at [436, 83] on icon at bounding box center [438, 80] width 4 height 11
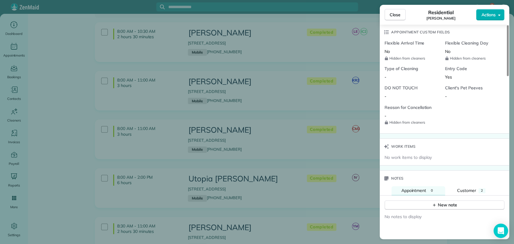
scroll to position [458, 0]
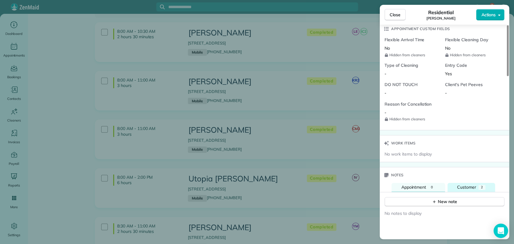
click at [462, 183] on button "Customer 2" at bounding box center [471, 187] width 48 height 9
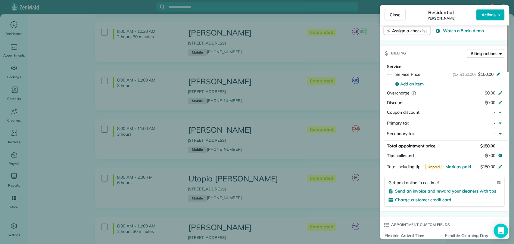
scroll to position [257, 0]
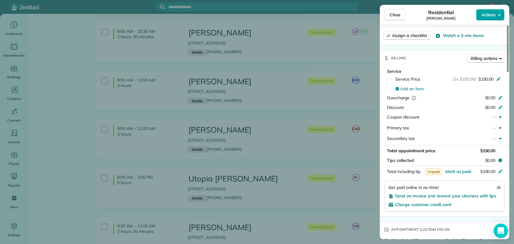
click at [491, 17] on span "Actions" at bounding box center [488, 15] width 14 height 6
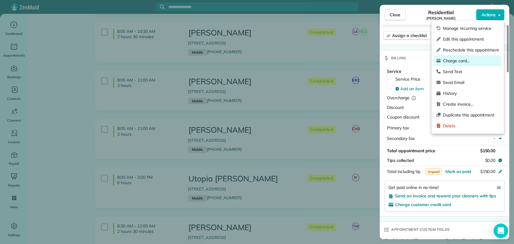
click at [470, 60] on span "Charge card…" at bounding box center [471, 61] width 56 height 6
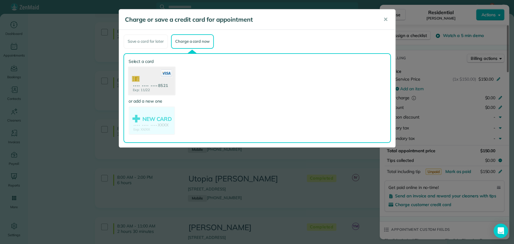
click at [151, 79] on use at bounding box center [151, 81] width 46 height 29
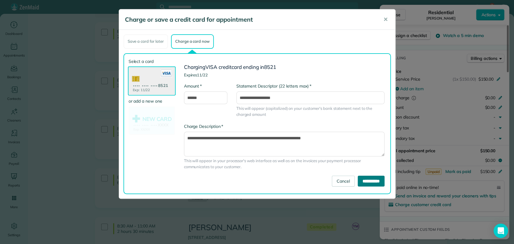
click at [372, 180] on input "**********" at bounding box center [371, 181] width 27 height 11
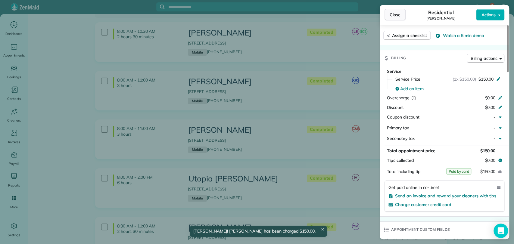
click at [397, 14] on span "Close" at bounding box center [395, 15] width 11 height 6
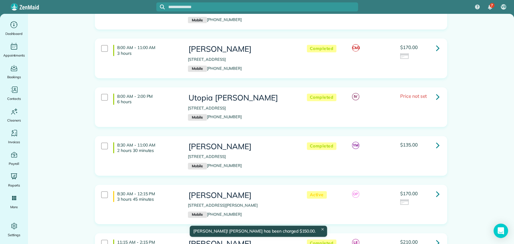
scroll to position [133, 0]
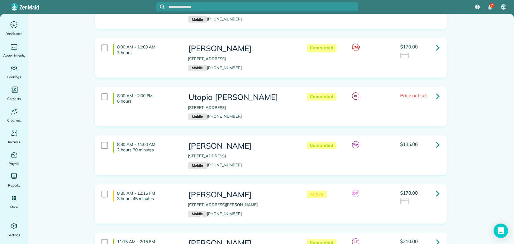
click at [436, 95] on icon at bounding box center [438, 96] width 4 height 11
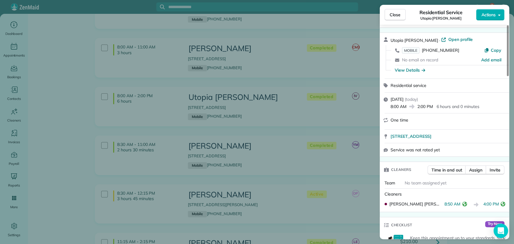
scroll to position [17, 0]
click at [402, 17] on button "Close" at bounding box center [394, 14] width 21 height 11
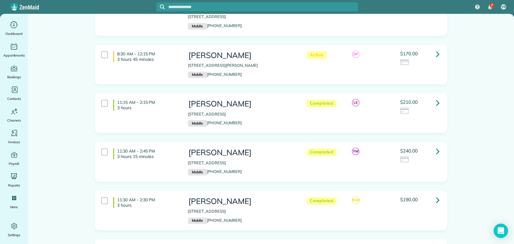
scroll to position [281, 0]
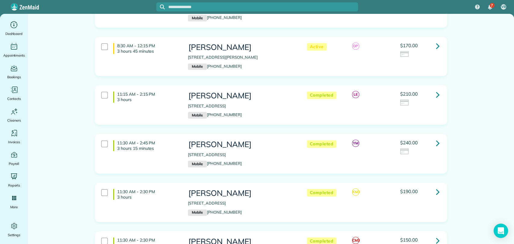
click at [432, 97] on link at bounding box center [438, 95] width 12 height 12
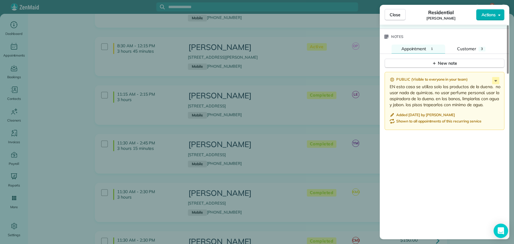
scroll to position [593, 0]
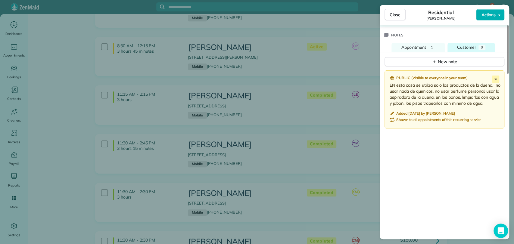
click at [467, 45] on span "Customer" at bounding box center [466, 47] width 19 height 5
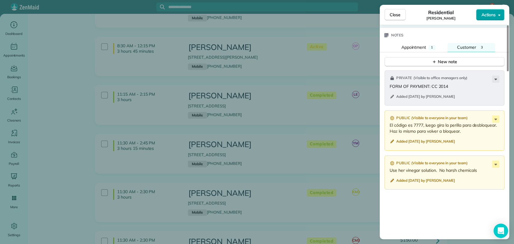
click at [494, 13] on span "Actions" at bounding box center [488, 15] width 14 height 6
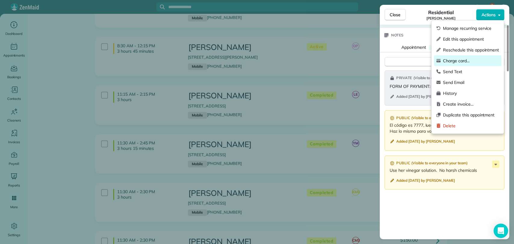
click at [465, 57] on div "Charge card…" at bounding box center [467, 60] width 67 height 11
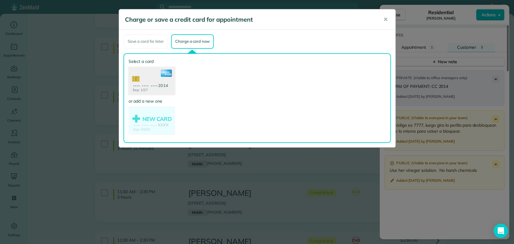
click at [148, 82] on use at bounding box center [151, 81] width 46 height 29
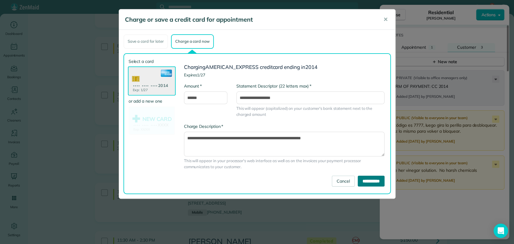
click at [358, 183] on input "**********" at bounding box center [371, 181] width 27 height 11
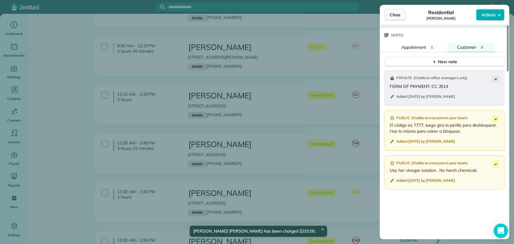
click at [395, 17] on span "Close" at bounding box center [395, 15] width 11 height 6
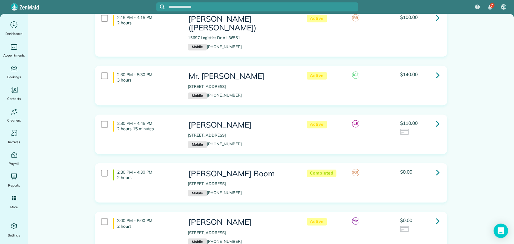
scroll to position [554, 0]
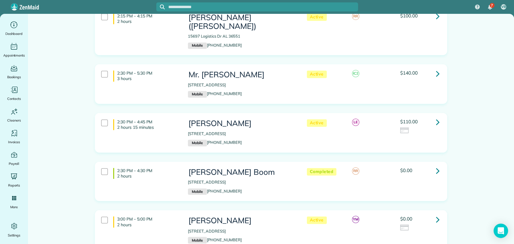
click at [432, 116] on link at bounding box center [438, 122] width 12 height 12
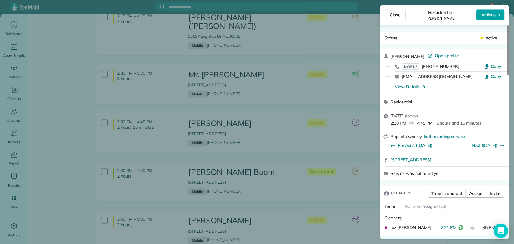
click at [487, 14] on span "Actions" at bounding box center [488, 15] width 14 height 6
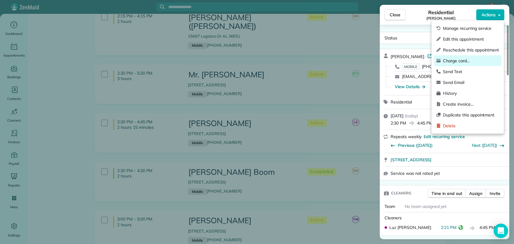
click at [465, 58] on span "Charge card…" at bounding box center [471, 61] width 56 height 6
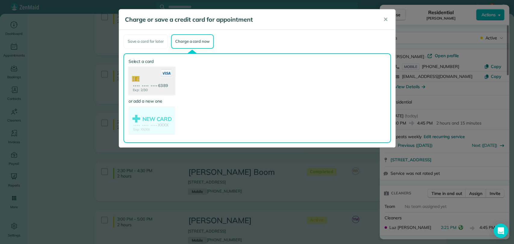
click at [157, 84] on use at bounding box center [151, 81] width 46 height 29
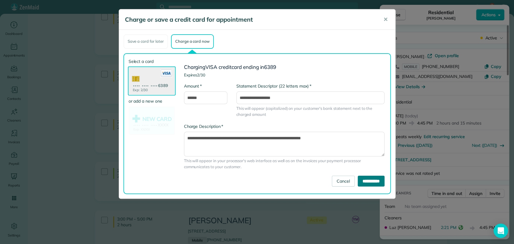
click at [361, 182] on input "**********" at bounding box center [371, 181] width 27 height 11
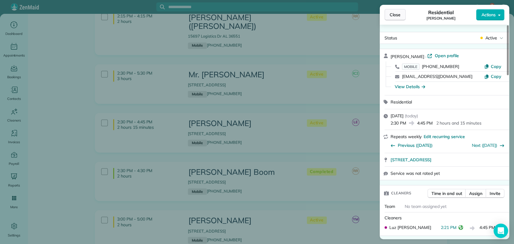
click at [397, 15] on span "Close" at bounding box center [395, 15] width 11 height 6
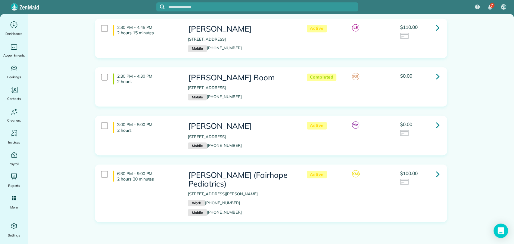
scroll to position [649, 0]
click at [436, 120] on icon at bounding box center [438, 125] width 4 height 11
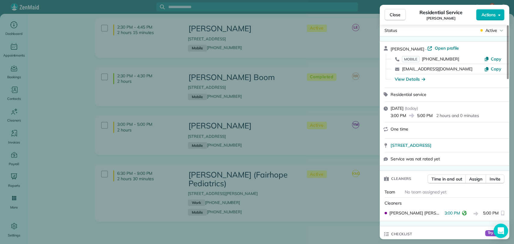
scroll to position [7, 0]
click at [400, 13] on span "Close" at bounding box center [395, 15] width 11 height 6
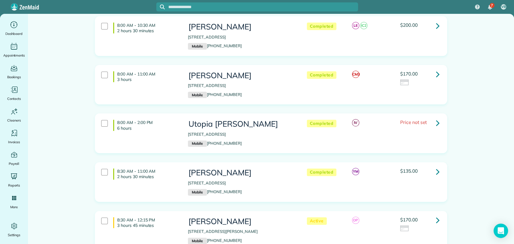
scroll to position [58, 0]
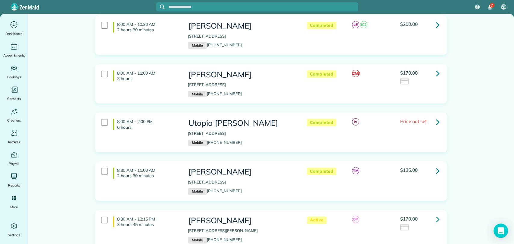
click at [432, 75] on link at bounding box center [438, 73] width 12 height 12
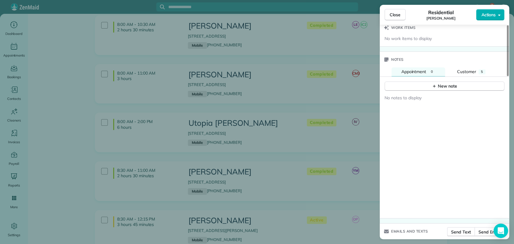
scroll to position [574, 0]
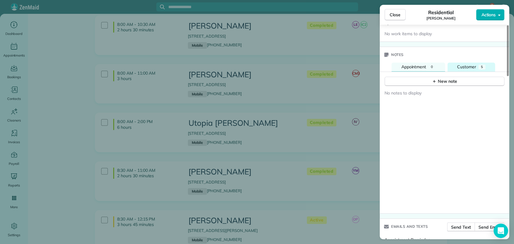
click at [472, 67] on span "Customer" at bounding box center [466, 66] width 19 height 5
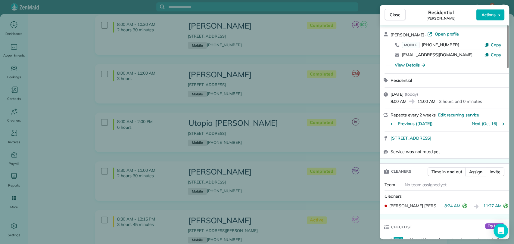
scroll to position [3, 0]
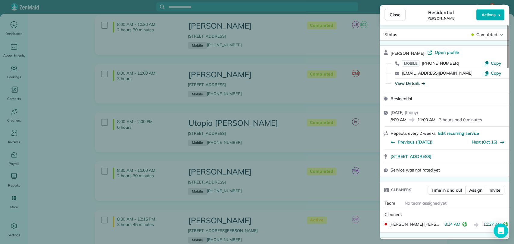
click at [405, 84] on div "View Details" at bounding box center [410, 83] width 30 height 6
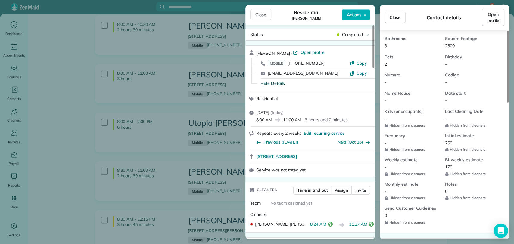
scroll to position [169, 0]
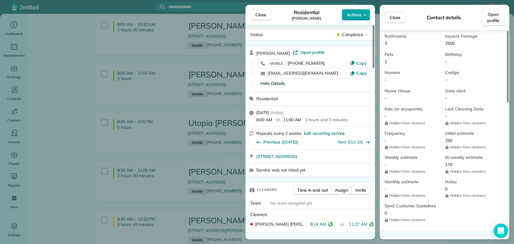
click at [353, 14] on span "Actions" at bounding box center [354, 15] width 14 height 6
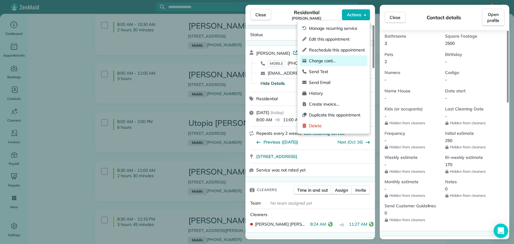
click at [331, 59] on span "Charge card…" at bounding box center [337, 61] width 56 height 6
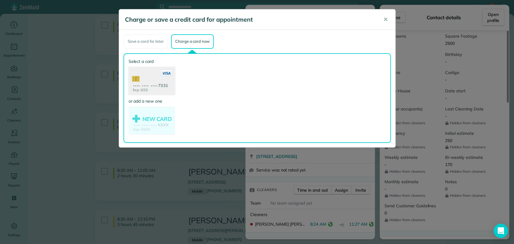
click at [152, 82] on use at bounding box center [151, 81] width 46 height 29
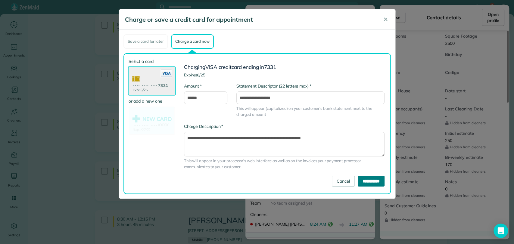
click at [369, 179] on input "**********" at bounding box center [371, 181] width 27 height 11
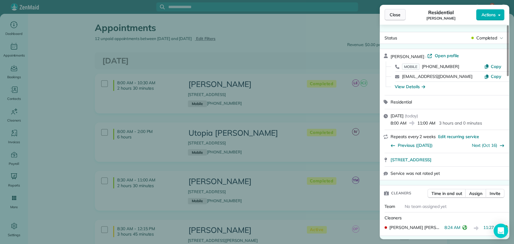
click at [393, 13] on span "Close" at bounding box center [395, 15] width 11 height 6
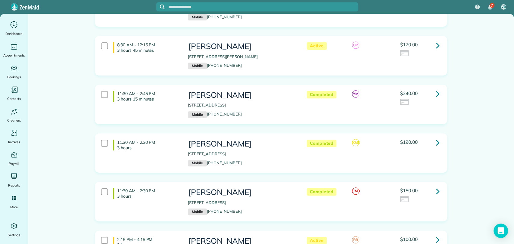
scroll to position [184, 0]
click at [436, 91] on icon at bounding box center [438, 93] width 4 height 11
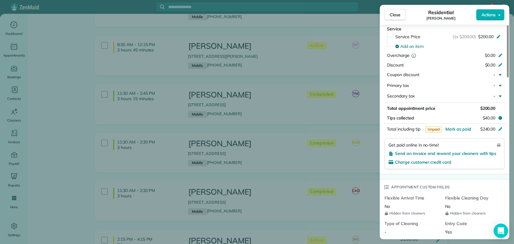
scroll to position [538, 0]
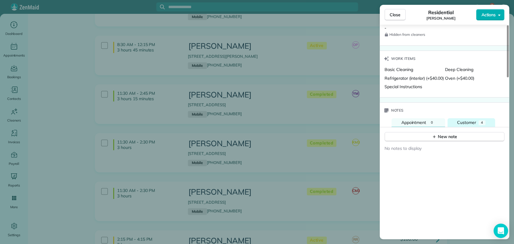
click at [463, 120] on span "Customer" at bounding box center [466, 122] width 19 height 5
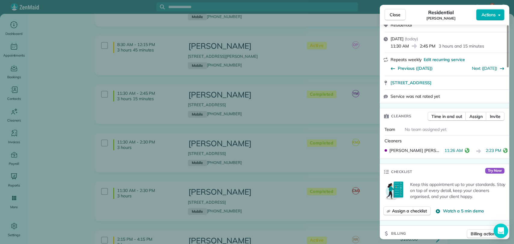
scroll to position [0, 0]
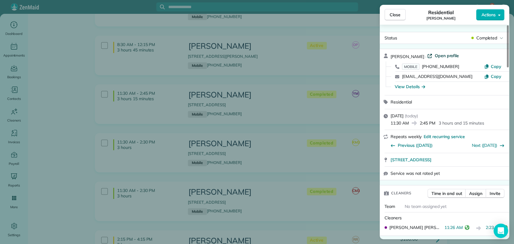
click at [443, 56] on span "Open profile" at bounding box center [446, 56] width 24 height 6
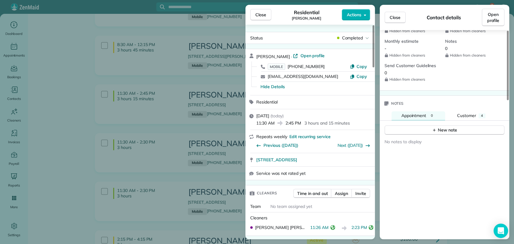
scroll to position [323, 0]
click at [470, 118] on span "Customer" at bounding box center [466, 115] width 19 height 5
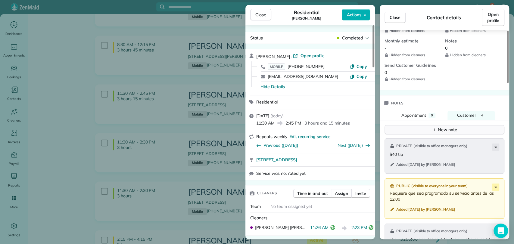
click at [453, 133] on div "New note" at bounding box center [444, 130] width 25 height 6
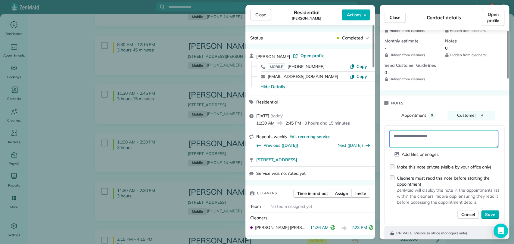
click at [425, 148] on textarea at bounding box center [444, 138] width 108 height 17
type textarea "**********"
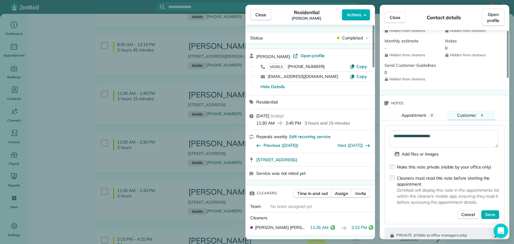
click at [431, 170] on div "Make this note private (visible by your office only)" at bounding box center [444, 167] width 94 height 6
drag, startPoint x: 485, startPoint y: 216, endPoint x: 493, endPoint y: 221, distance: 9.9
click at [493, 218] on span "Save" at bounding box center [490, 215] width 10 height 6
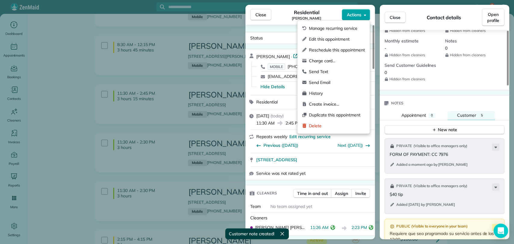
click at [355, 15] on span "Actions" at bounding box center [354, 15] width 14 height 6
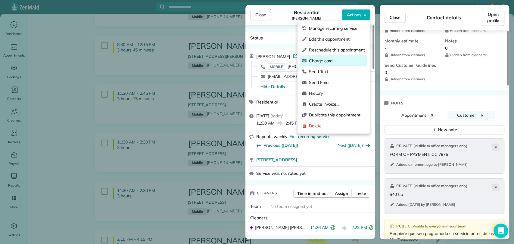
click at [338, 58] on span "Charge card…" at bounding box center [337, 61] width 56 height 6
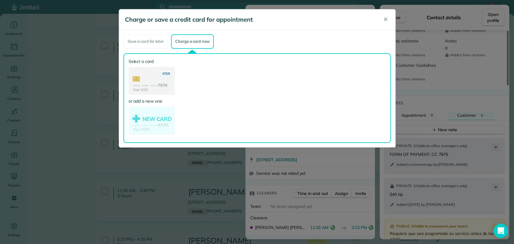
click at [151, 74] on use at bounding box center [151, 81] width 45 height 28
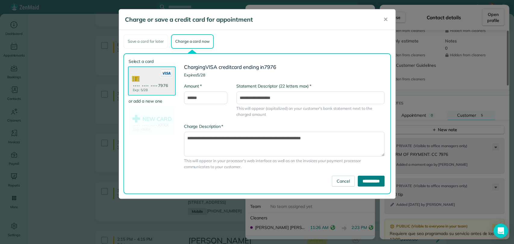
click at [359, 178] on input "**********" at bounding box center [371, 181] width 27 height 11
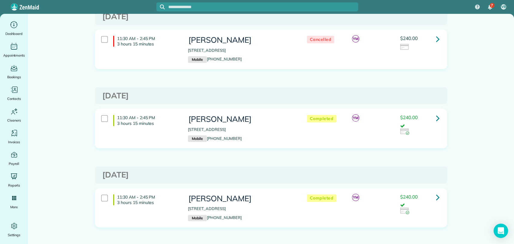
scroll to position [51, 0]
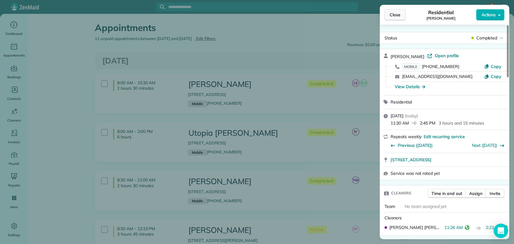
click at [390, 12] on span "Close" at bounding box center [395, 15] width 11 height 6
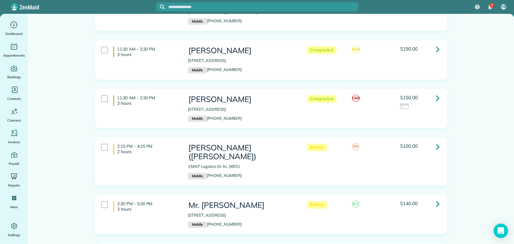
scroll to position [246, 0]
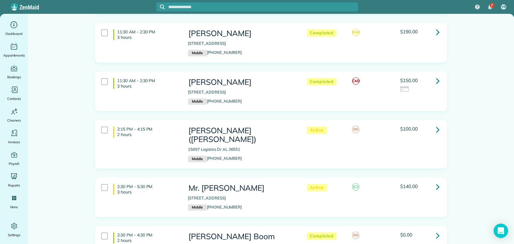
click at [436, 81] on icon at bounding box center [438, 81] width 4 height 11
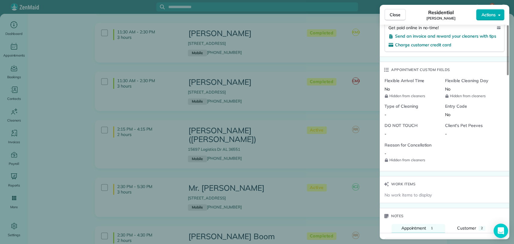
scroll to position [455, 0]
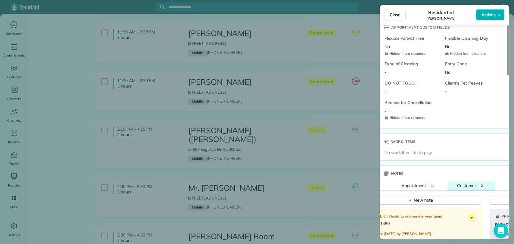
click at [462, 188] on button "Customer 2" at bounding box center [471, 186] width 48 height 9
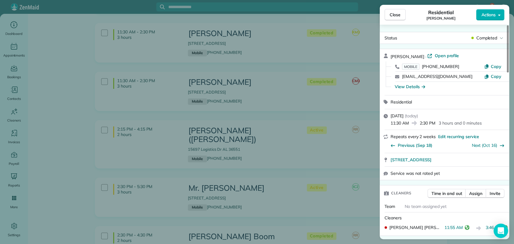
scroll to position [0, 0]
click at [435, 56] on span "Open profile" at bounding box center [446, 55] width 24 height 6
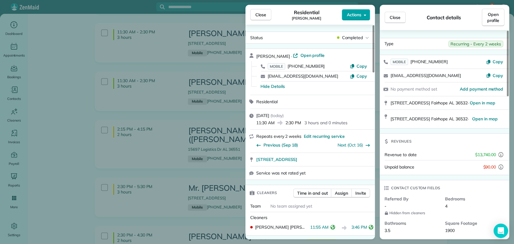
click at [362, 13] on button "Actions" at bounding box center [356, 14] width 28 height 11
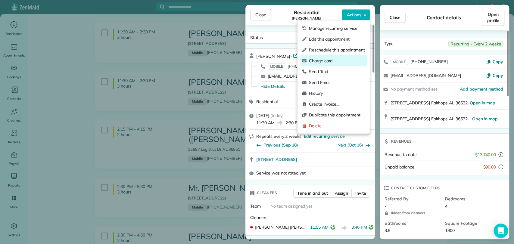
click at [338, 62] on span "Charge card…" at bounding box center [337, 61] width 56 height 6
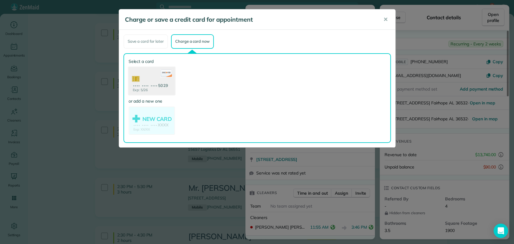
click at [154, 84] on use at bounding box center [151, 81] width 46 height 29
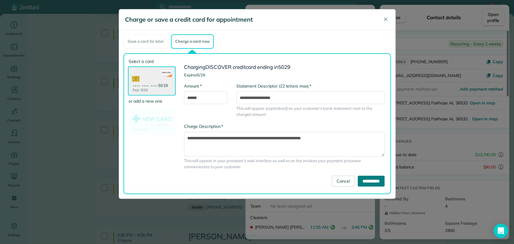
click at [362, 180] on input "**********" at bounding box center [371, 181] width 27 height 11
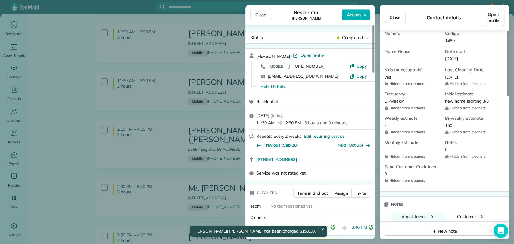
scroll to position [367, 0]
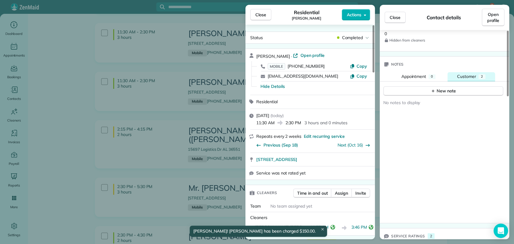
click at [477, 81] on button "Customer 2" at bounding box center [471, 76] width 48 height 9
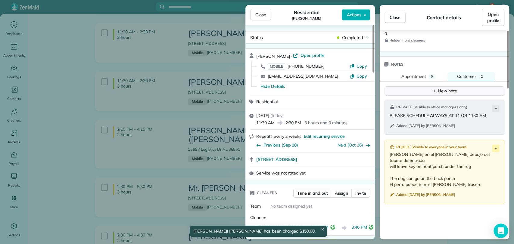
click at [453, 94] on div "New note" at bounding box center [444, 91] width 25 height 6
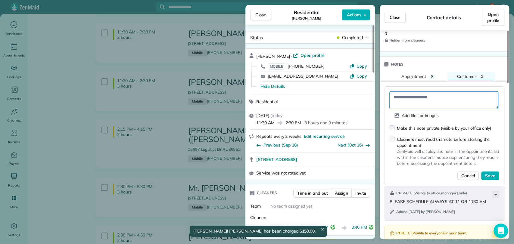
click at [426, 108] on textarea at bounding box center [444, 100] width 108 height 17
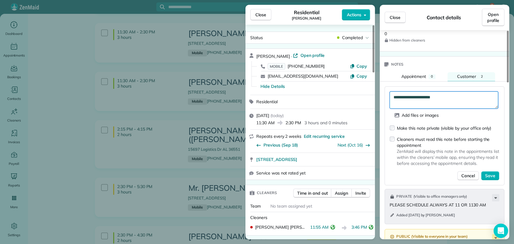
type textarea "**********"
click at [425, 135] on form "**********" at bounding box center [445, 136] width 110 height 89
click at [427, 131] on div "Make this note private (visible by your office only)" at bounding box center [444, 128] width 94 height 6
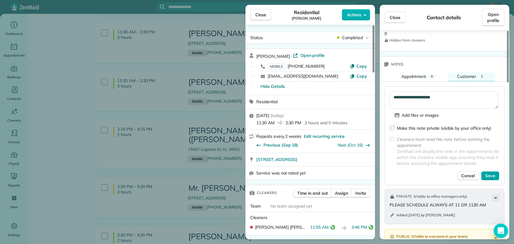
click at [491, 179] on span "Save" at bounding box center [490, 176] width 10 height 6
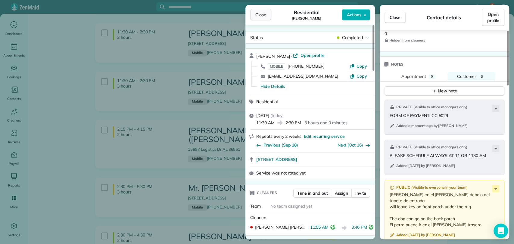
click at [257, 13] on span "Close" at bounding box center [260, 15] width 11 height 6
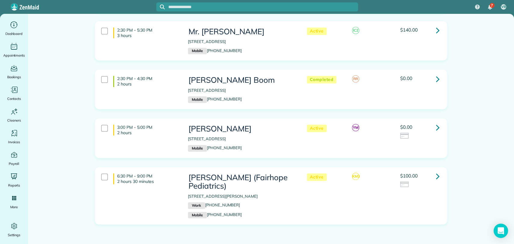
scroll to position [403, 0]
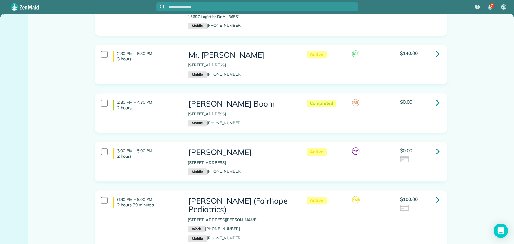
scroll to position [337, 0]
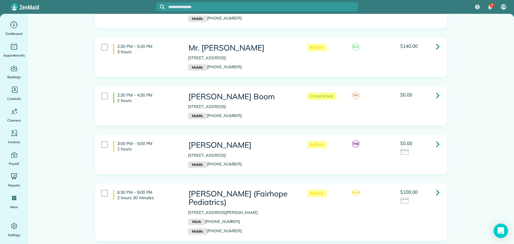
click at [437, 90] on icon at bounding box center [438, 95] width 4 height 11
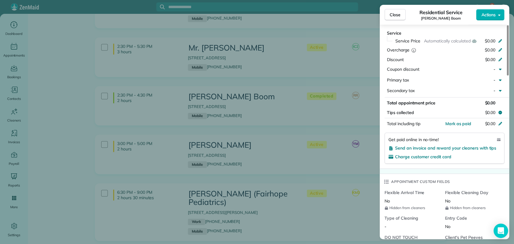
scroll to position [287, 0]
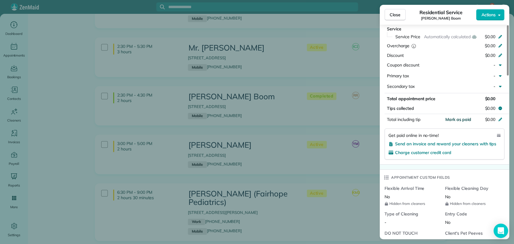
click at [461, 118] on span "Mark as paid" at bounding box center [458, 119] width 26 height 5
click at [399, 12] on span "Close" at bounding box center [395, 15] width 11 height 6
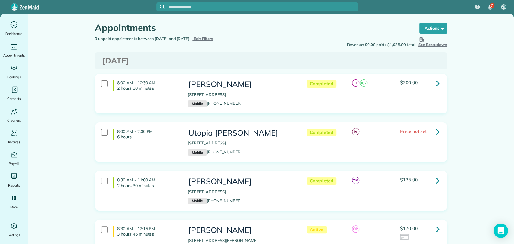
click at [213, 39] on span "Edit Filters" at bounding box center [204, 38] width 20 height 5
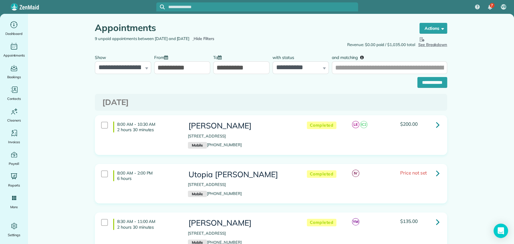
click at [281, 7] on input "text" at bounding box center [263, 7] width 190 height 5
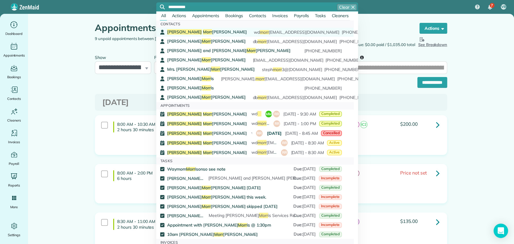
type input "**********"
click at [254, 34] on span "wd morr ison111@aol.com (251) 586-5087" at bounding box center [316, 32] width 125 height 4
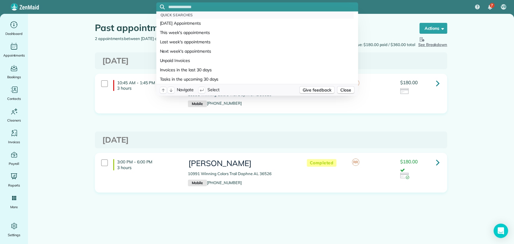
click at [308, 8] on input "text" at bounding box center [263, 7] width 190 height 5
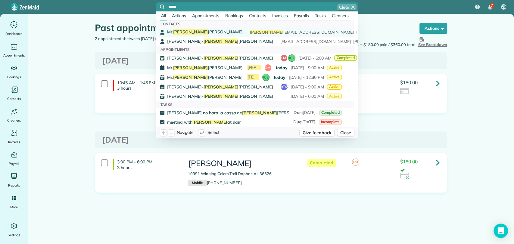
type input "*****"
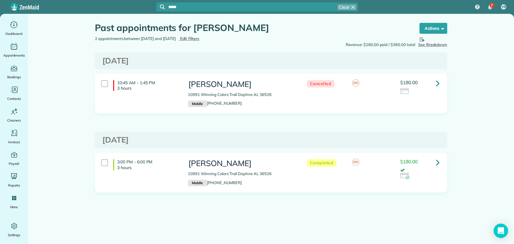
click at [231, 30] on div "Mr. Eddie Thompson eddie t1212@gmail.com (786) 402-4059" at bounding box center [254, 32] width 175 height 6
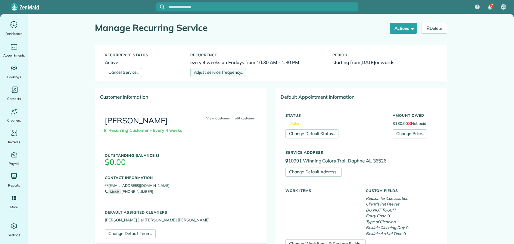
drag, startPoint x: 0, startPoint y: 0, endPoint x: 210, endPoint y: 71, distance: 221.2
click at [210, 71] on link "Adjust service frequency.." at bounding box center [218, 72] width 56 height 9
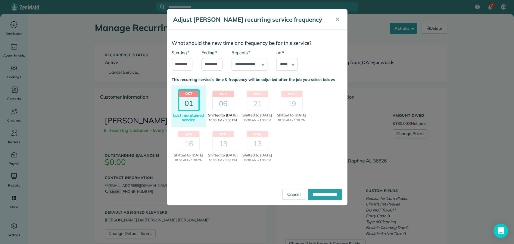
click at [221, 106] on div "06" at bounding box center [223, 103] width 21 height 13
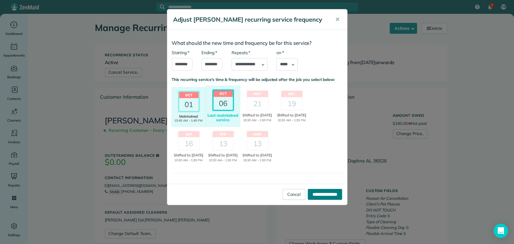
click at [314, 200] on input "**********" at bounding box center [325, 194] width 34 height 11
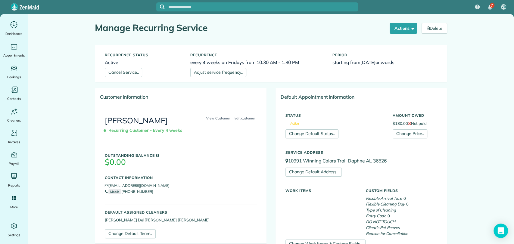
click at [137, 101] on div "Customer Information" at bounding box center [180, 97] width 171 height 17
click at [197, 5] on input "text" at bounding box center [263, 7] width 190 height 5
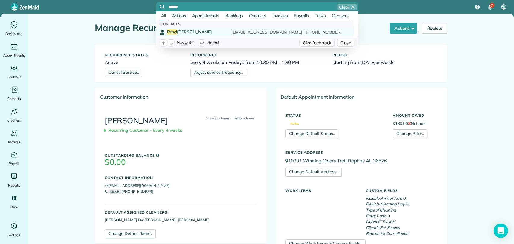
type input "******"
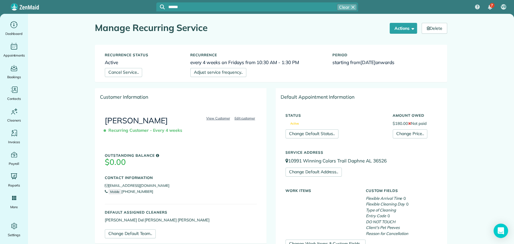
click at [176, 32] on span "Prisci" at bounding box center [172, 31] width 10 height 5
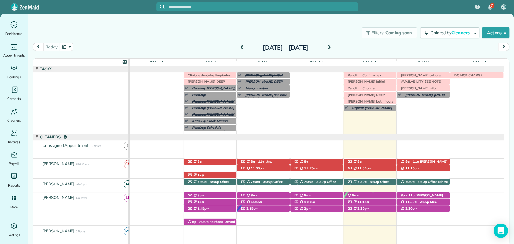
click at [332, 46] on span at bounding box center [329, 47] width 7 height 5
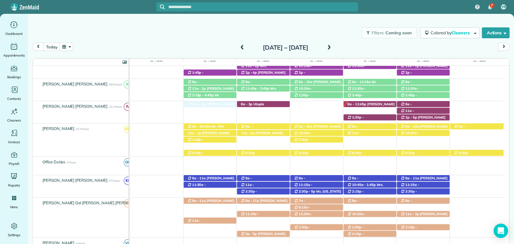
drag, startPoint x: 206, startPoint y: 213, endPoint x: 218, endPoint y: 109, distance: 105.2
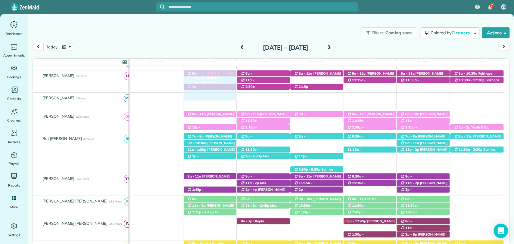
drag, startPoint x: 201, startPoint y: 212, endPoint x: 200, endPoint y: 86, distance: 126.5
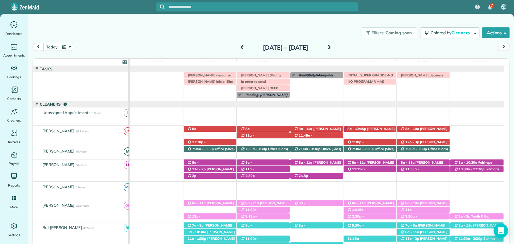
click at [183, 45] on div "today Sunday Oct 5 – Saturday Oct 11, 2025" at bounding box center [271, 48] width 477 height 11
